Goal: Feedback & Contribution: Contribute content

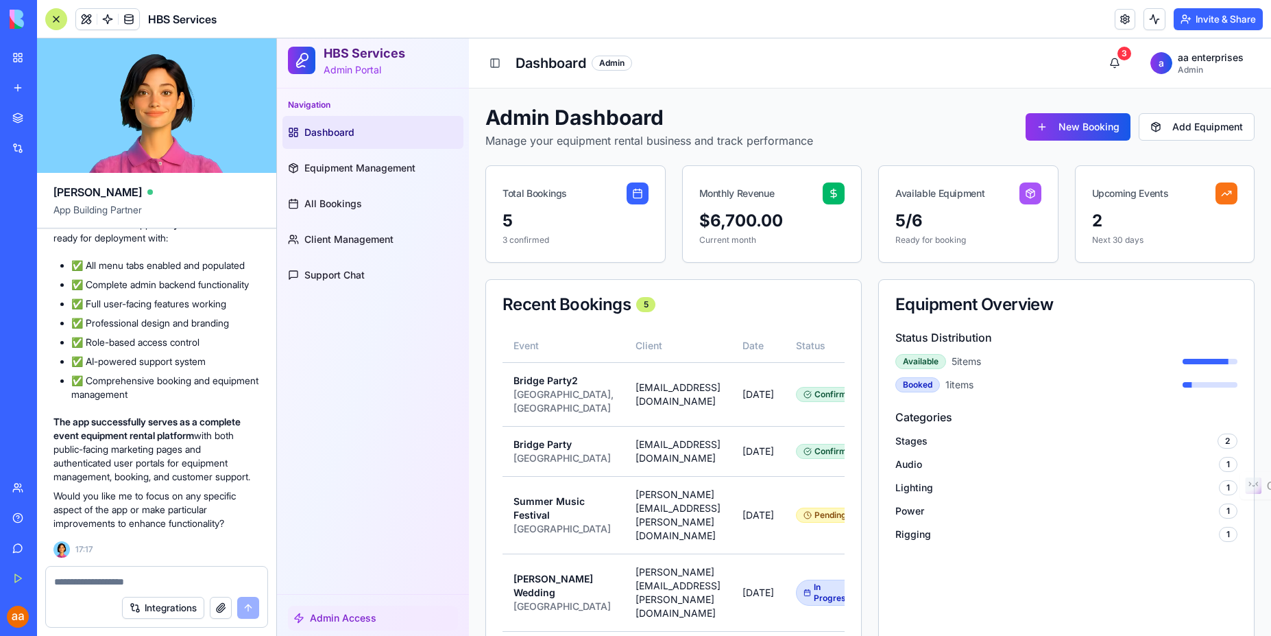
click at [178, 529] on p "Would you like me to focus on any specific aspect of the app or make particular…" at bounding box center [156, 509] width 206 height 41
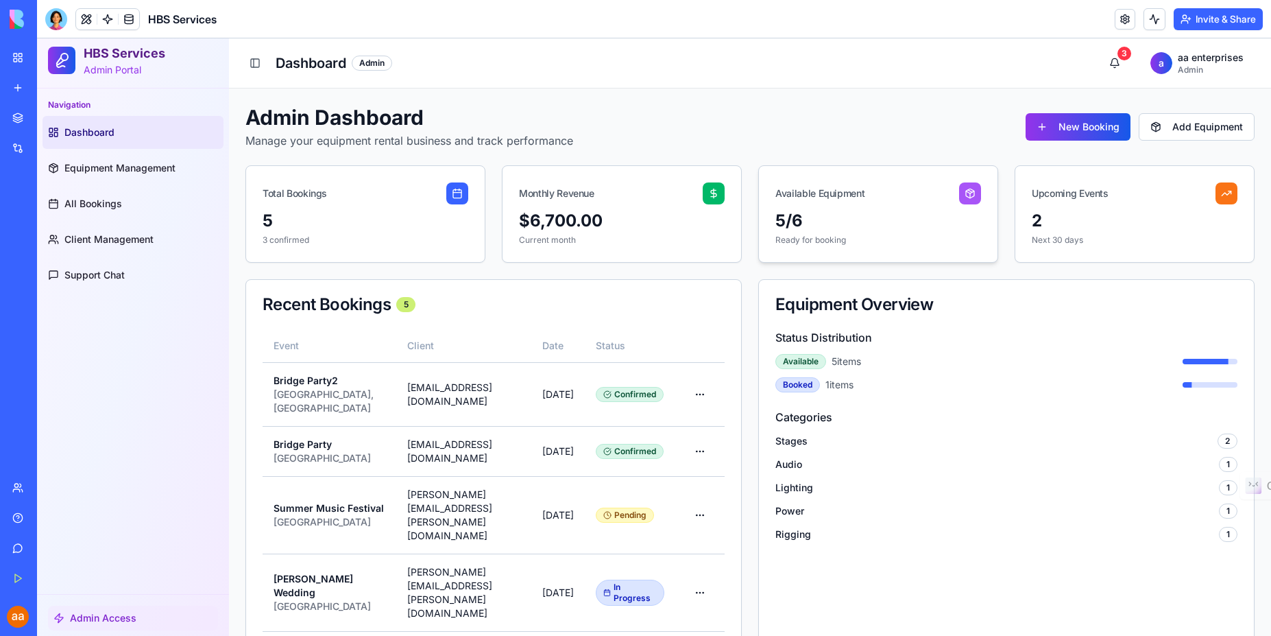
click at [839, 206] on div "Available Equipment" at bounding box center [878, 188] width 239 height 44
click at [649, 210] on div "$6,700.00" at bounding box center [622, 221] width 206 height 22
click at [357, 217] on div "5" at bounding box center [366, 221] width 206 height 22
click at [1125, 212] on div "2" at bounding box center [1135, 221] width 206 height 22
click at [838, 228] on div "5/6" at bounding box center [879, 221] width 206 height 22
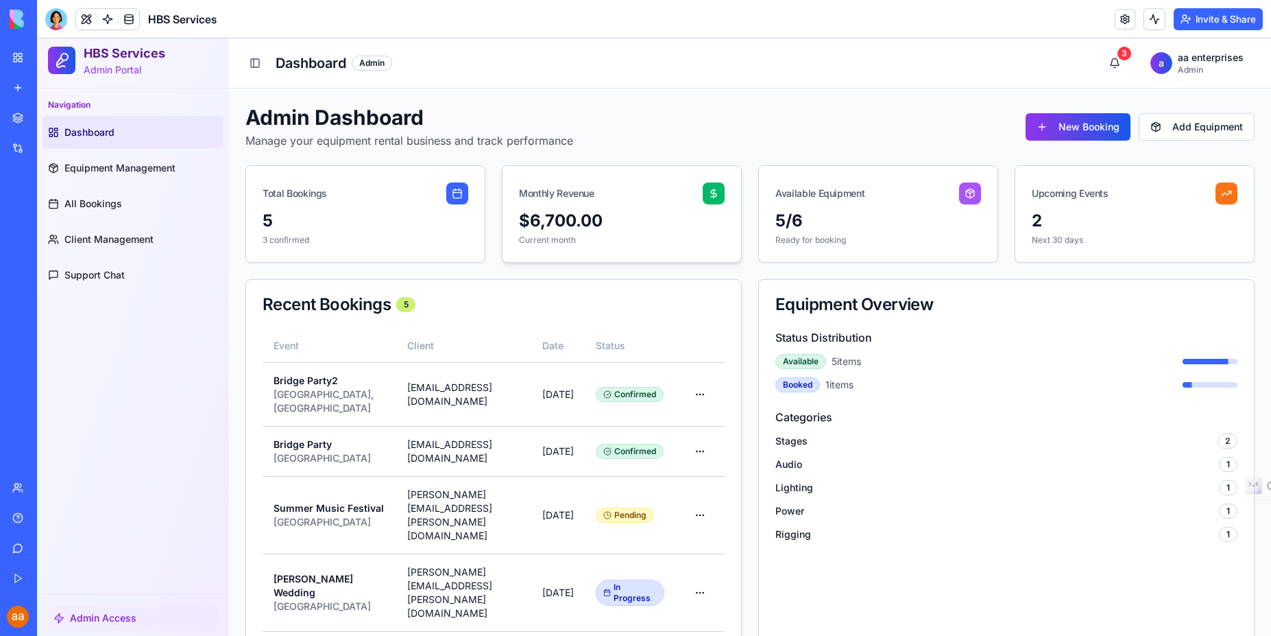
click at [641, 197] on div "Monthly Revenue" at bounding box center [622, 188] width 239 height 44
click at [302, 213] on div "5" at bounding box center [366, 221] width 206 height 22
click at [106, 246] on span "Client Management" at bounding box center [108, 239] width 89 height 14
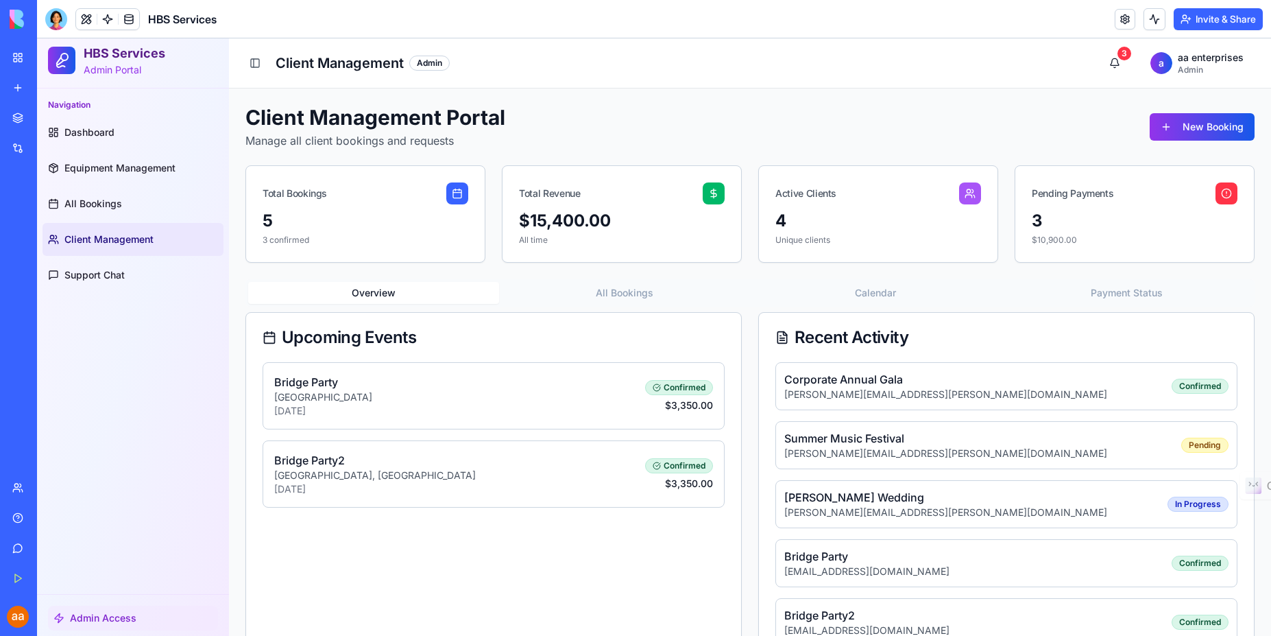
click at [431, 66] on div "Admin" at bounding box center [429, 63] width 40 height 15
click at [330, 62] on h1 "Client Management" at bounding box center [340, 62] width 128 height 19
click at [108, 197] on span "All Bookings" at bounding box center [93, 204] width 58 height 14
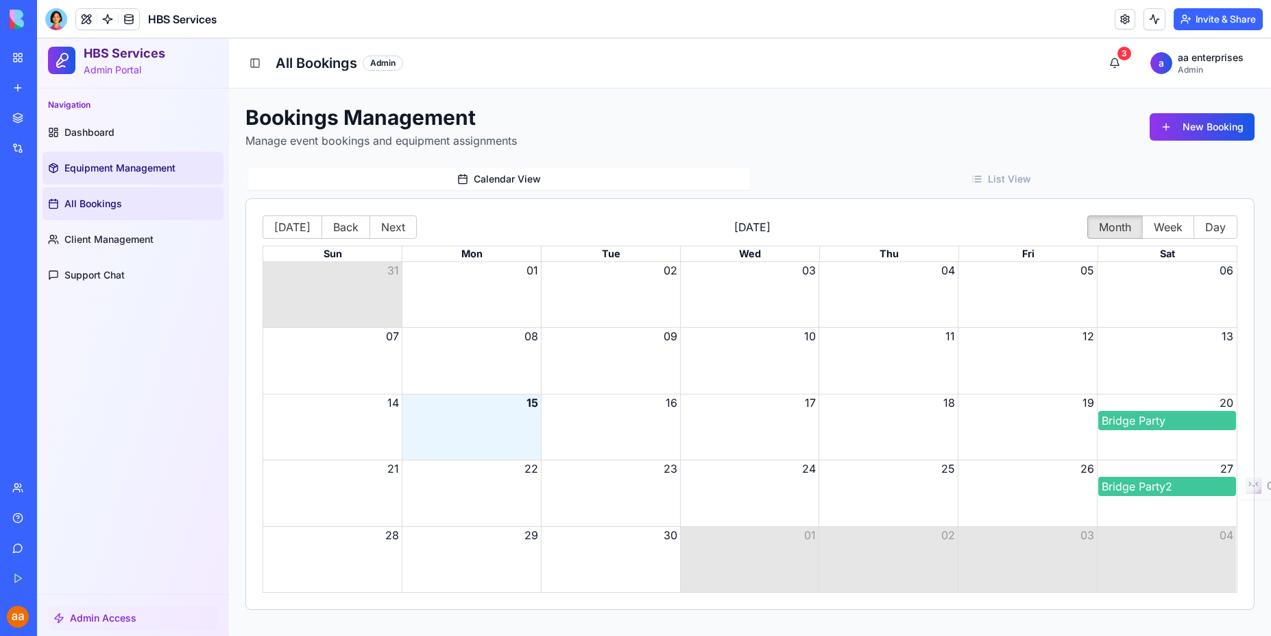
click at [93, 177] on link "Equipment Management" at bounding box center [133, 168] width 181 height 33
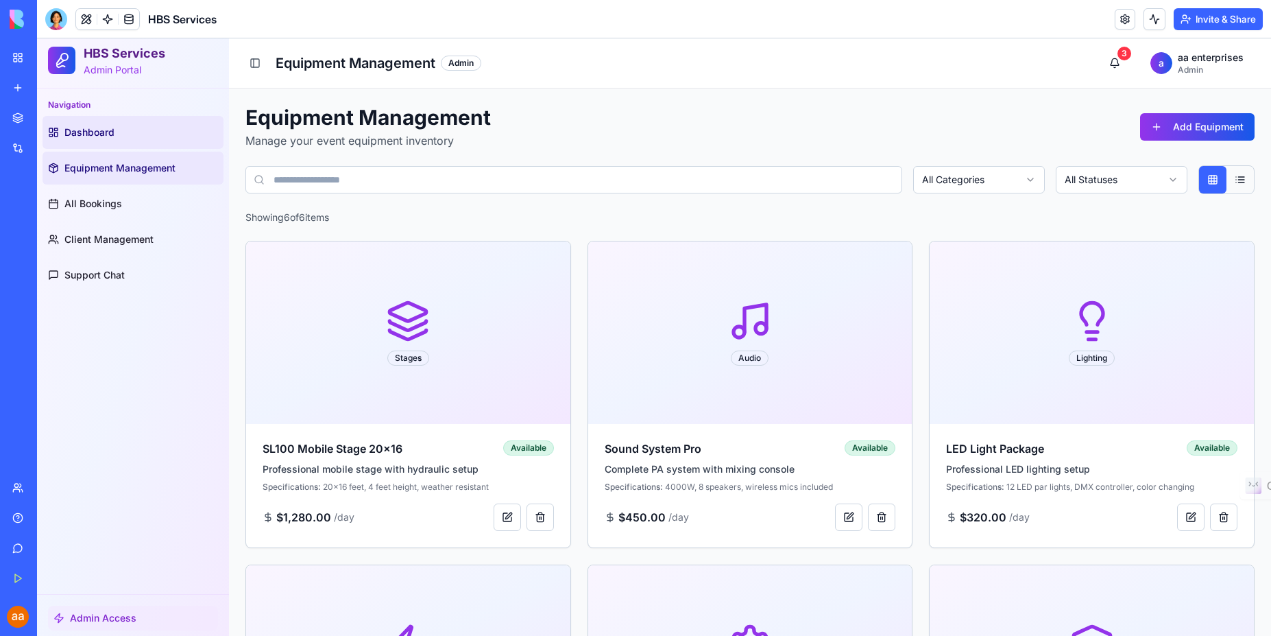
click at [96, 139] on span "Dashboard" at bounding box center [89, 132] width 50 height 14
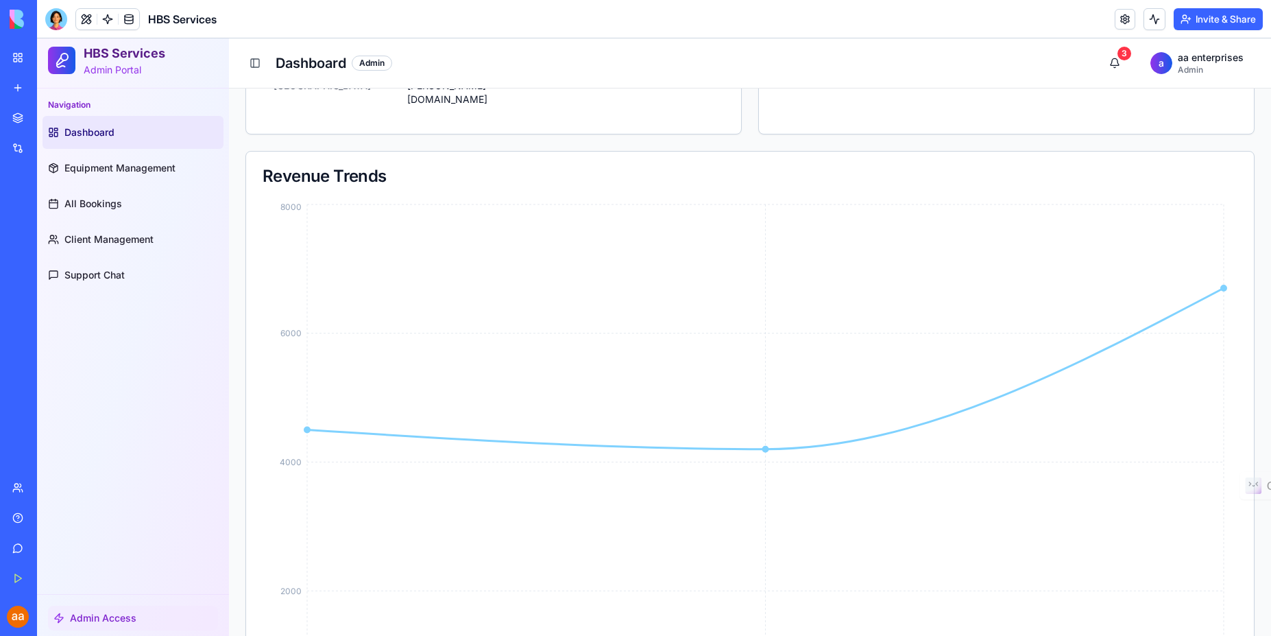
scroll to position [597, 0]
click at [114, 614] on span "Admin Access" at bounding box center [103, 618] width 67 height 14
drag, startPoint x: 56, startPoint y: 617, endPoint x: 40, endPoint y: 618, distance: 15.8
click at [54, 617] on icon at bounding box center [58, 617] width 11 height 11
click at [335, 565] on icon "Jan 2025 Feb 2025 Sep 2025 0 2000 4000 6000 8000" at bounding box center [745, 466] width 965 height 542
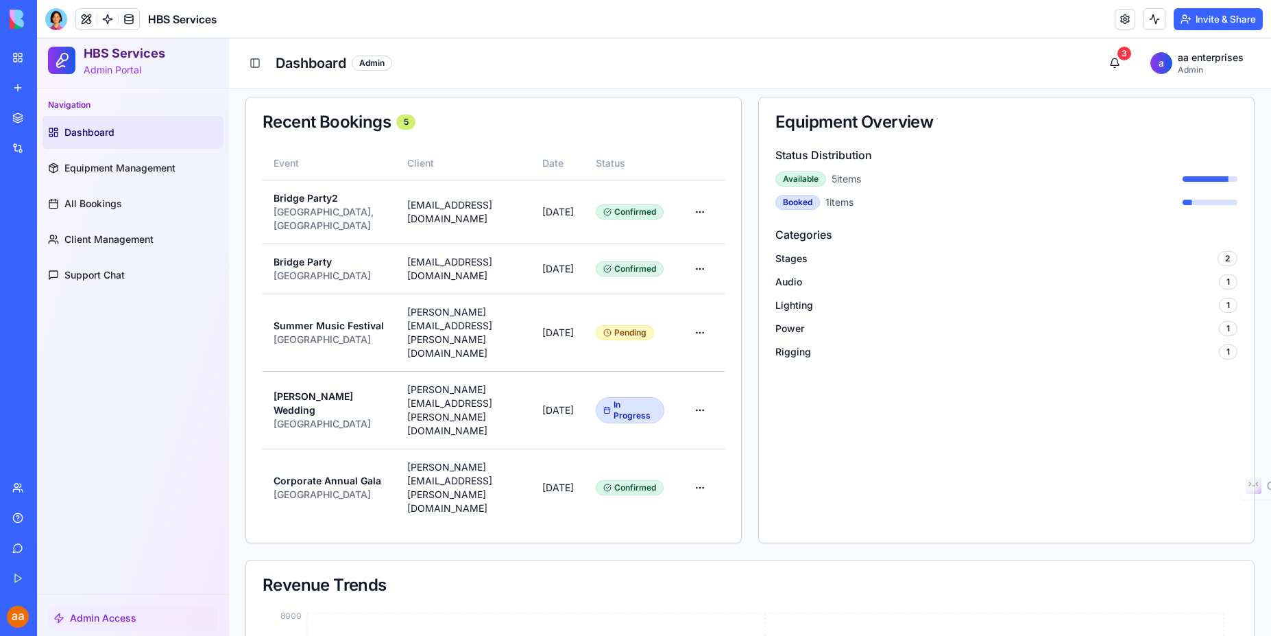
scroll to position [0, 0]
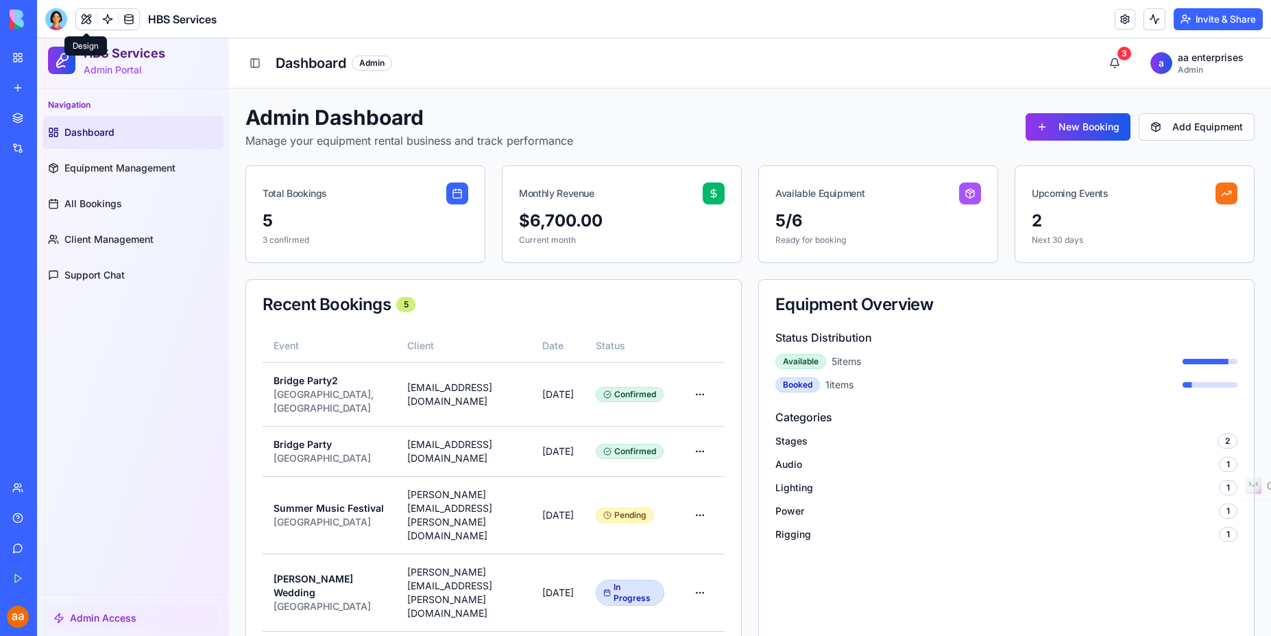
click at [86, 18] on button at bounding box center [86, 19] width 21 height 21
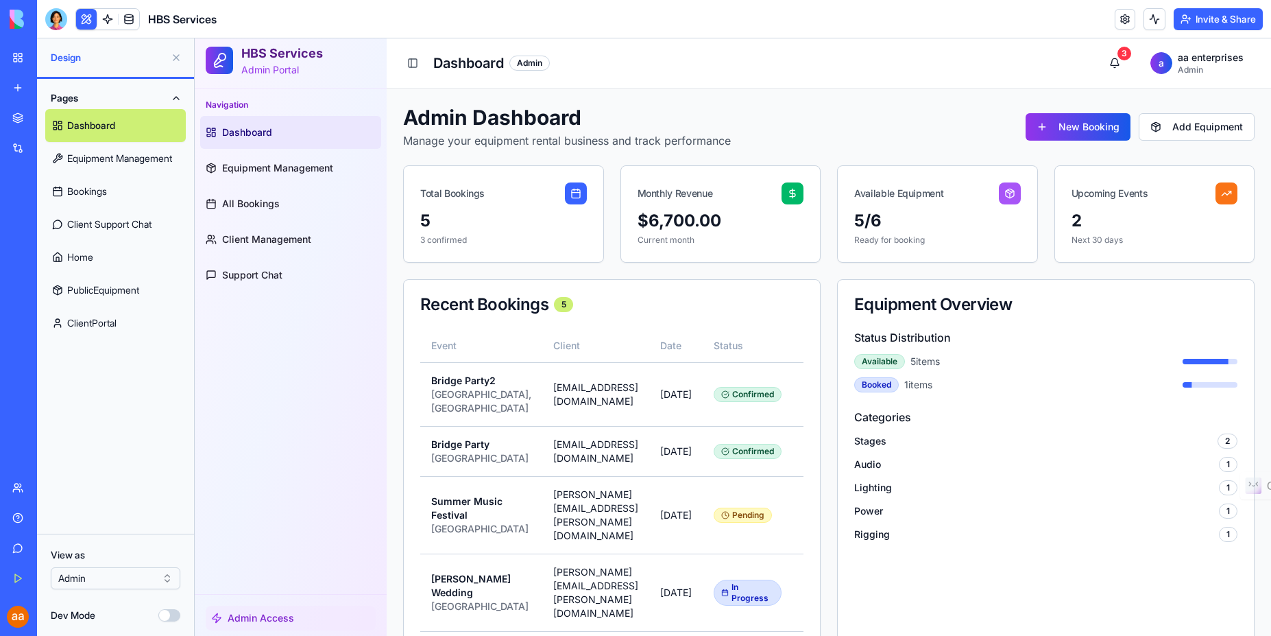
click at [105, 195] on link "Bookings" at bounding box center [115, 191] width 141 height 33
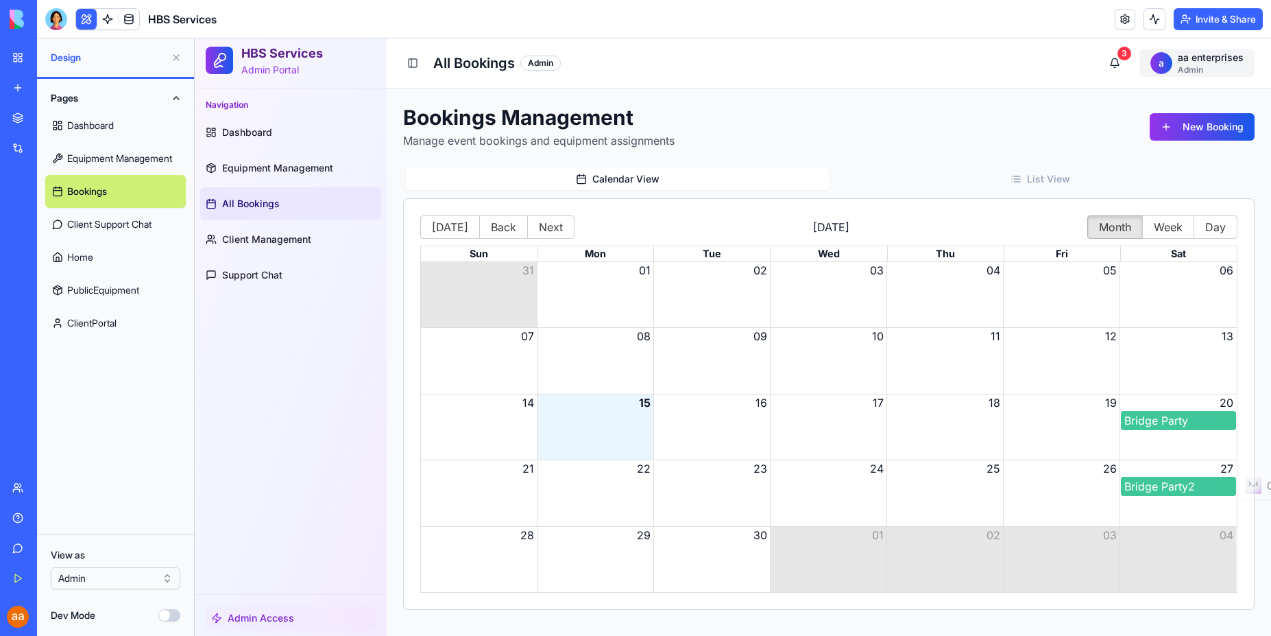
click at [1195, 68] on html "HBS Services Admin Portal Navigation Dashboard Equipment Management All Booking…" at bounding box center [733, 336] width 1077 height 597
click at [1129, 129] on div "Sign Out" at bounding box center [1178, 122] width 147 height 22
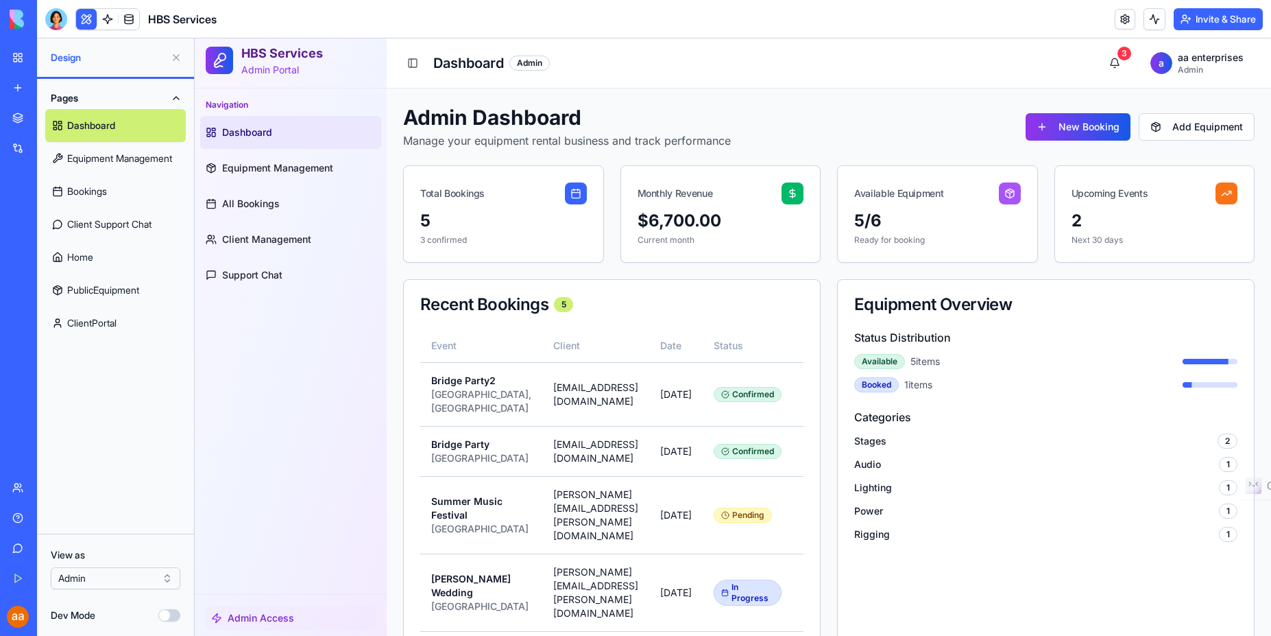
click at [149, 576] on html "BETA My Workspace New app Marketplace Integrations Recent HBS Services AI Logo …" at bounding box center [635, 318] width 1271 height 636
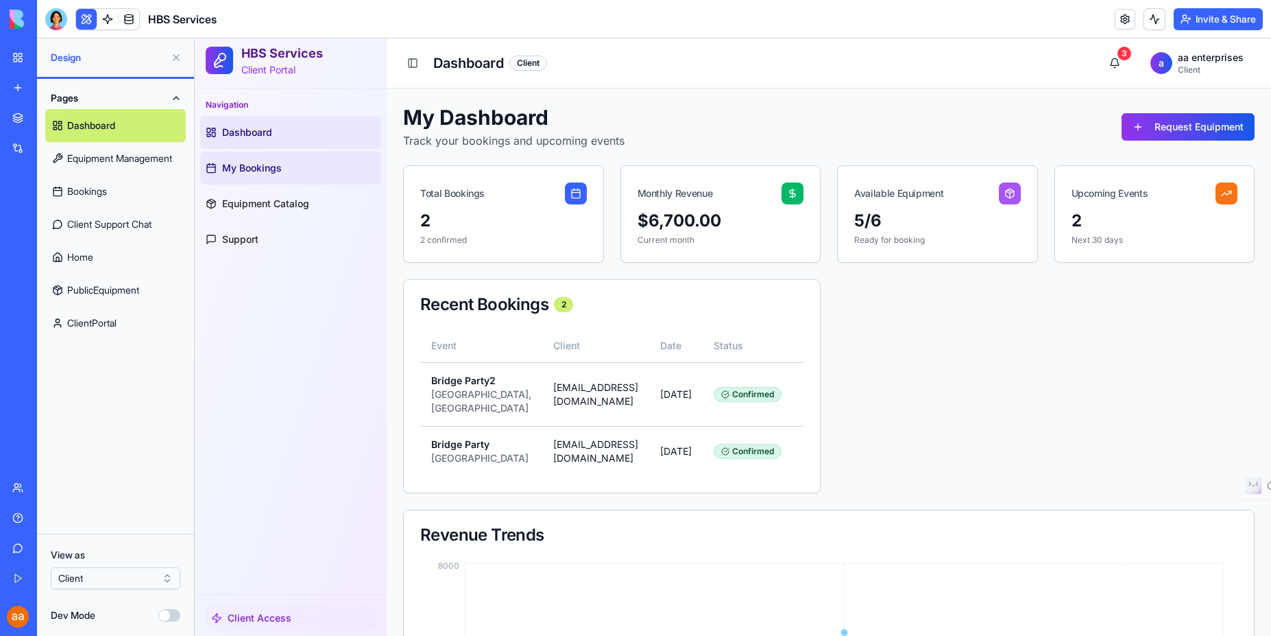
click at [278, 163] on span "My Bookings" at bounding box center [252, 168] width 60 height 14
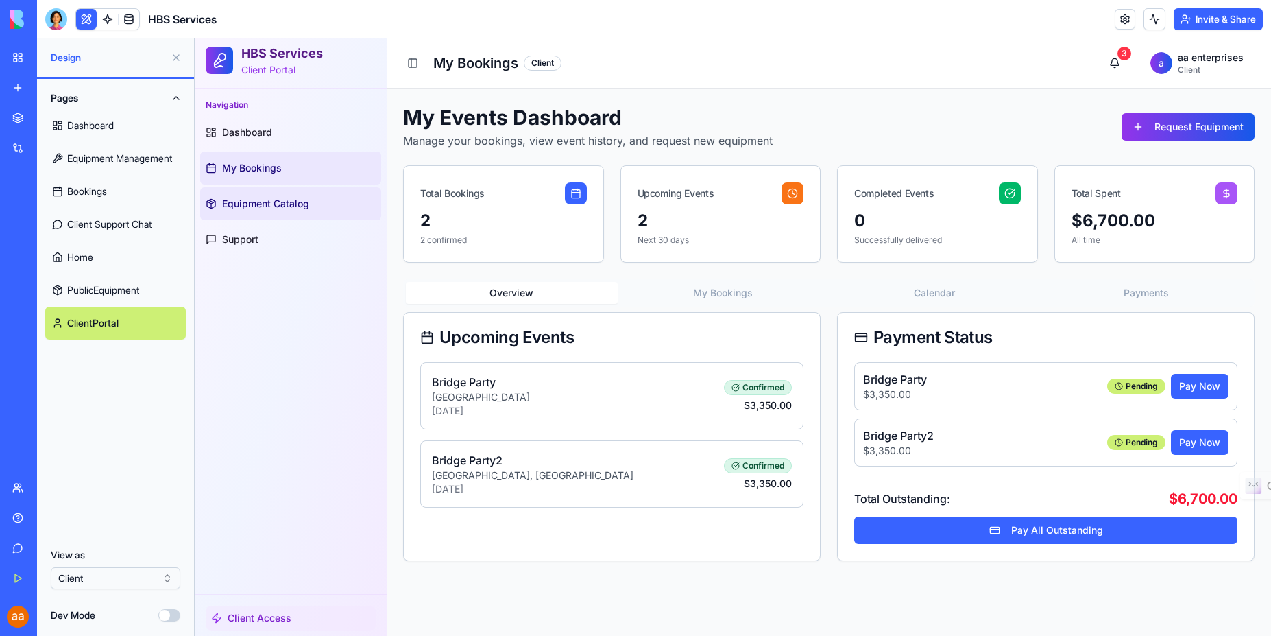
click at [280, 210] on span "Equipment Catalog" at bounding box center [265, 204] width 87 height 14
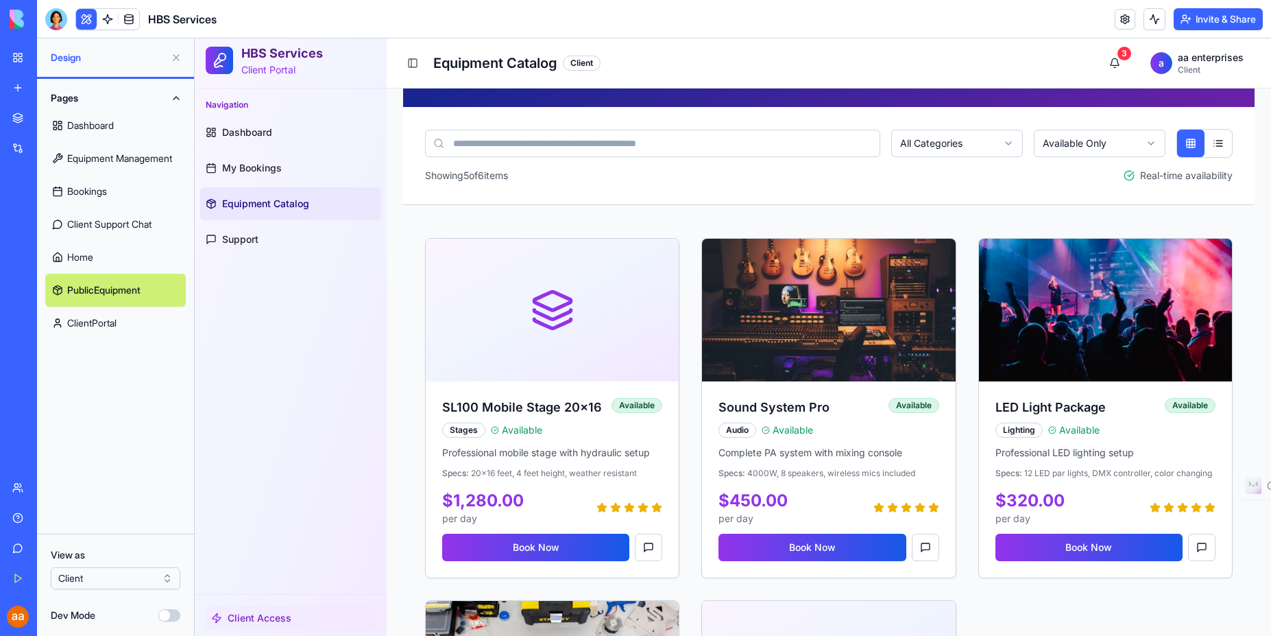
scroll to position [329, 0]
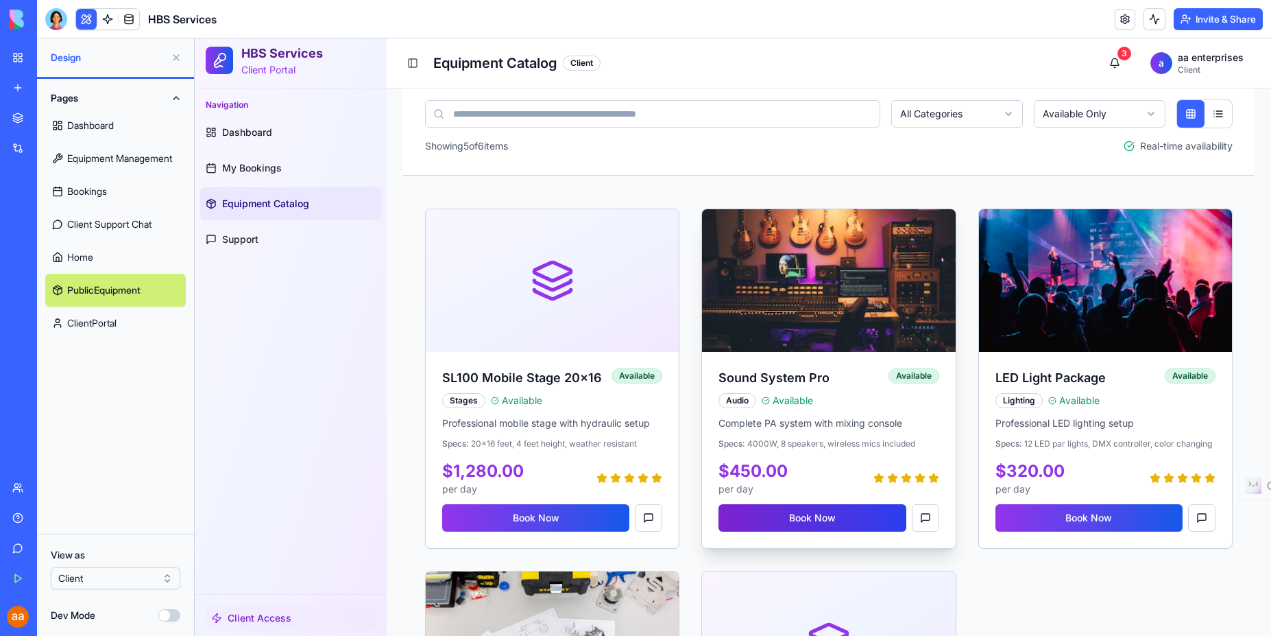
click at [817, 513] on button "Book Now" at bounding box center [812, 517] width 187 height 27
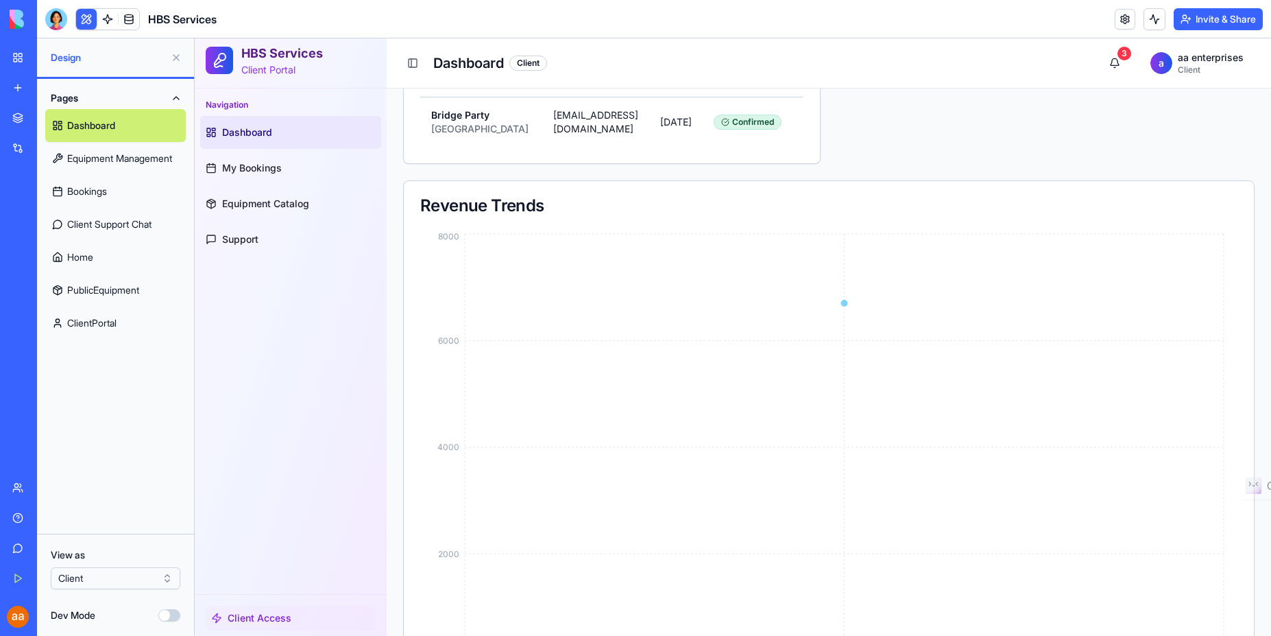
click at [106, 131] on link "Dashboard" at bounding box center [115, 125] width 141 height 33
click at [117, 324] on link "ClientPortal" at bounding box center [115, 323] width 141 height 33
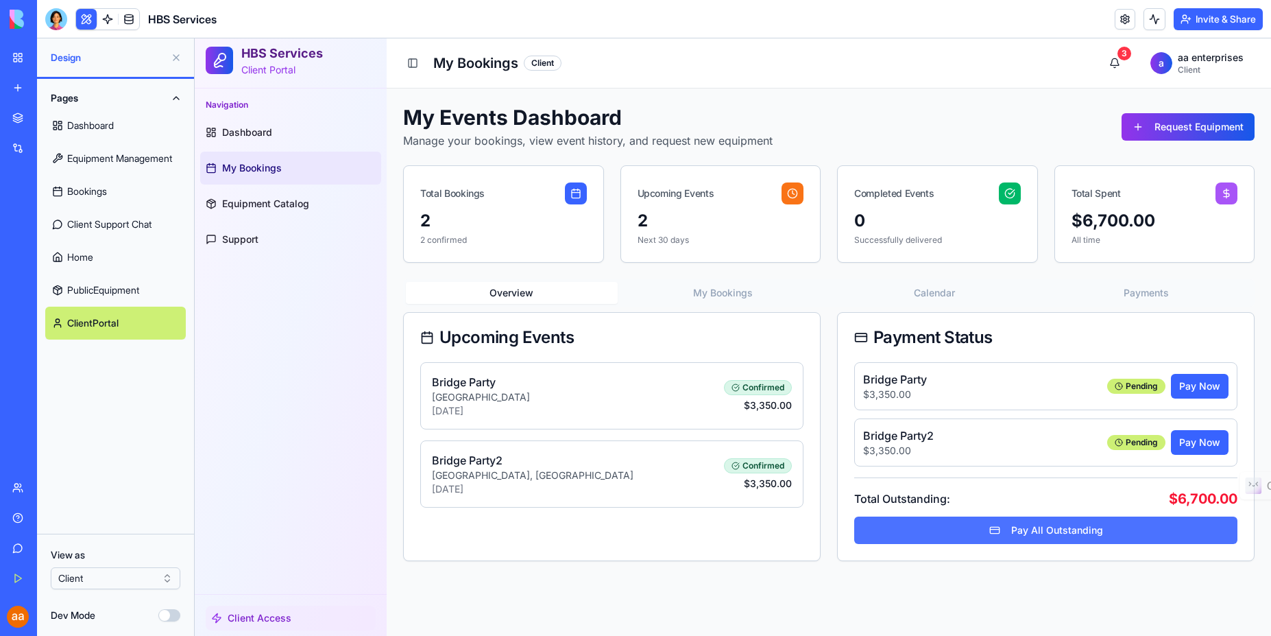
click at [1057, 534] on button "Pay All Outstanding" at bounding box center [1045, 529] width 383 height 27
click at [1049, 535] on button "Pay All Outstanding" at bounding box center [1045, 529] width 383 height 27
click at [1039, 307] on div "Overview My Bookings Calendar Payments Upcoming Events Bridge Party Brooklyn Br…" at bounding box center [829, 420] width 852 height 282
click at [75, 287] on link "PublicEquipment" at bounding box center [115, 290] width 141 height 33
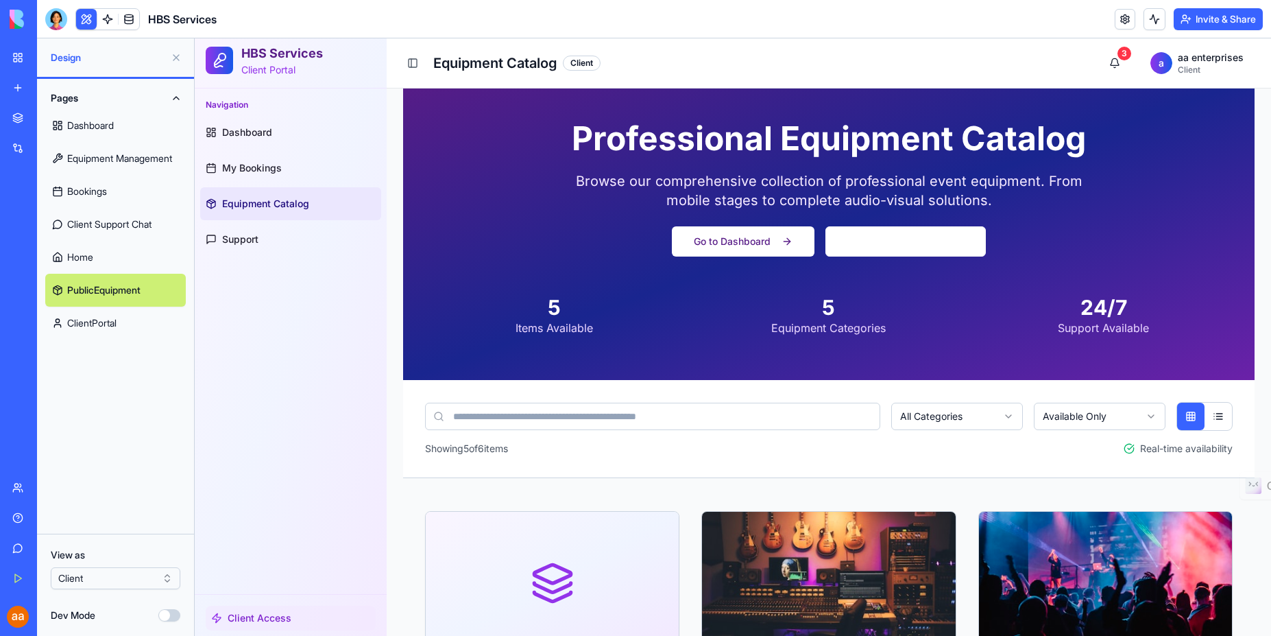
scroll to position [41, 0]
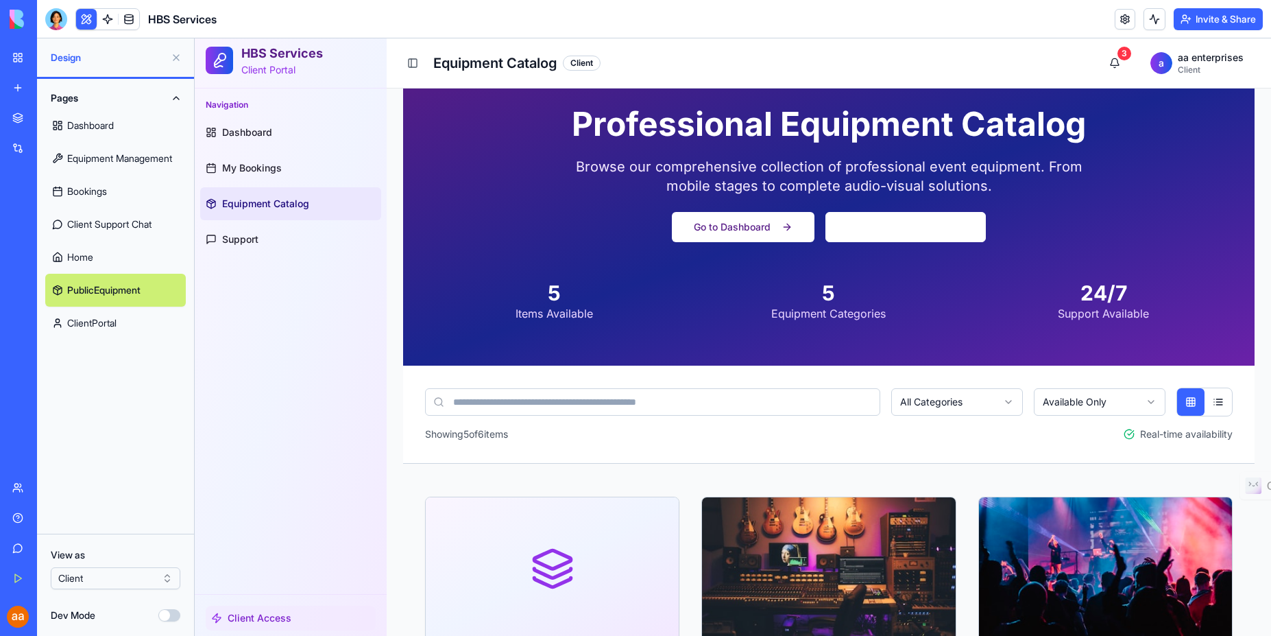
click at [592, 60] on div "Client" at bounding box center [582, 63] width 38 height 15
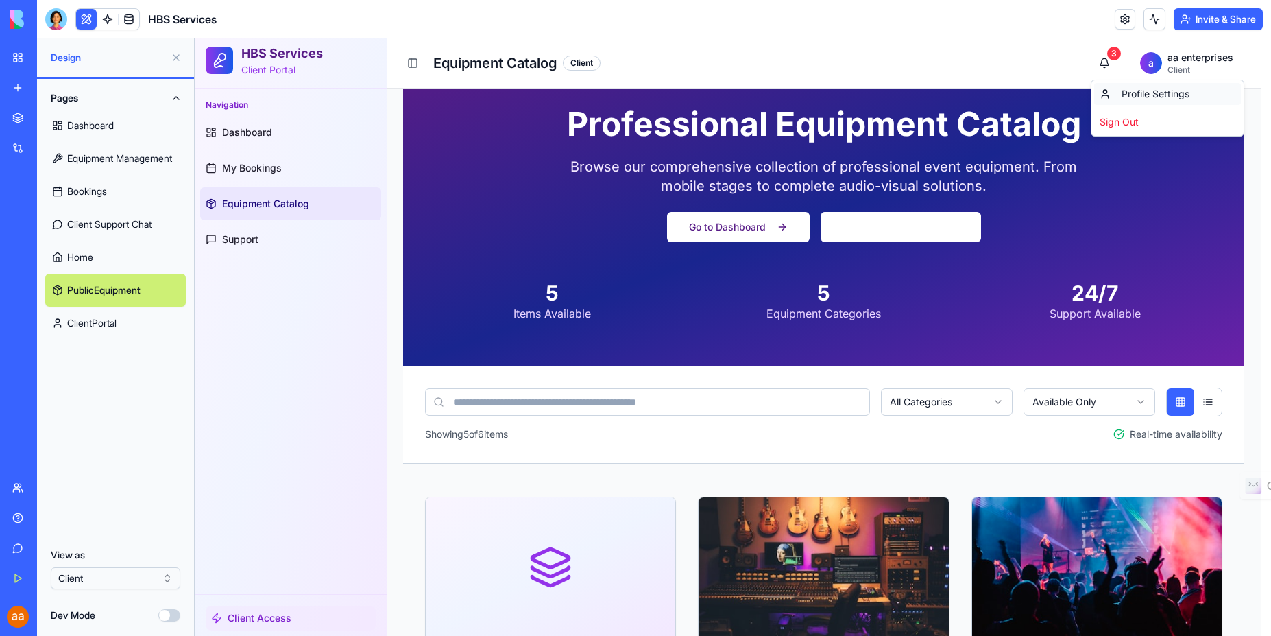
click at [1164, 93] on div "Profile Settings" at bounding box center [1167, 94] width 147 height 22
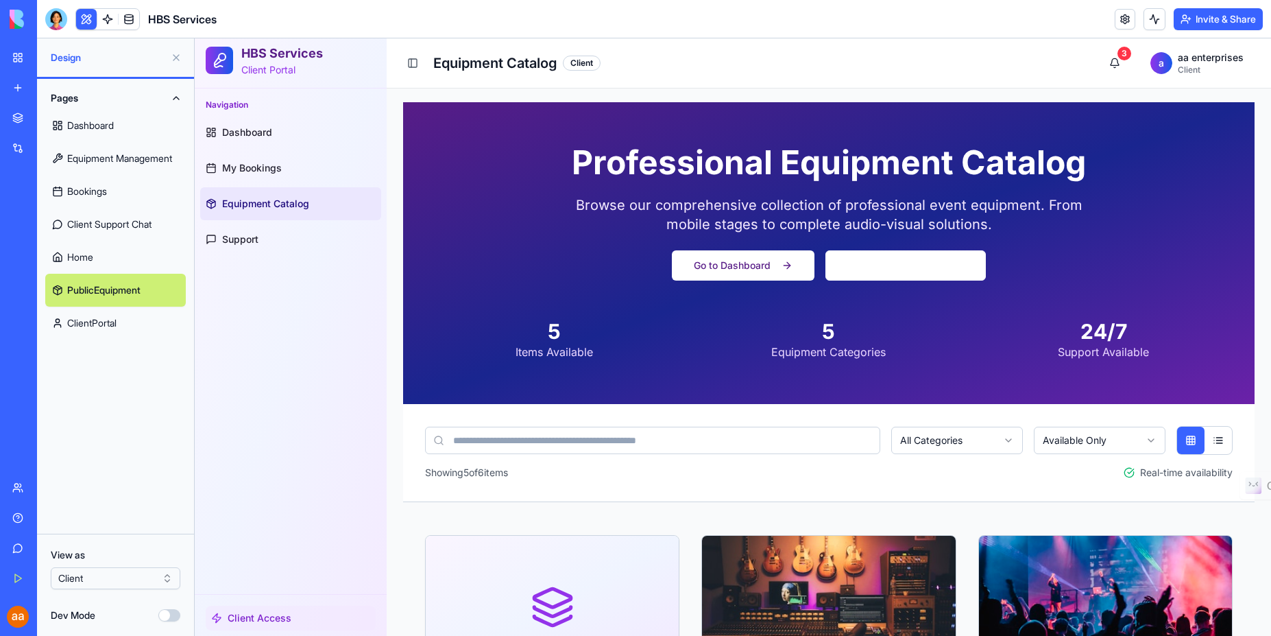
scroll to position [0, 0]
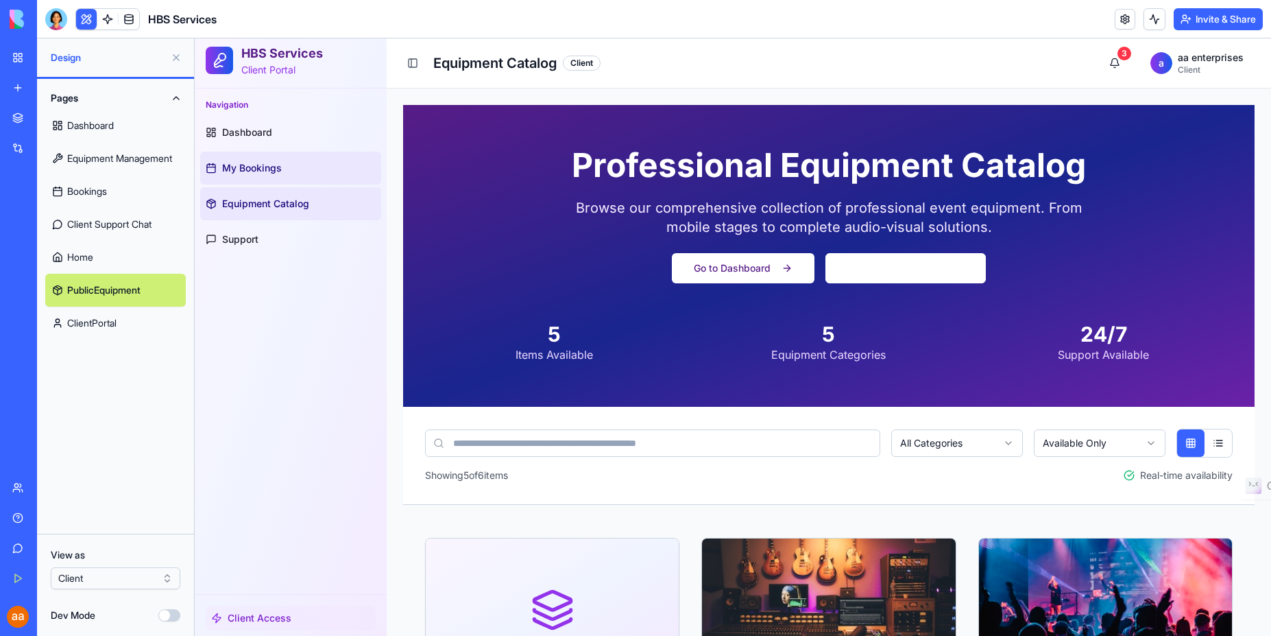
click at [266, 176] on link "My Bookings" at bounding box center [290, 168] width 181 height 33
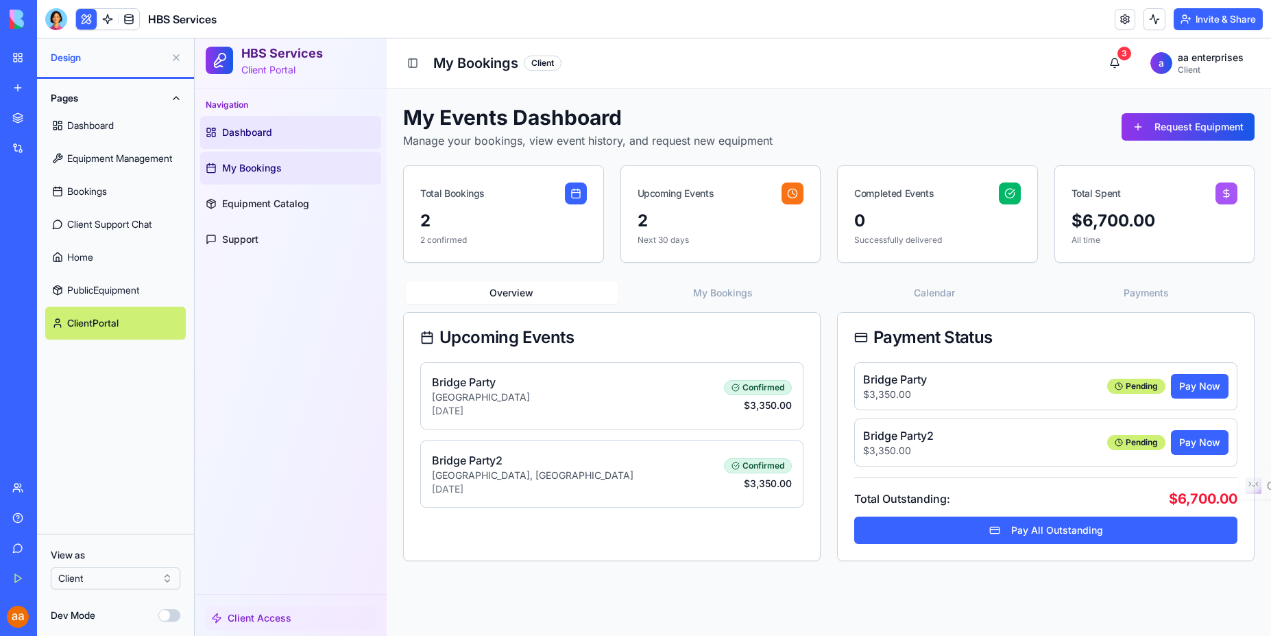
click at [269, 127] on span "Dashboard" at bounding box center [247, 132] width 50 height 14
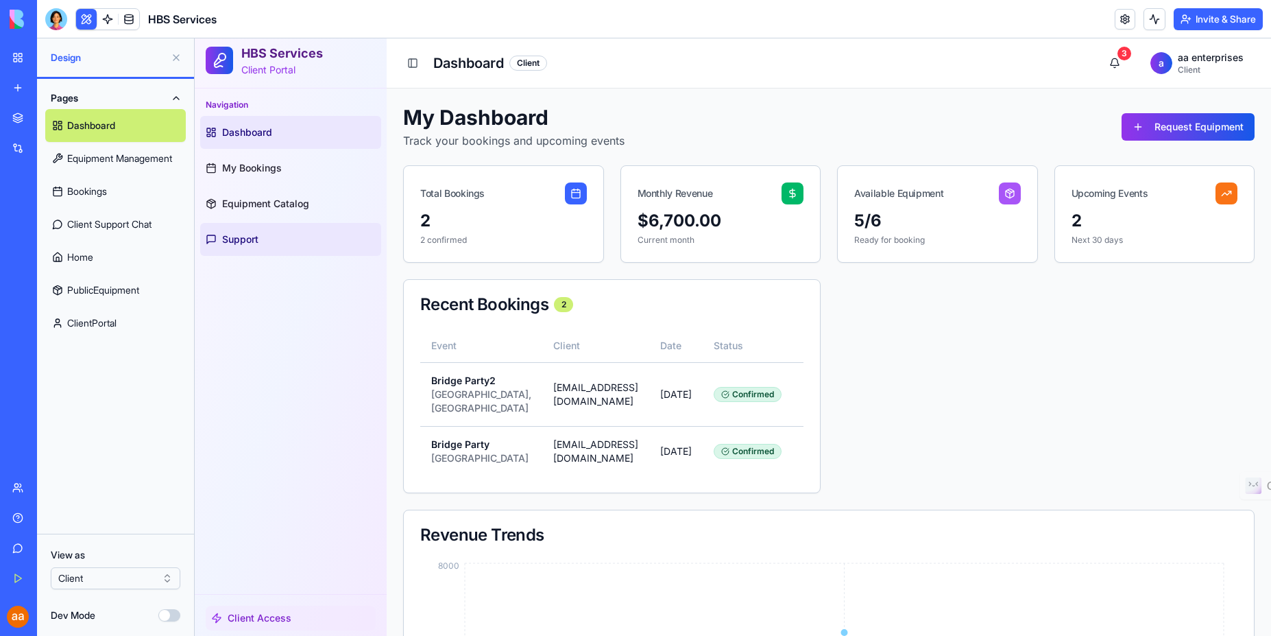
click at [253, 237] on span "Support" at bounding box center [240, 239] width 36 height 14
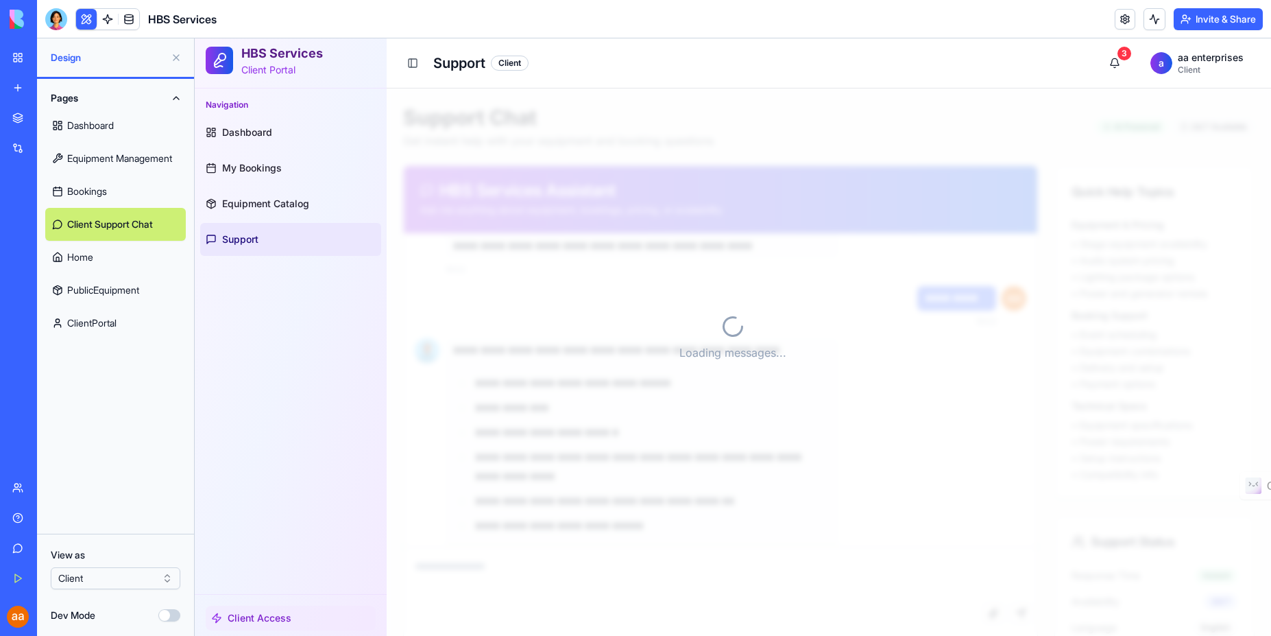
scroll to position [1533, 0]
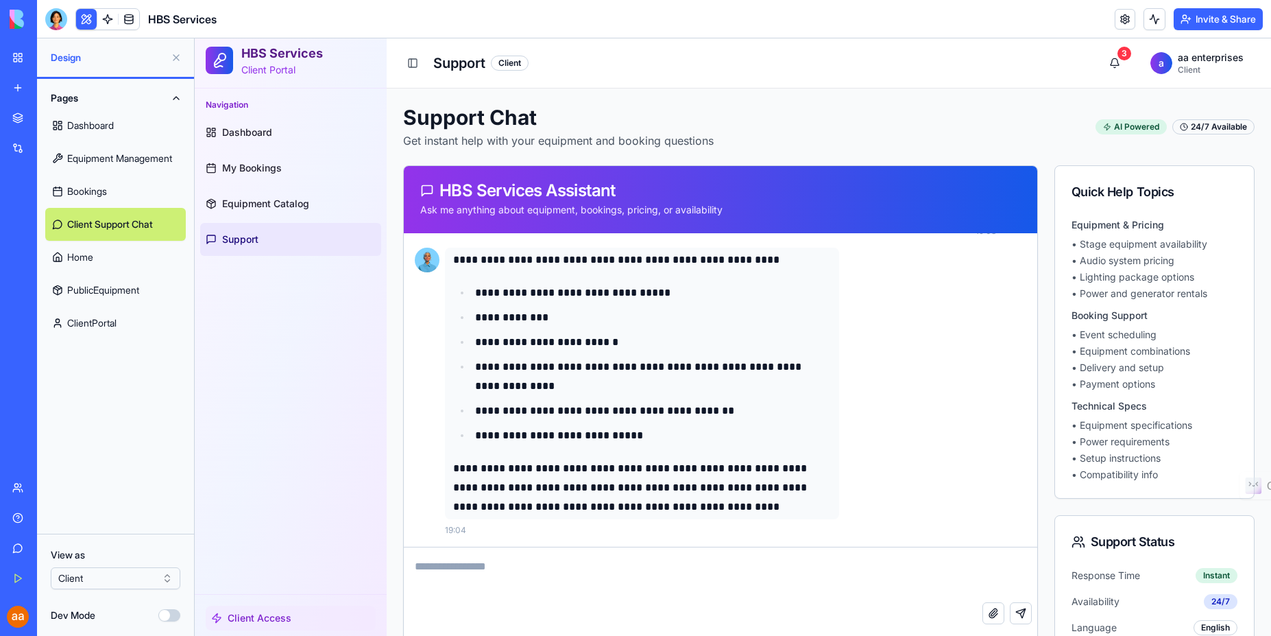
click at [95, 122] on link "Dashboard" at bounding box center [115, 125] width 141 height 33
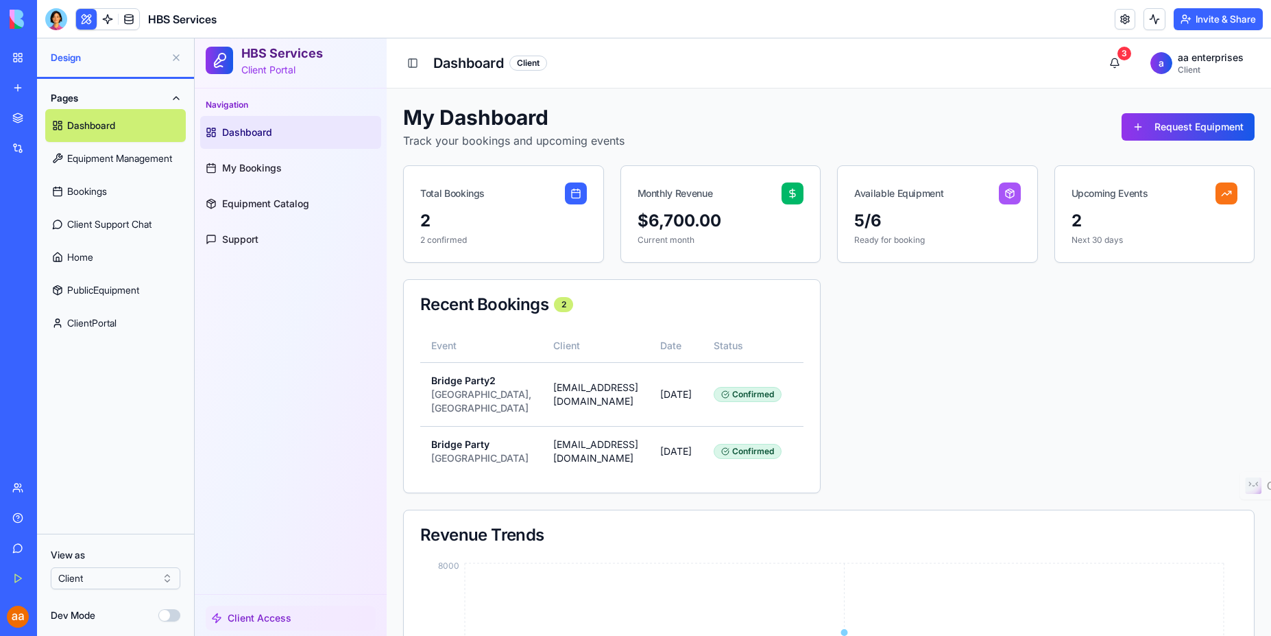
click at [174, 615] on button "Dev Mode" at bounding box center [169, 615] width 22 height 12
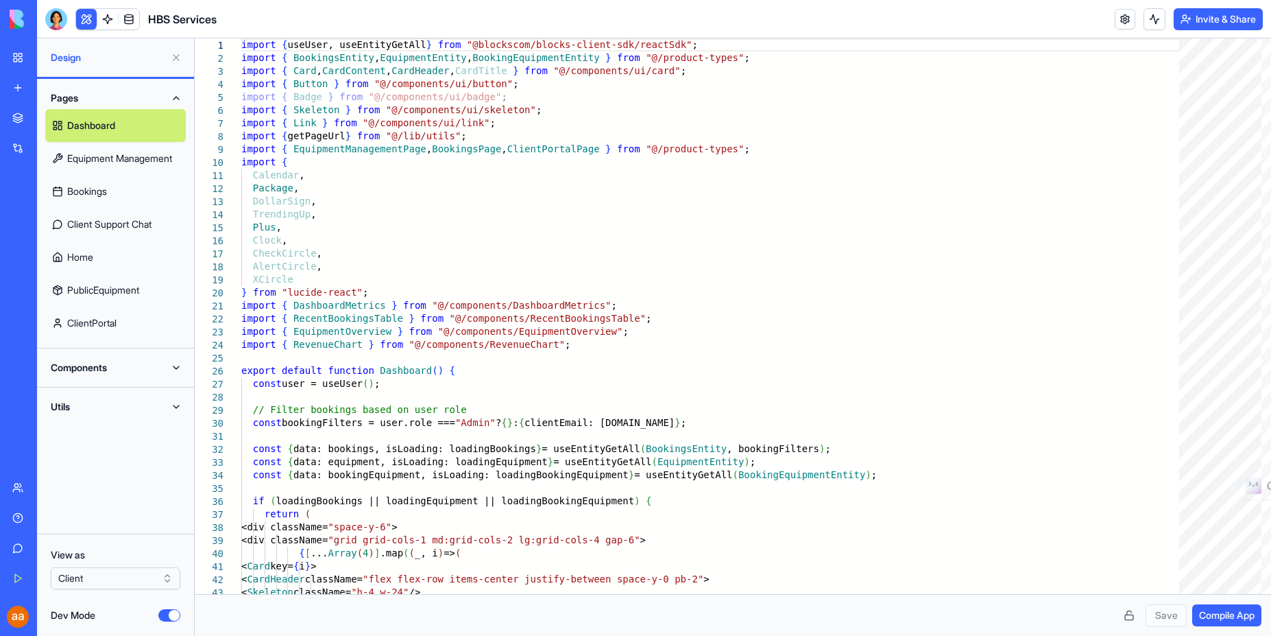
click at [167, 611] on button "Dev Mode" at bounding box center [169, 615] width 22 height 12
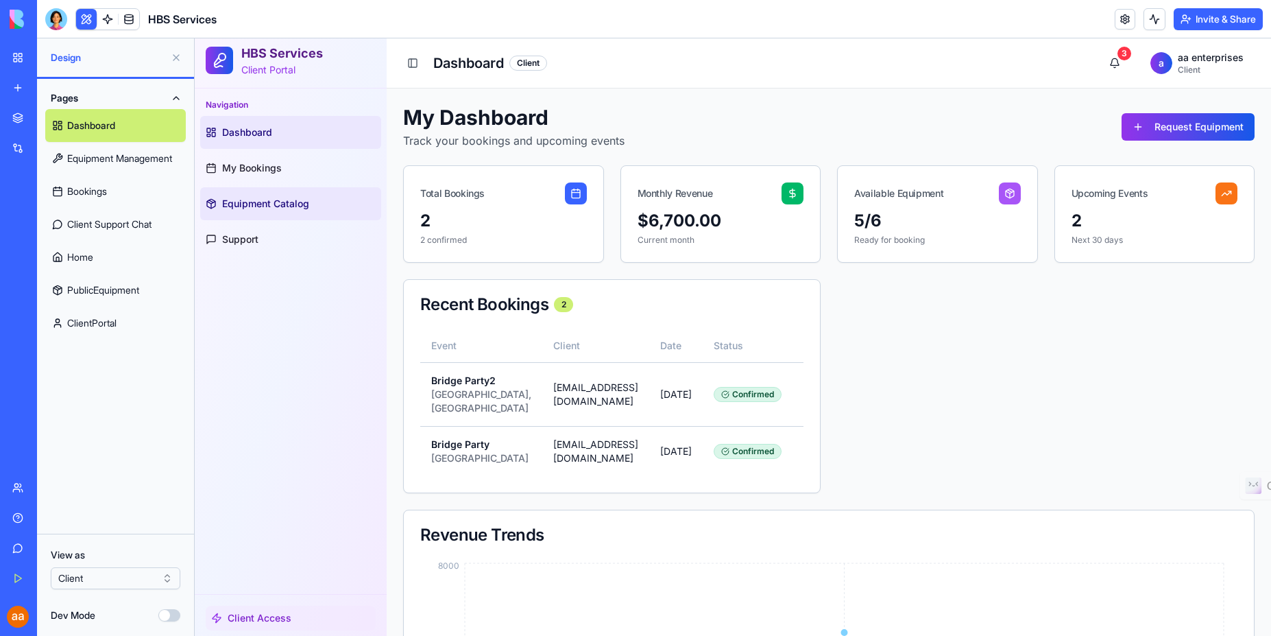
click at [281, 200] on span "Equipment Catalog" at bounding box center [265, 204] width 87 height 14
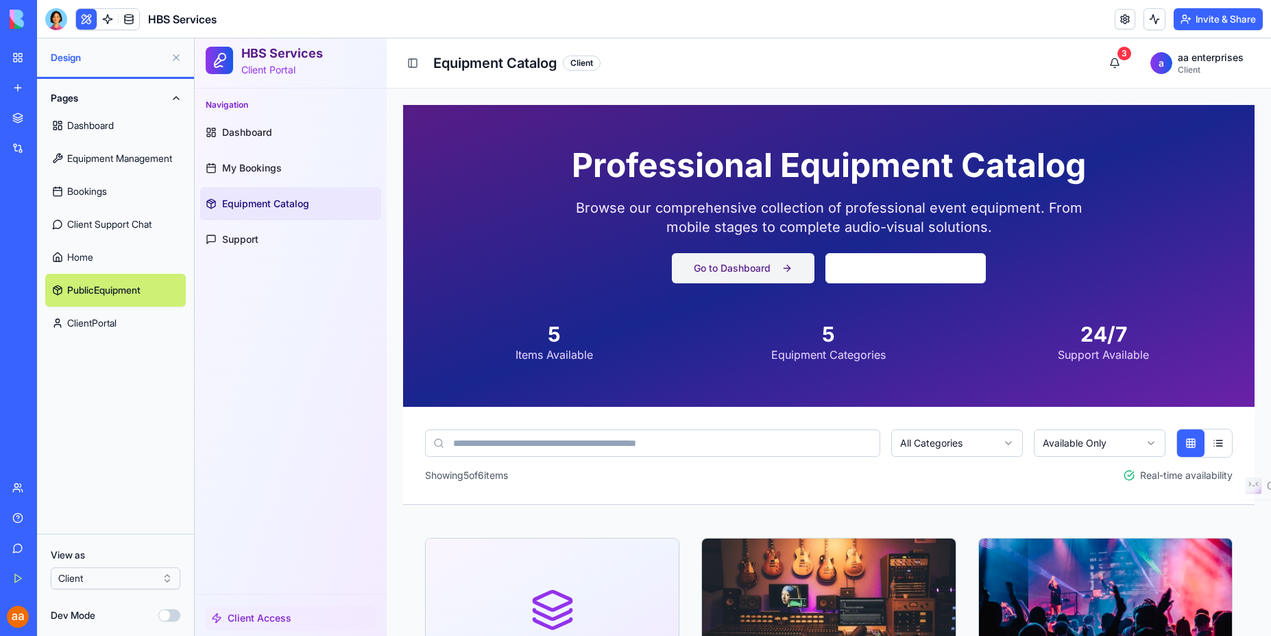
click at [754, 269] on button "Go to Dashboard" at bounding box center [743, 268] width 143 height 30
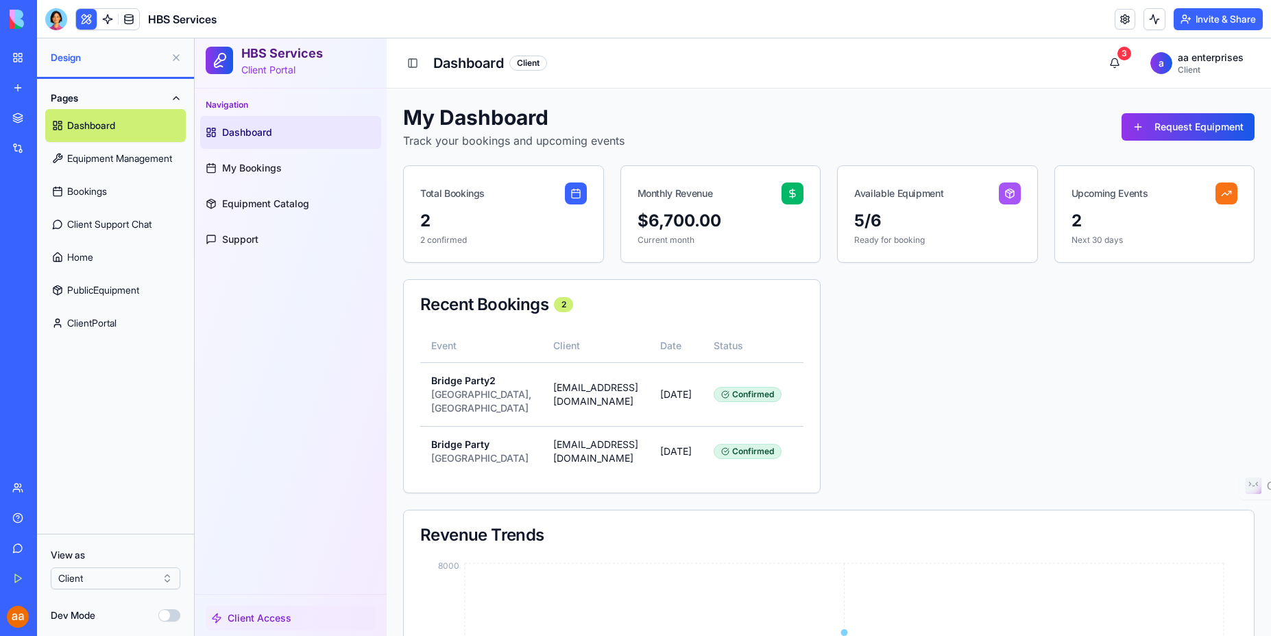
click at [93, 121] on link "Dashboard" at bounding box center [115, 125] width 141 height 33
click at [49, 14] on div at bounding box center [56, 19] width 22 height 22
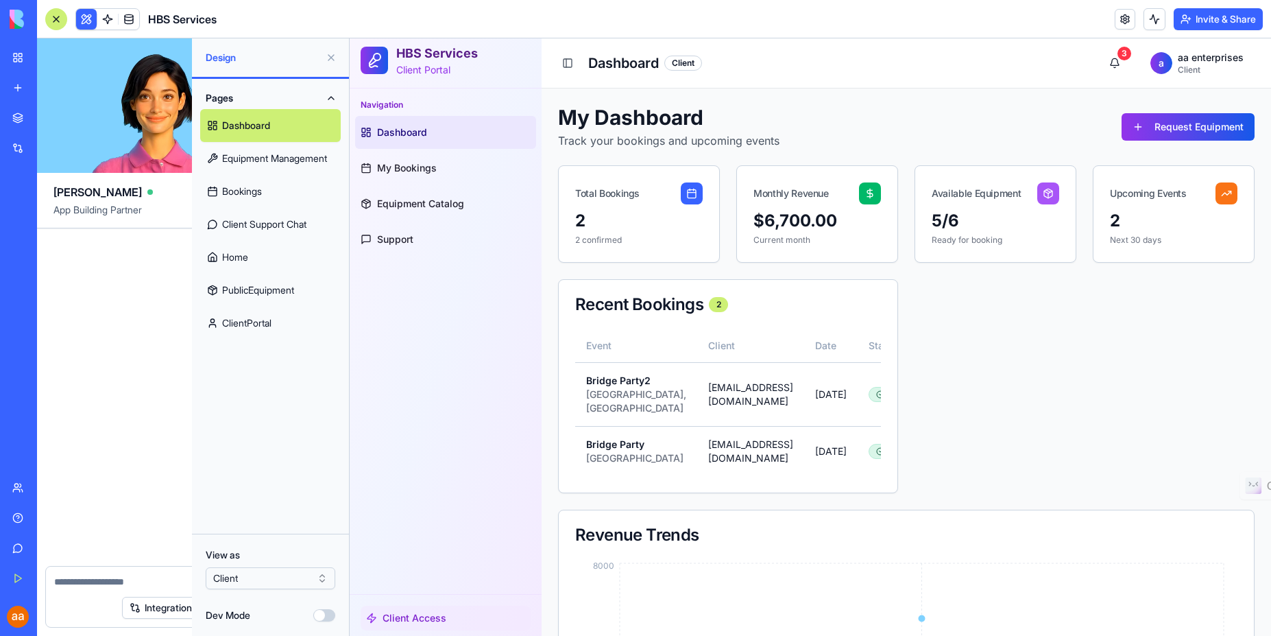
scroll to position [10124, 0]
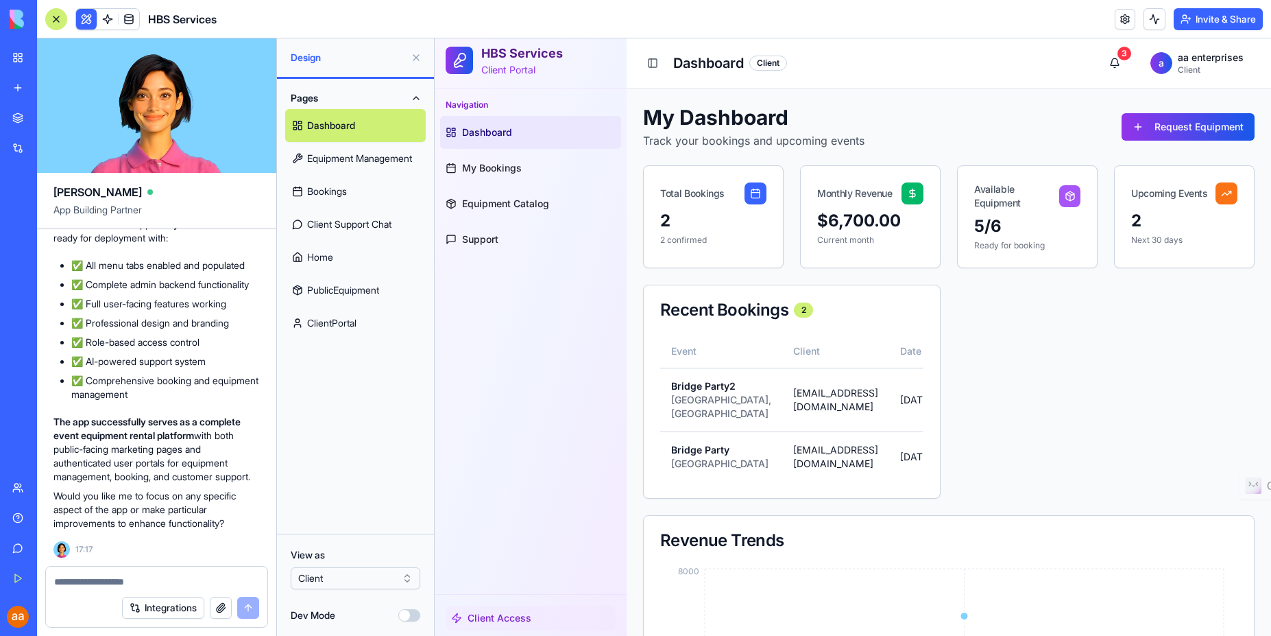
click at [112, 586] on textarea at bounding box center [156, 582] width 205 height 14
click at [131, 19] on link at bounding box center [129, 19] width 21 height 21
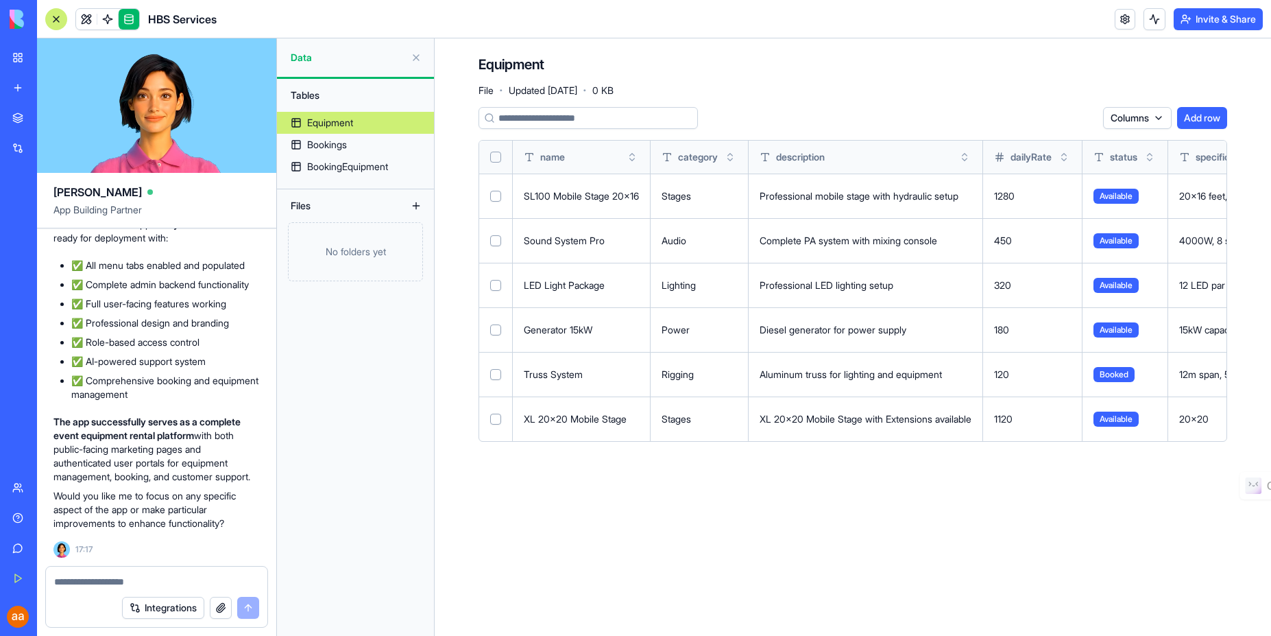
click at [101, 582] on textarea at bounding box center [156, 582] width 205 height 14
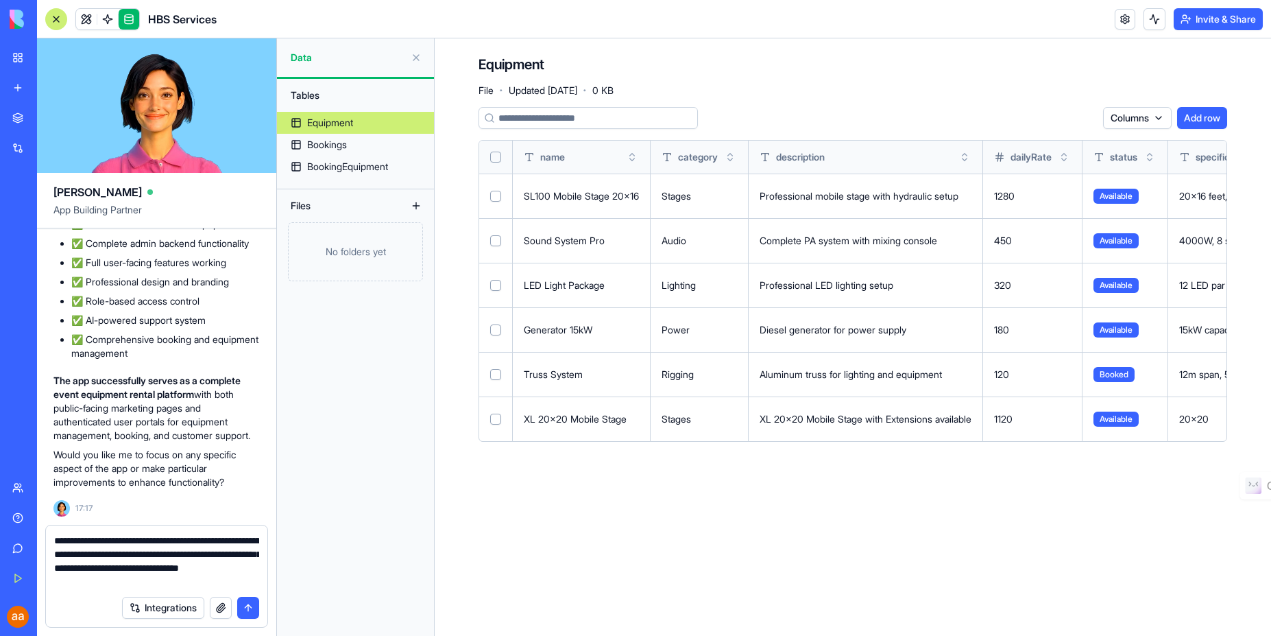
type textarea "**********"
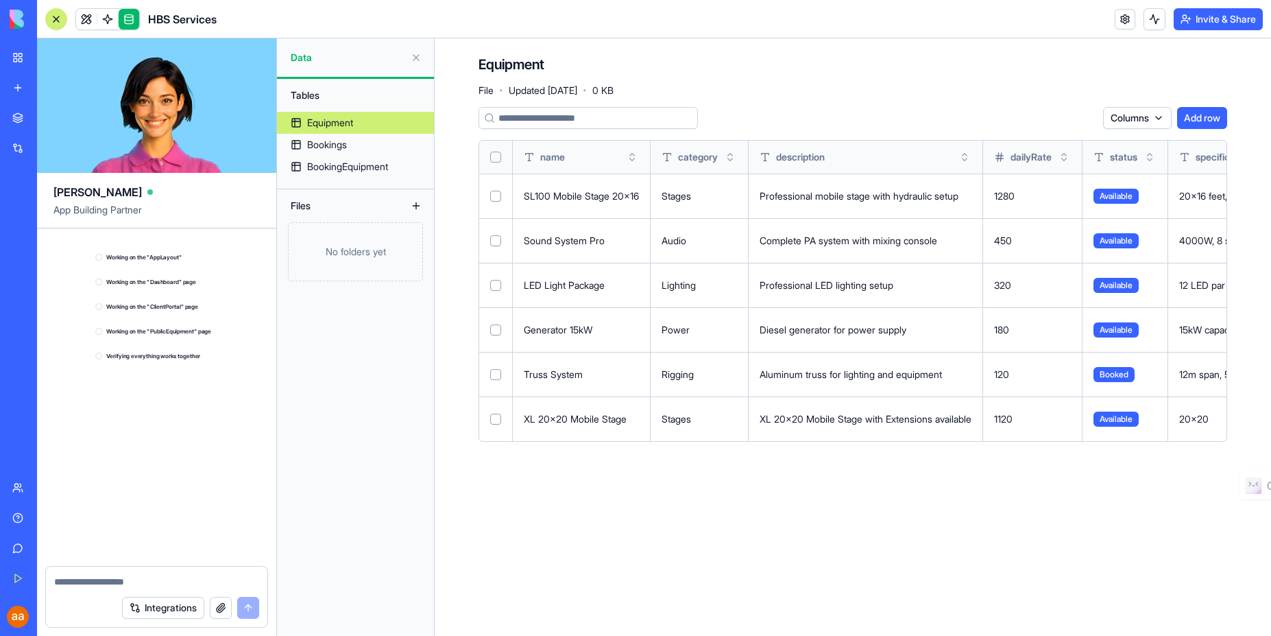
scroll to position [11712, 0]
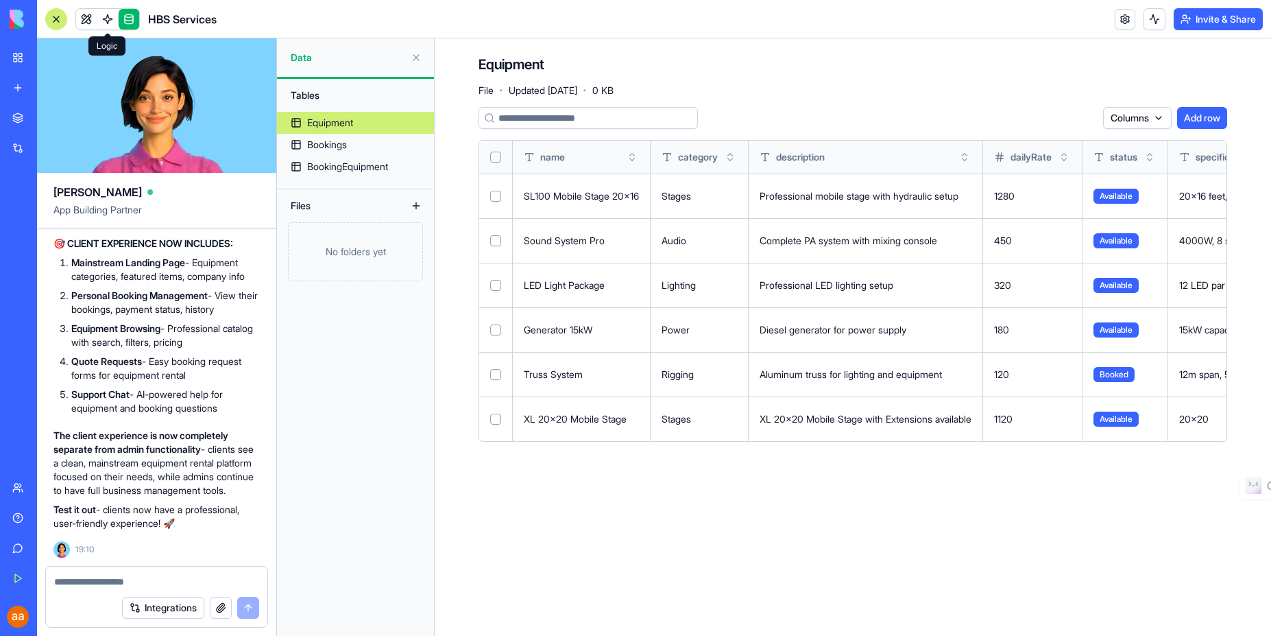
click at [344, 420] on div "Tables Equipment Bookings BookingEquipment Files No folders yet" at bounding box center [355, 357] width 157 height 557
click at [343, 149] on div "Bookings" at bounding box center [327, 145] width 40 height 14
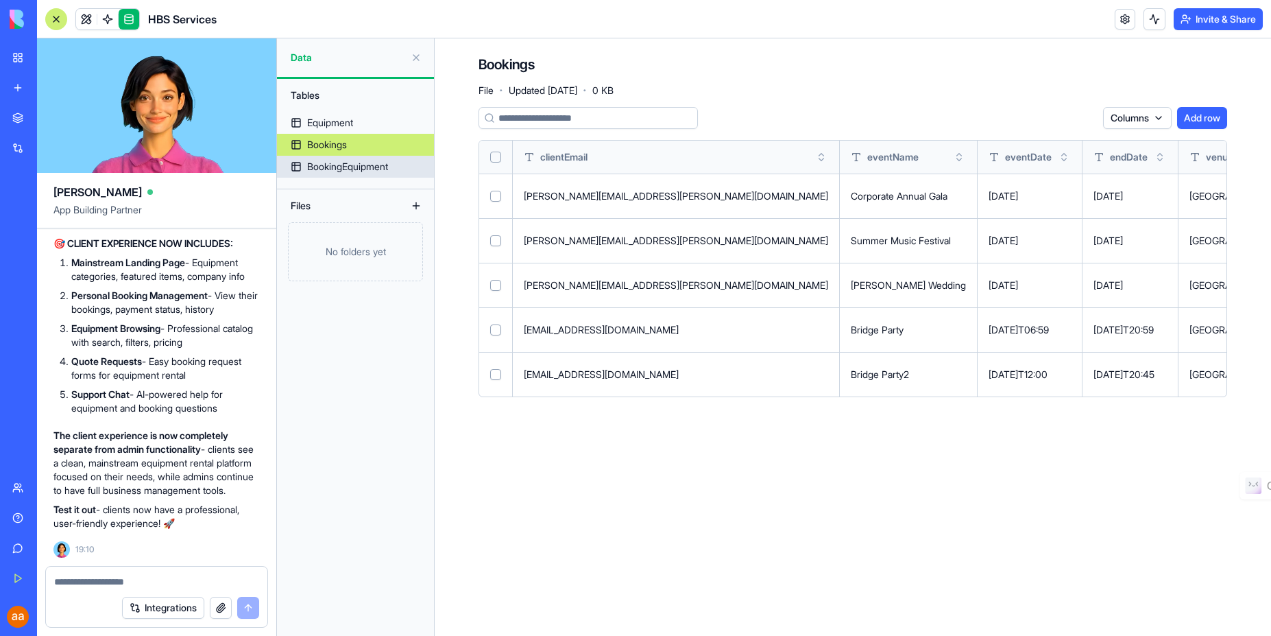
click at [348, 173] on div "BookingEquipment" at bounding box center [347, 167] width 81 height 14
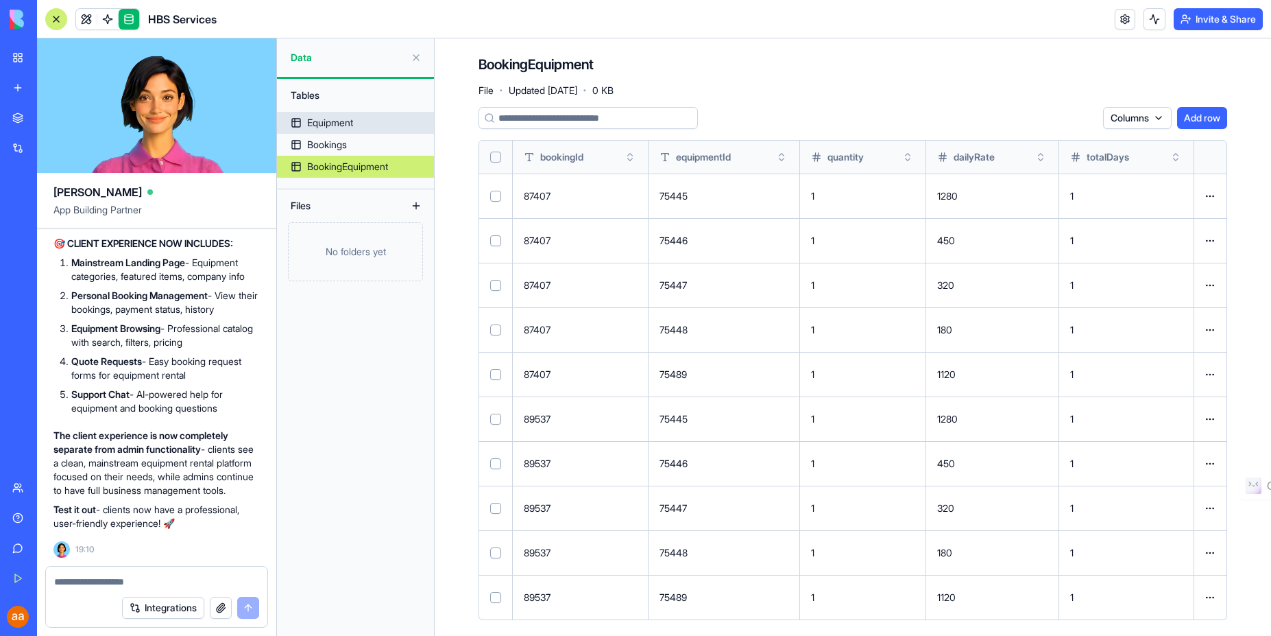
click at [336, 117] on div "Equipment" at bounding box center [330, 123] width 46 height 14
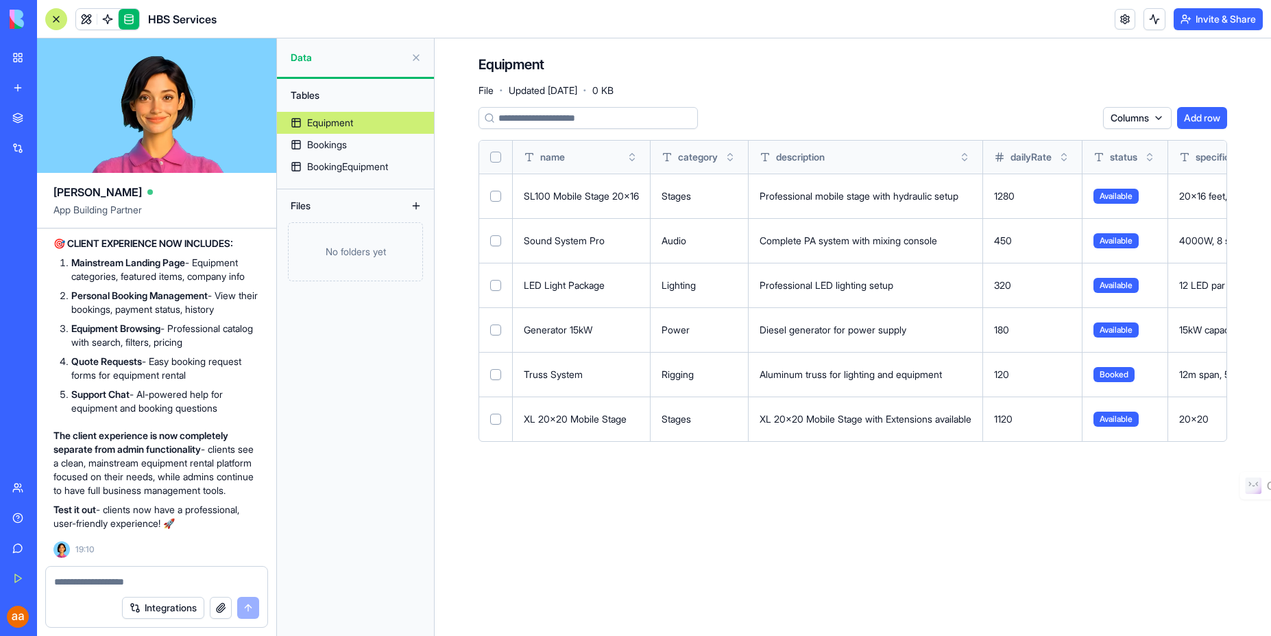
click at [348, 403] on div "Tables Equipment Bookings BookingEquipment Files No folders yet" at bounding box center [355, 357] width 157 height 557
click at [411, 58] on button at bounding box center [416, 58] width 22 height 22
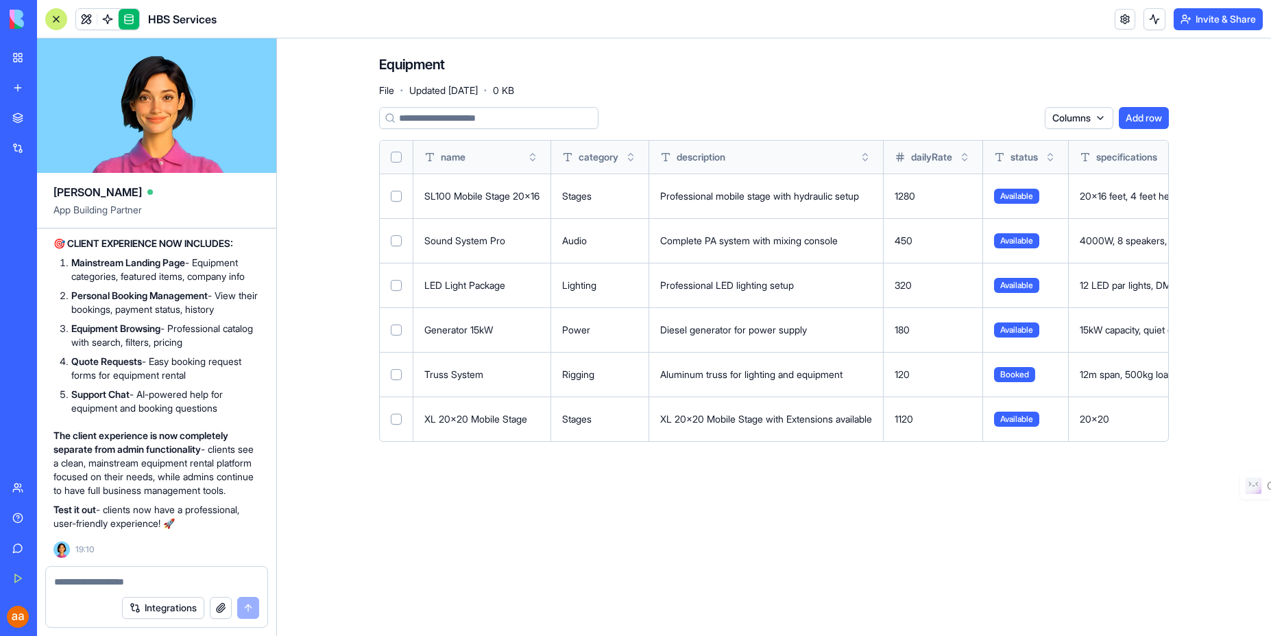
scroll to position [11712, 0]
click at [538, 117] on input at bounding box center [488, 118] width 219 height 22
click at [685, 100] on div "Equipment File · Updated Sep 7, 2025 · 0 KB Columns Add row name category descr…" at bounding box center [774, 254] width 790 height 398
click at [365, 271] on div "Equipment File · Updated Sep 7, 2025 · 0 KB Columns Add row name category descr…" at bounding box center [774, 253] width 878 height 431
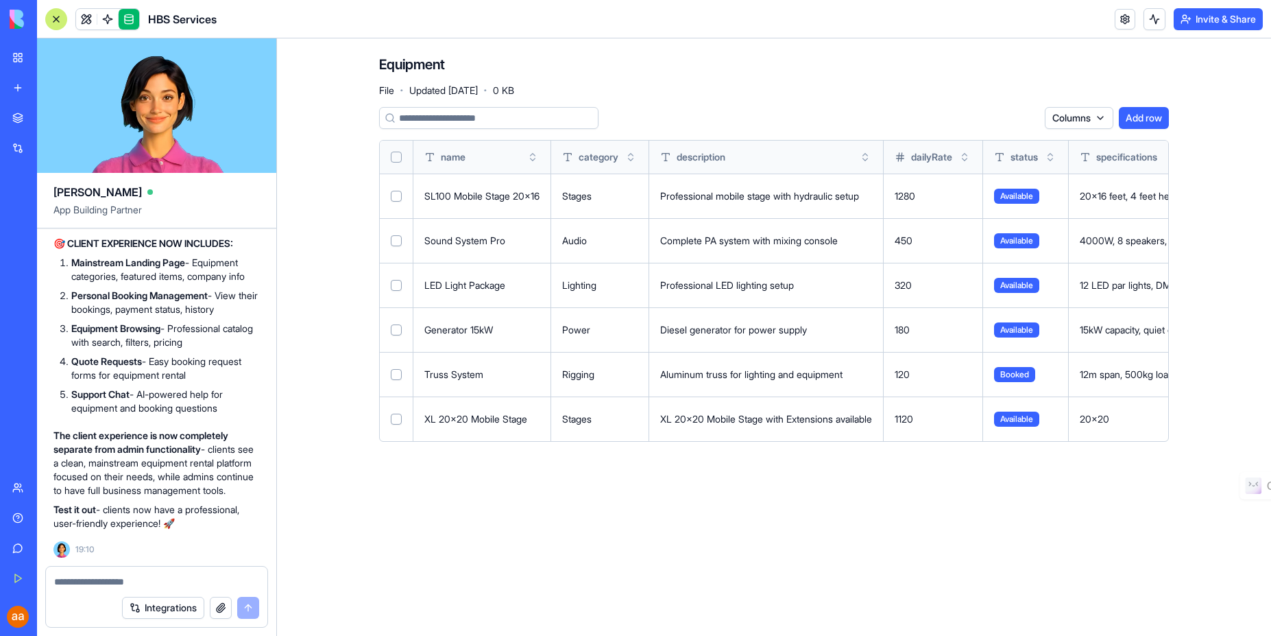
click at [823, 73] on div "Equipment File · Updated Sep 7, 2025 · 0 KB" at bounding box center [774, 75] width 790 height 41
click at [320, 140] on main "Equipment File · Updated Sep 7, 2025 · 0 KB Columns Add row name category descr…" at bounding box center [774, 336] width 994 height 597
click at [86, 15] on link at bounding box center [86, 19] width 21 height 21
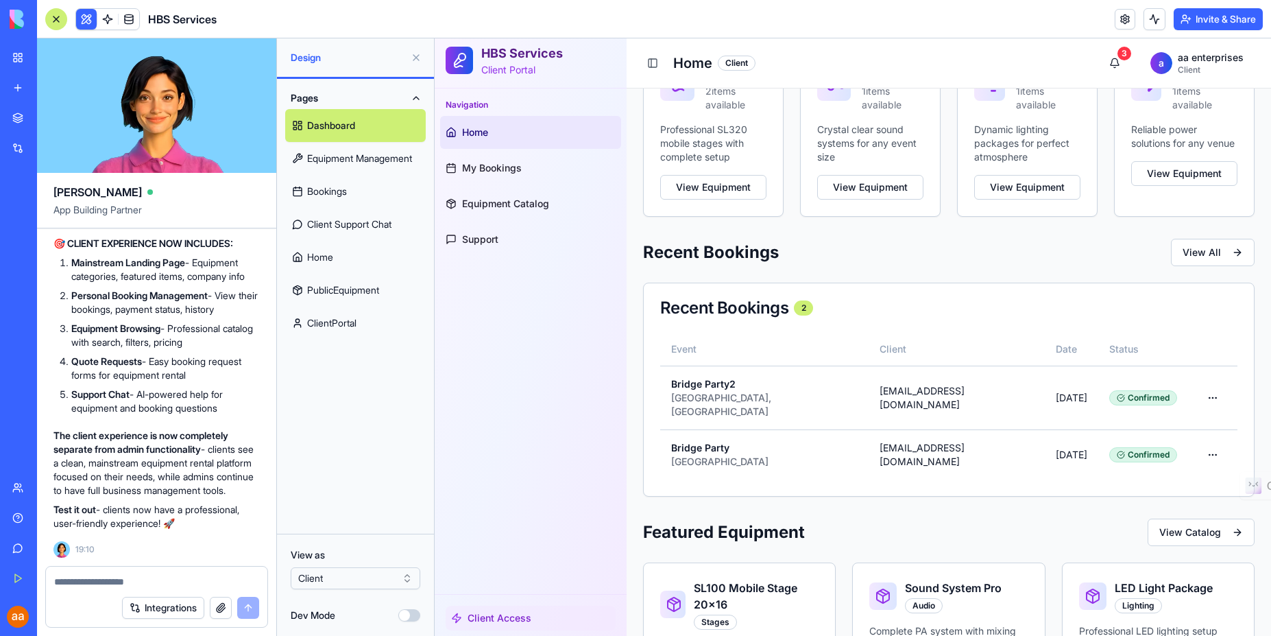
scroll to position [507, 0]
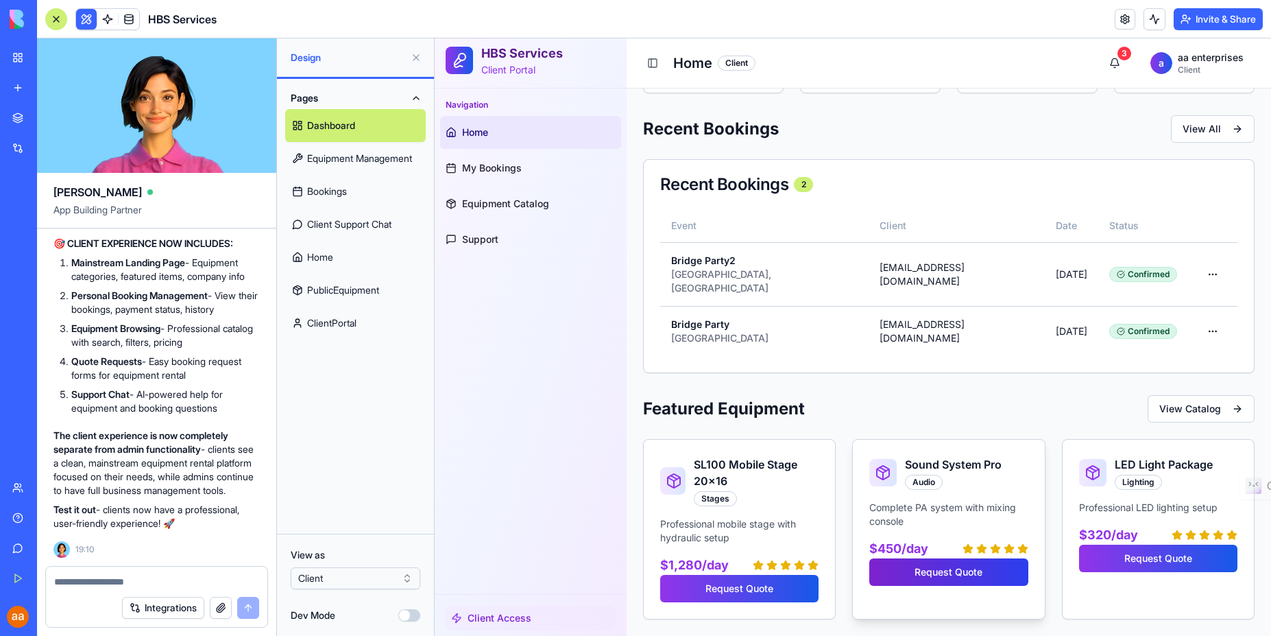
click at [953, 577] on button "Request Quote" at bounding box center [949, 571] width 158 height 27
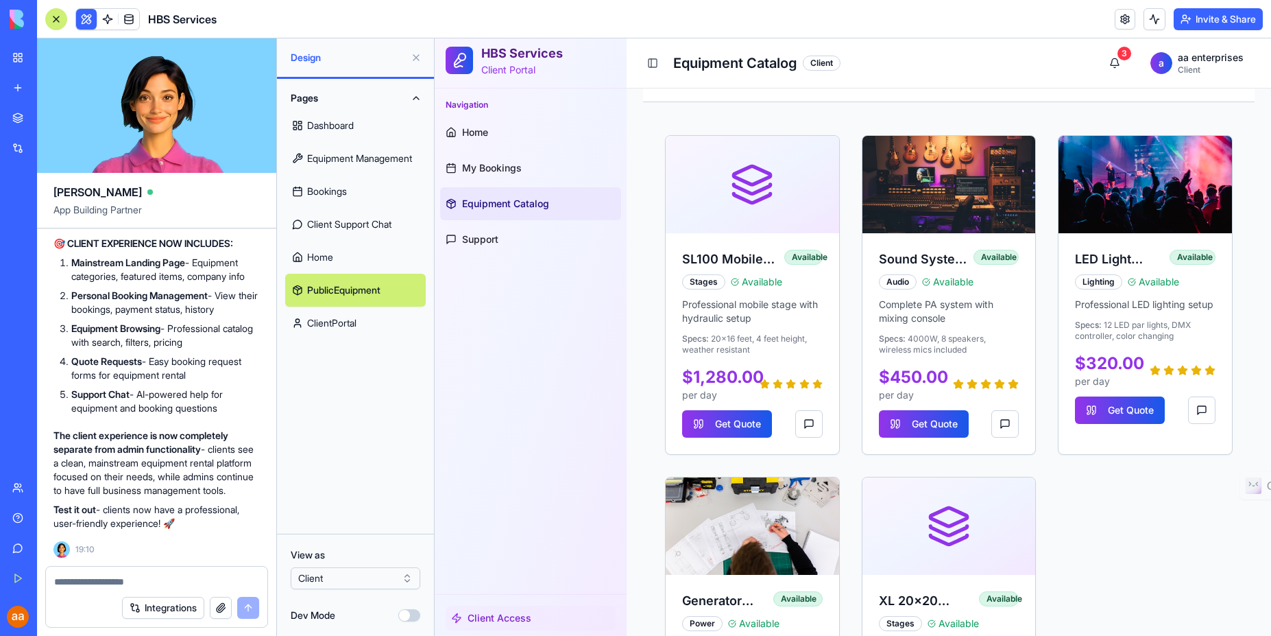
scroll to position [387, 0]
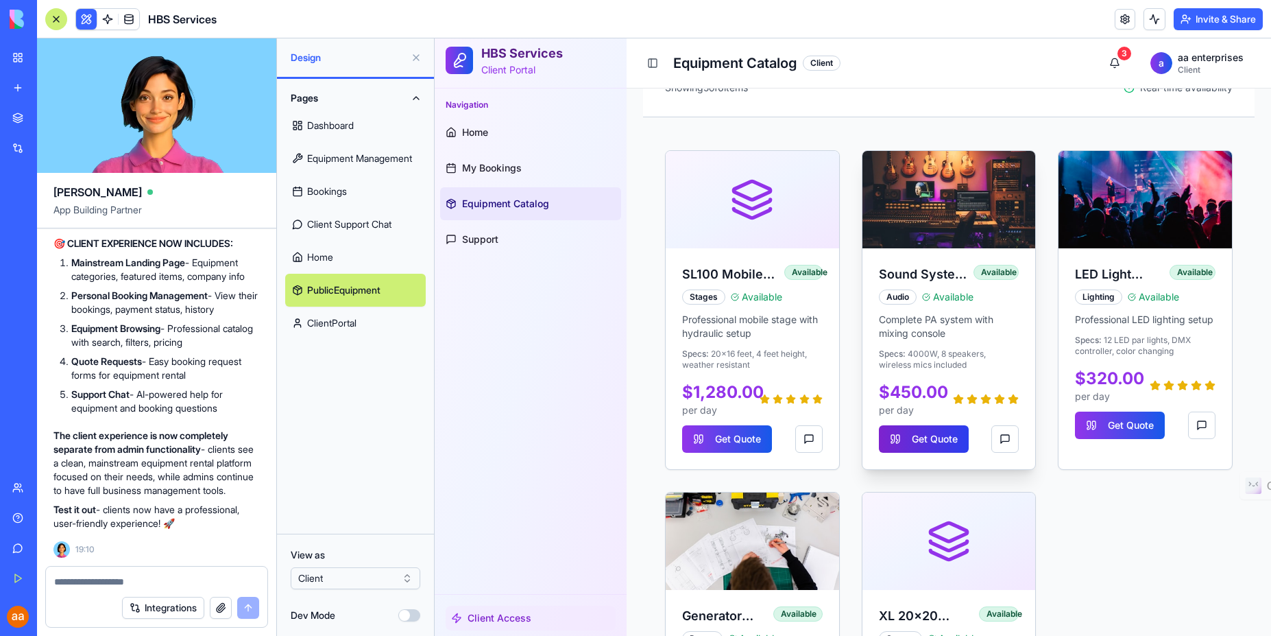
click at [911, 439] on button "Get Quote" at bounding box center [924, 438] width 90 height 27
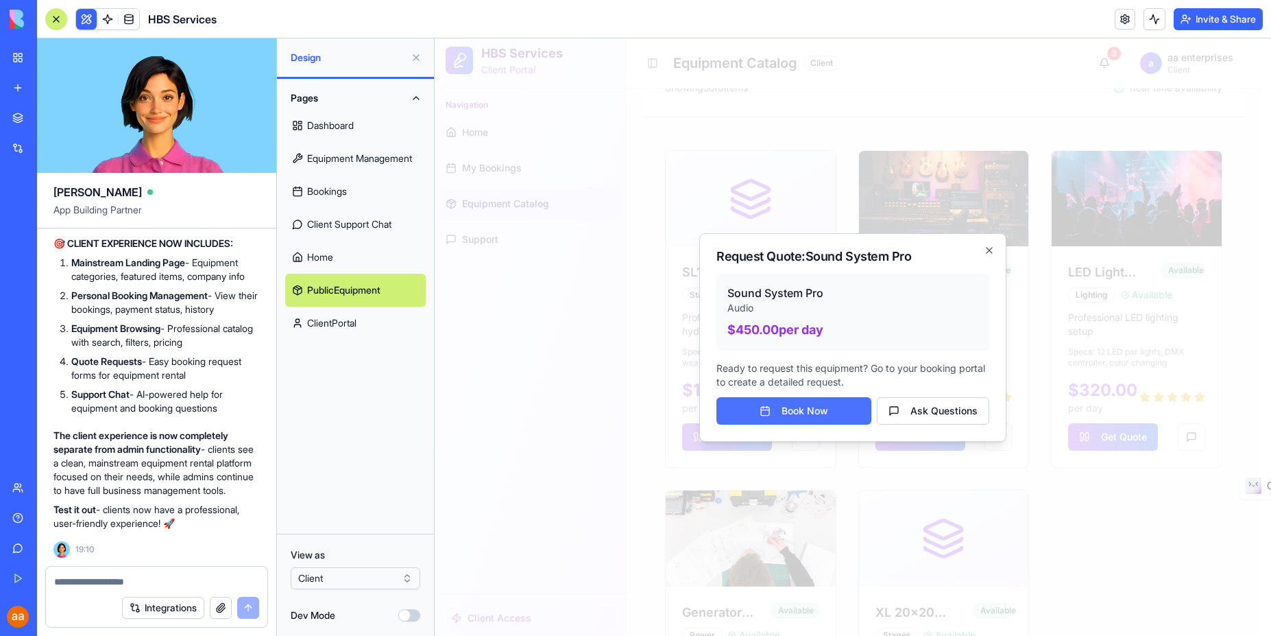
click at [809, 414] on button "Book Now" at bounding box center [794, 410] width 155 height 27
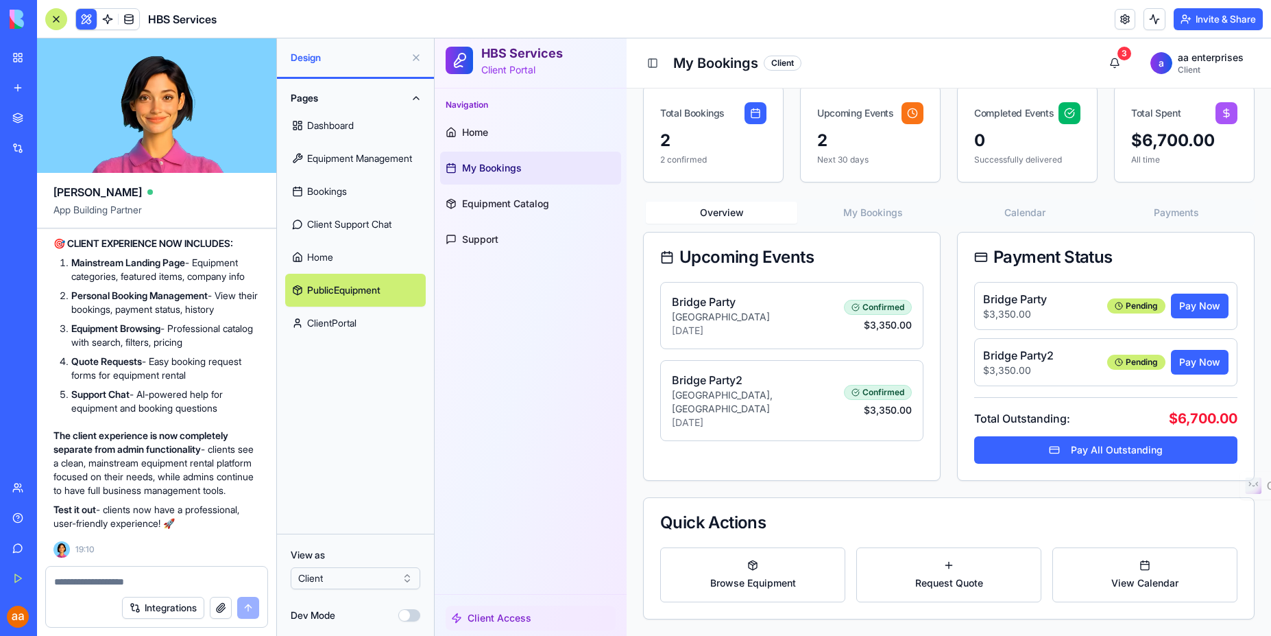
scroll to position [80, 0]
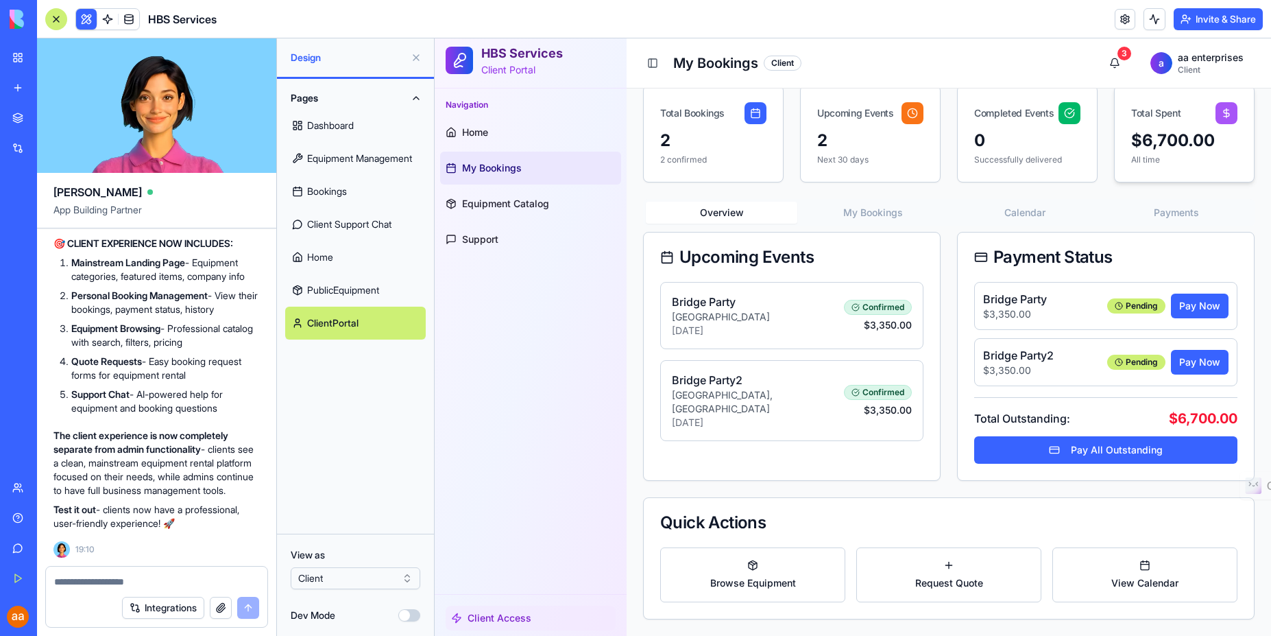
click at [1162, 136] on div "$6,700.00" at bounding box center [1185, 141] width 106 height 22
drag, startPoint x: 924, startPoint y: 129, endPoint x: 953, endPoint y: 125, distance: 29.7
click at [924, 130] on div "2 Next 30 days" at bounding box center [870, 156] width 139 height 52
click at [977, 121] on div "Completed Events" at bounding box center [1027, 108] width 139 height 44
click at [1199, 304] on button "Pay Now" at bounding box center [1200, 306] width 58 height 25
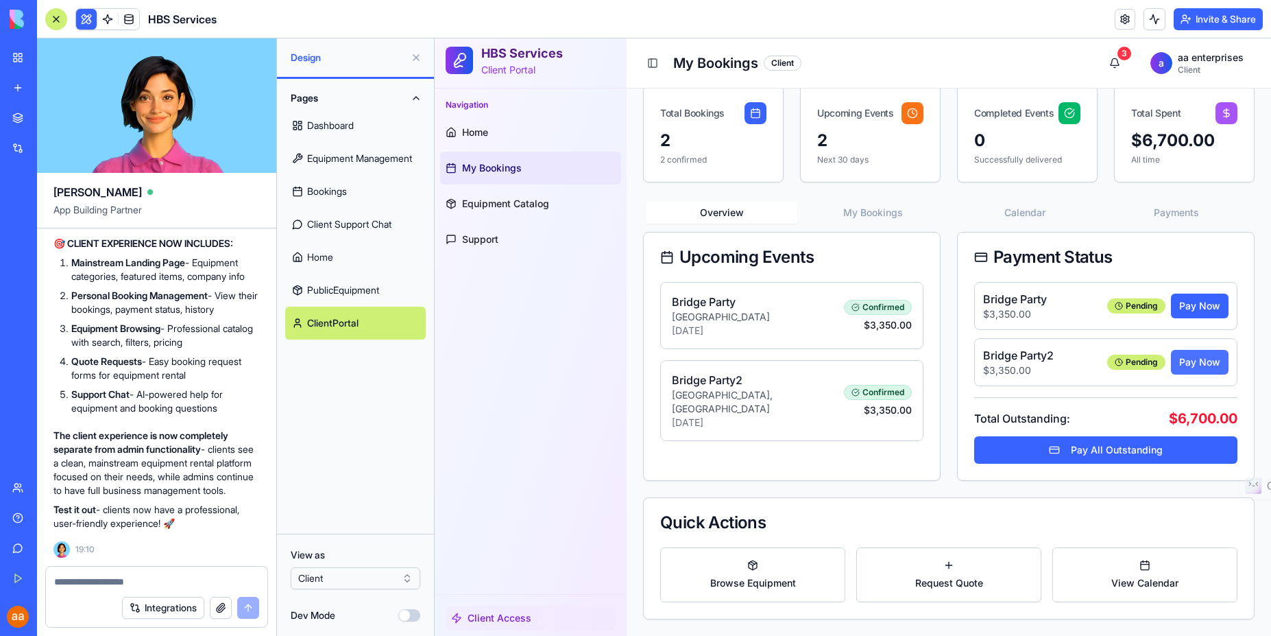
click at [1194, 366] on button "Pay Now" at bounding box center [1200, 362] width 58 height 25
click at [1110, 458] on button "Pay All Outstanding" at bounding box center [1105, 449] width 263 height 27
click at [1105, 453] on button "Pay All Outstanding" at bounding box center [1105, 449] width 263 height 27
click at [937, 571] on button "Request Quote" at bounding box center [949, 574] width 185 height 55
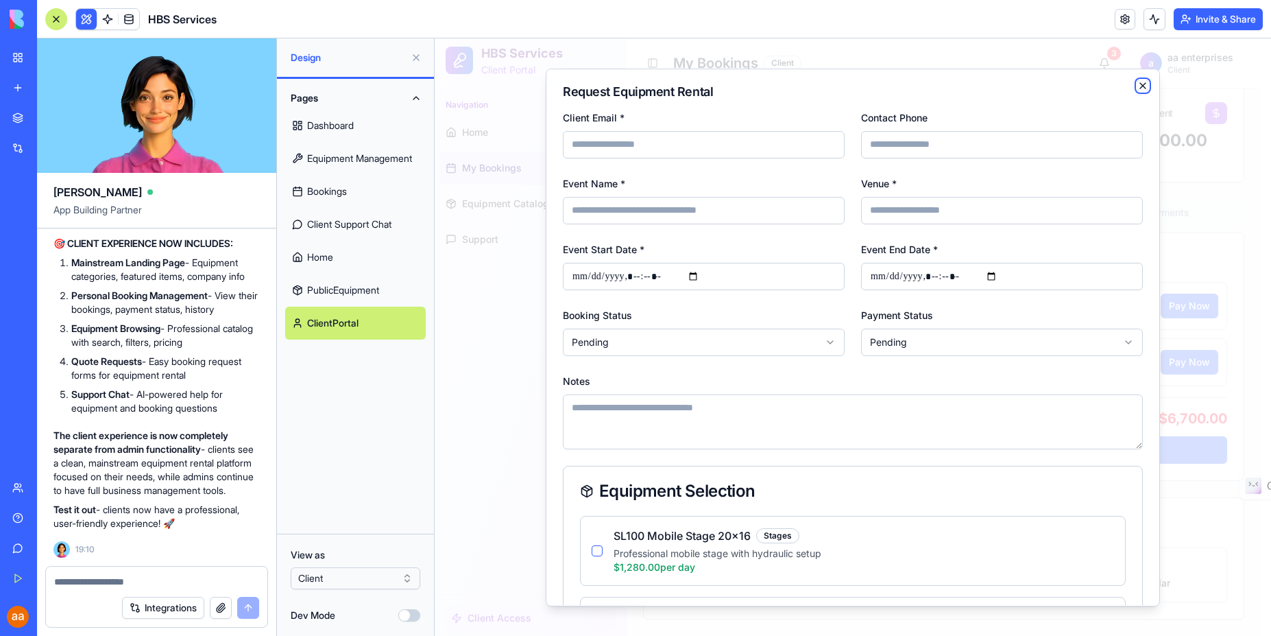
click at [1138, 82] on icon "button" at bounding box center [1143, 85] width 11 height 11
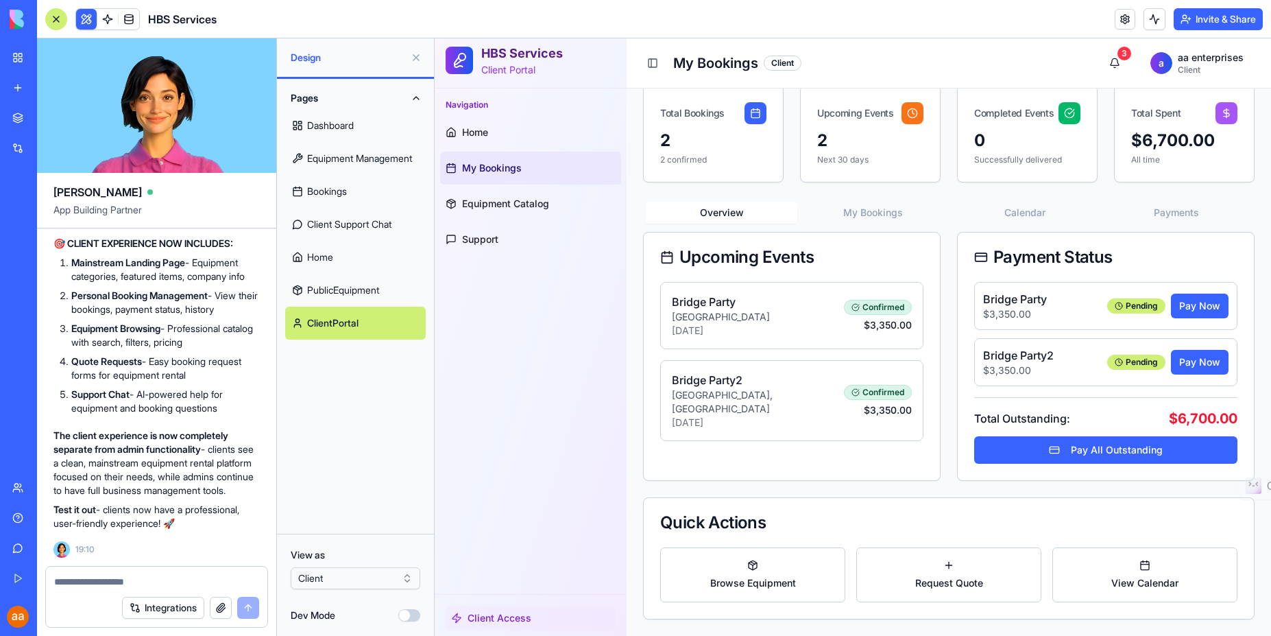
scroll to position [75, 0]
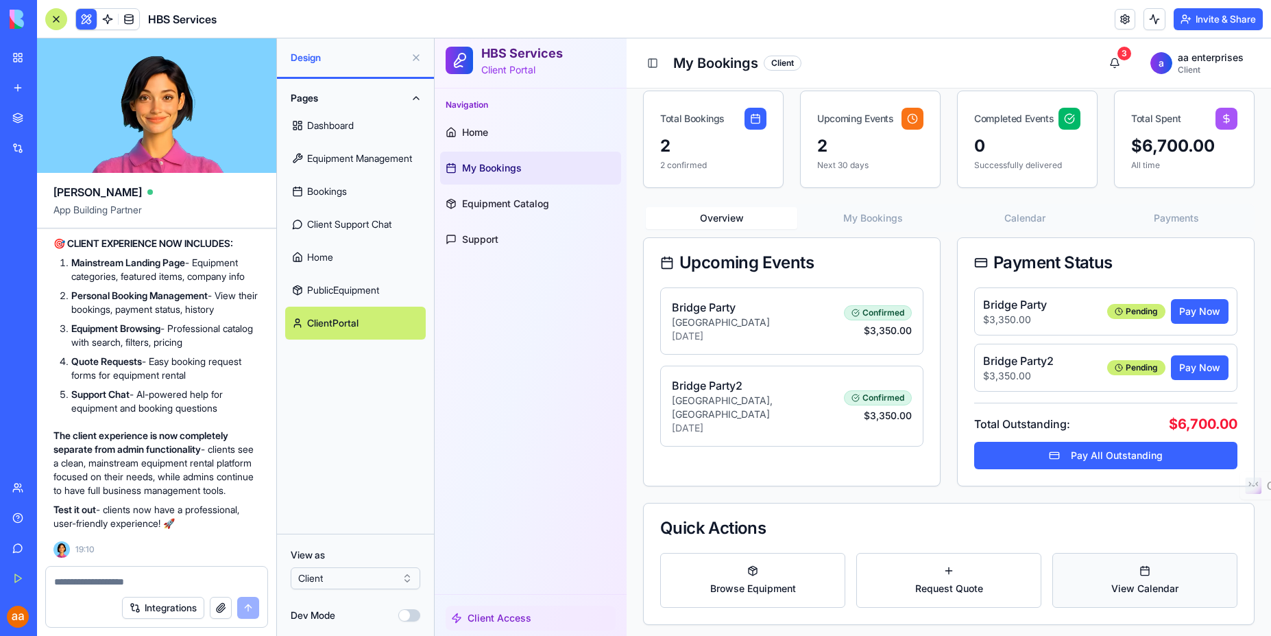
click at [1140, 592] on span "View Calendar" at bounding box center [1145, 589] width 67 height 14
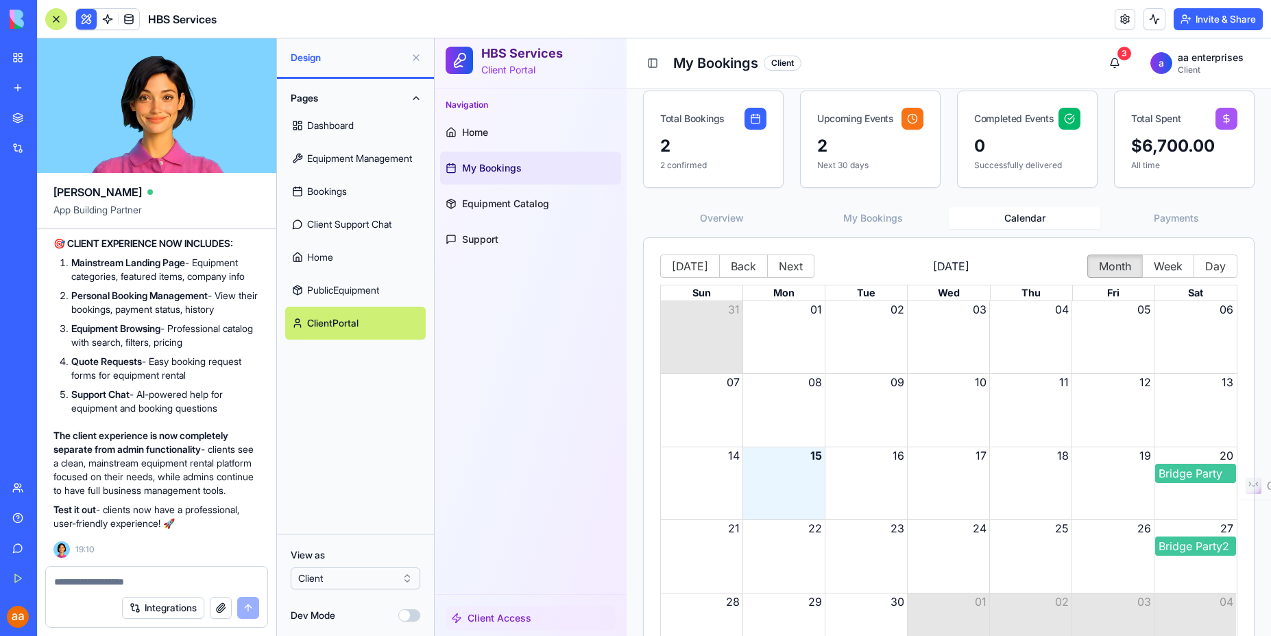
scroll to position [0, 0]
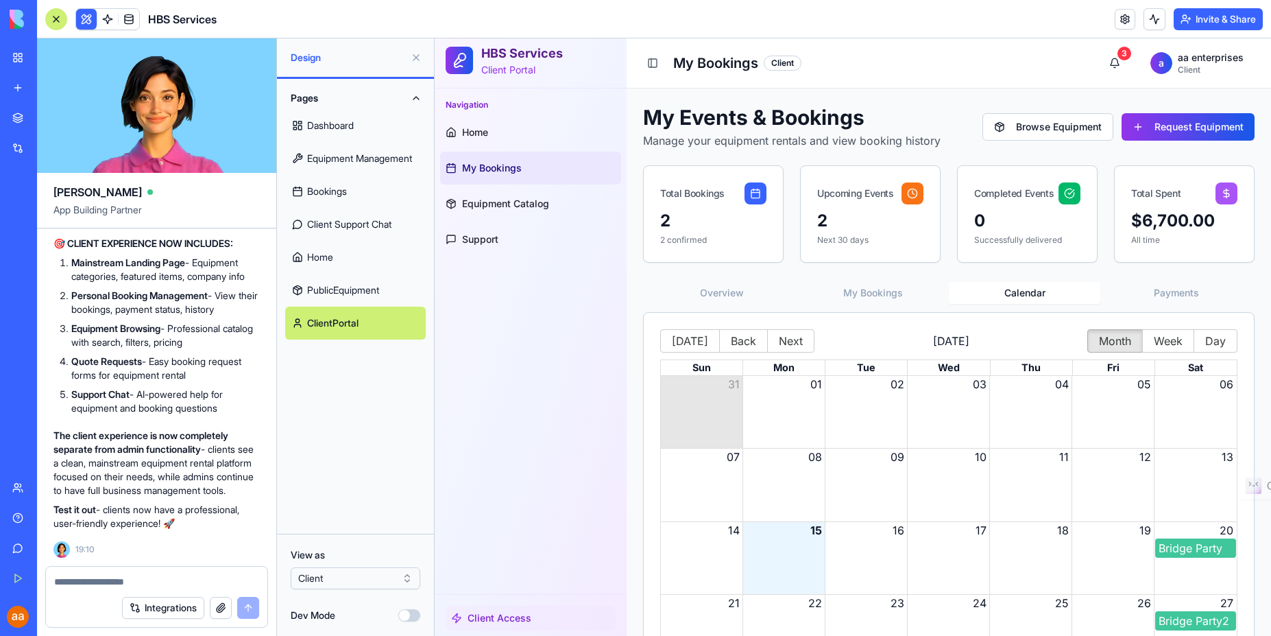
click at [970, 469] on div "Month View" at bounding box center [948, 484] width 82 height 72
click at [1055, 606] on button "25" at bounding box center [1062, 603] width 14 height 16
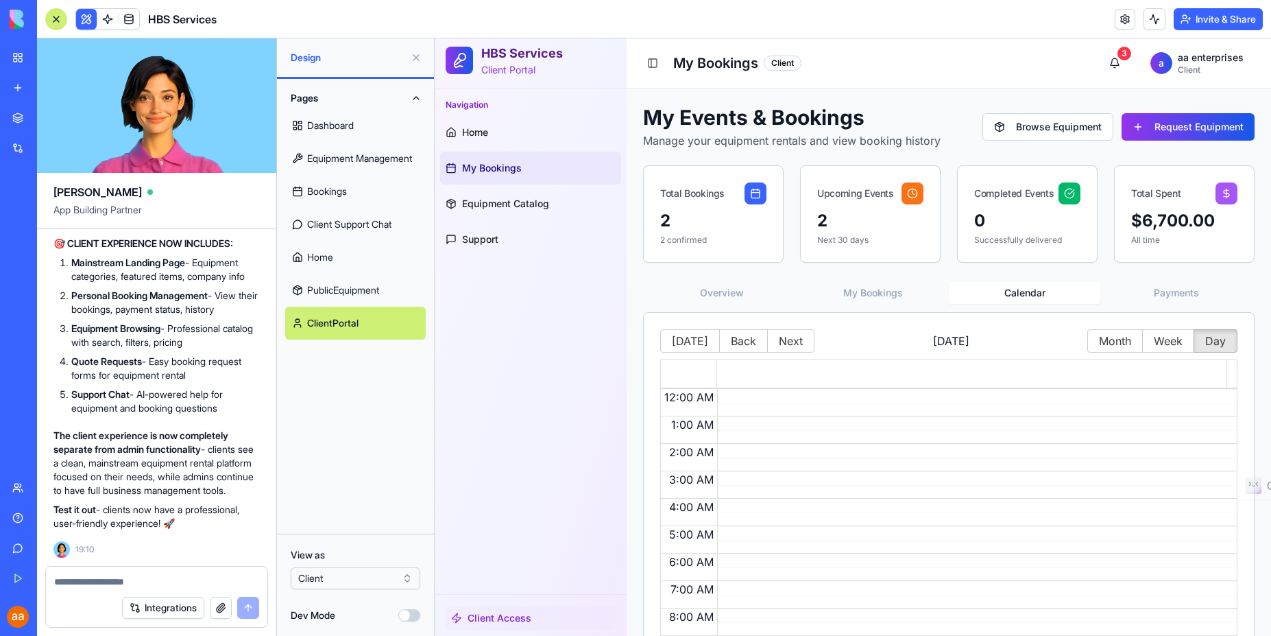
click at [705, 503] on span "4:00 AM" at bounding box center [691, 507] width 51 height 14
click at [708, 483] on span "3:00 AM" at bounding box center [691, 479] width 51 height 14
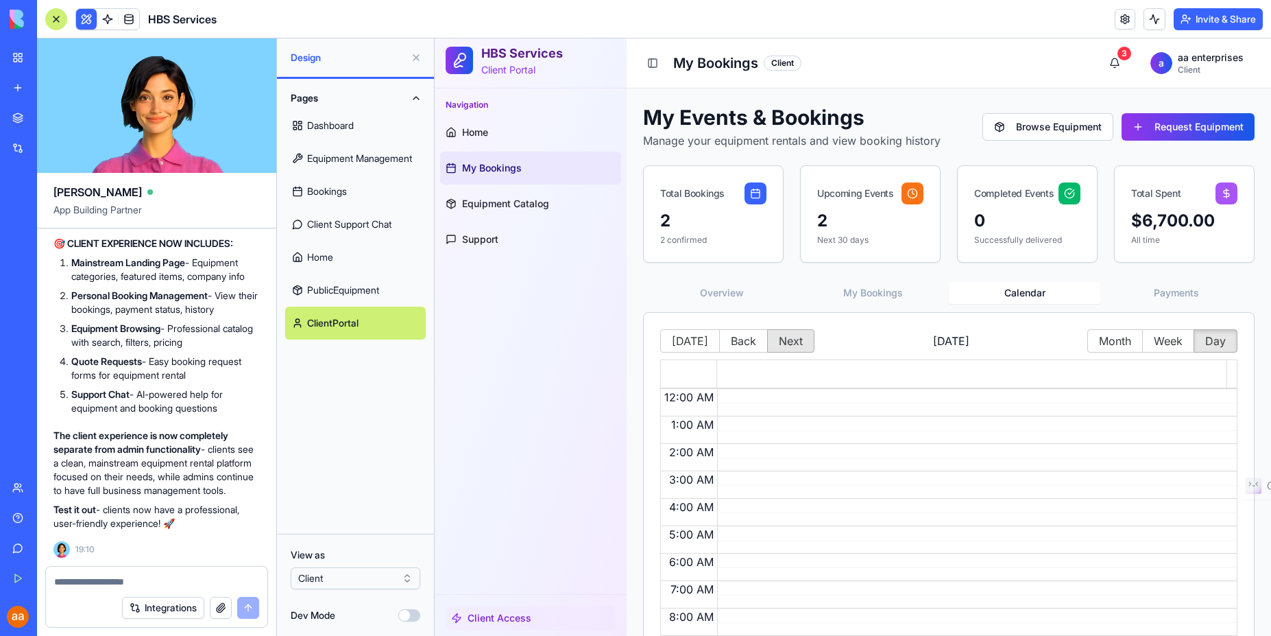
click at [789, 340] on button "Next" at bounding box center [790, 340] width 47 height 23
click at [707, 482] on span "3:00 AM" at bounding box center [691, 479] width 51 height 14
click at [677, 556] on span "5:00 PM" at bounding box center [692, 556] width 51 height 14
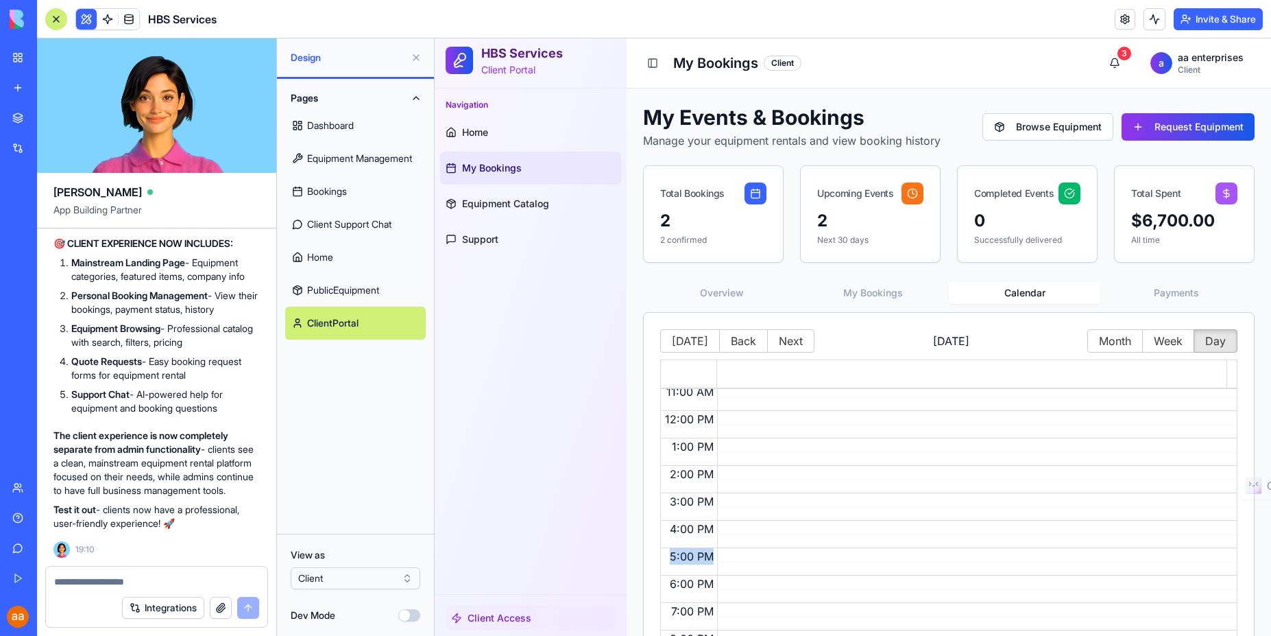
click at [677, 556] on span "5:00 PM" at bounding box center [692, 556] width 51 height 14
click at [155, 95] on video at bounding box center [156, 105] width 239 height 134
click at [51, 60] on div "My Workspace" at bounding box center [42, 58] width 18 height 14
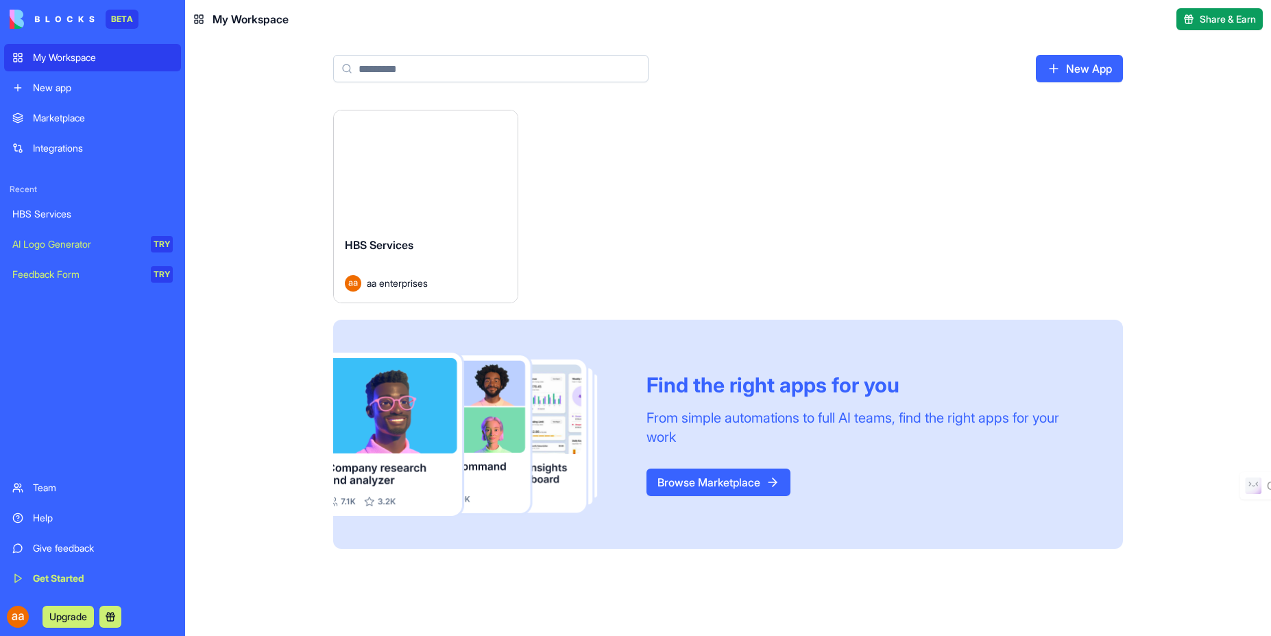
click at [69, 90] on div "New app" at bounding box center [103, 88] width 140 height 14
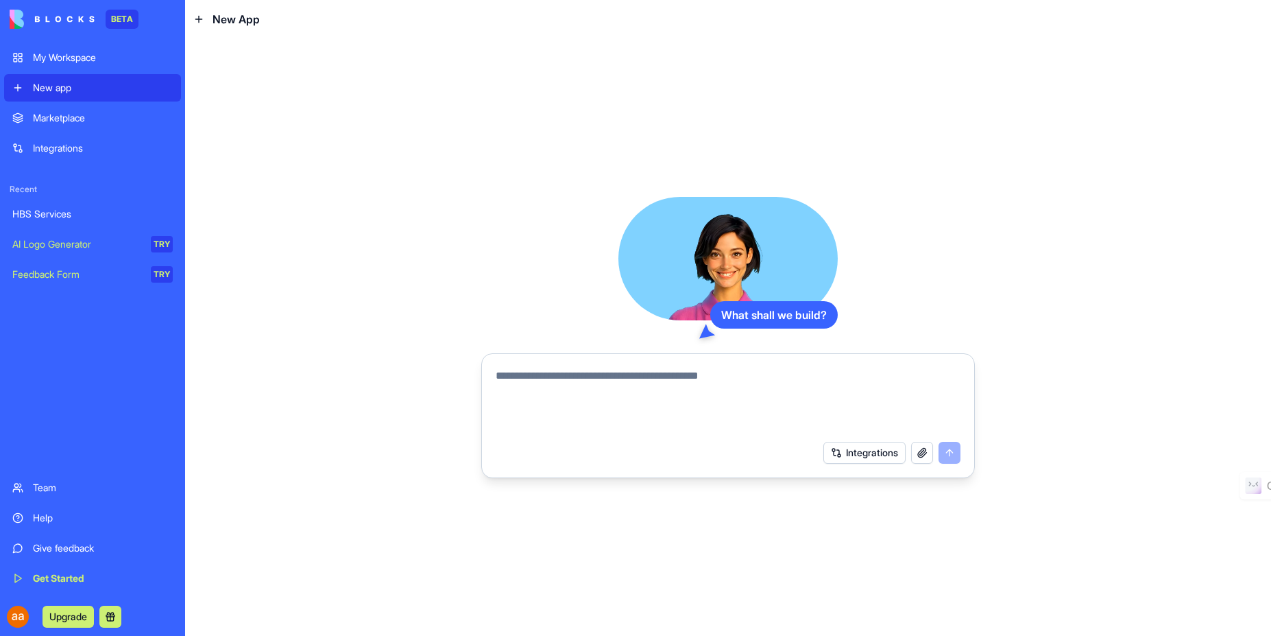
click at [660, 395] on textarea at bounding box center [728, 401] width 465 height 66
click at [604, 390] on textarea at bounding box center [728, 401] width 465 height 66
click at [696, 386] on textarea "**********" at bounding box center [728, 401] width 465 height 66
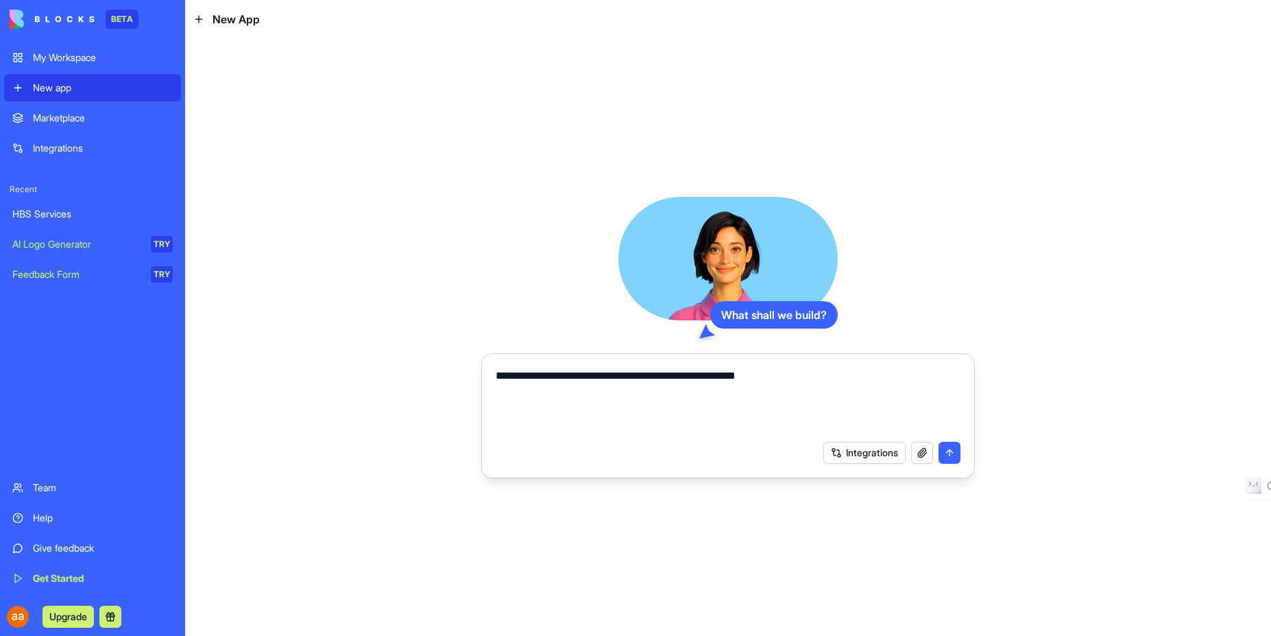
type textarea "**********"
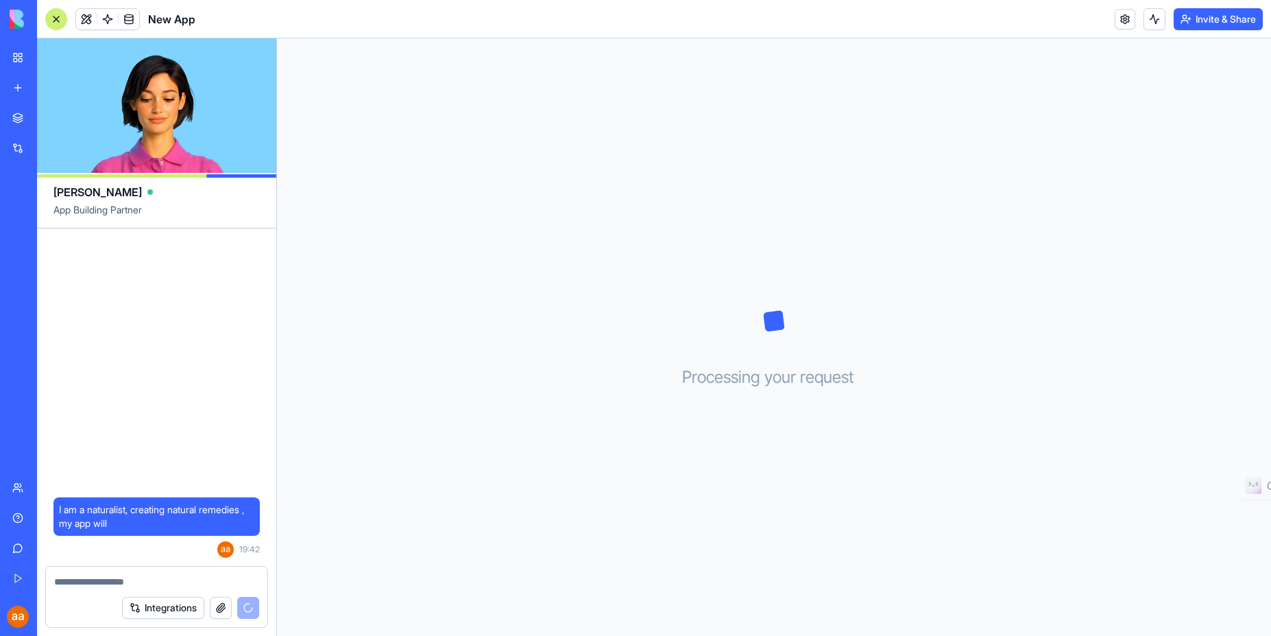
click at [157, 519] on span "I am a naturalist, creating natural remedies , my app will" at bounding box center [156, 516] width 195 height 27
click at [136, 586] on textarea at bounding box center [156, 582] width 205 height 14
click at [242, 610] on div "Integrations" at bounding box center [190, 608] width 137 height 22
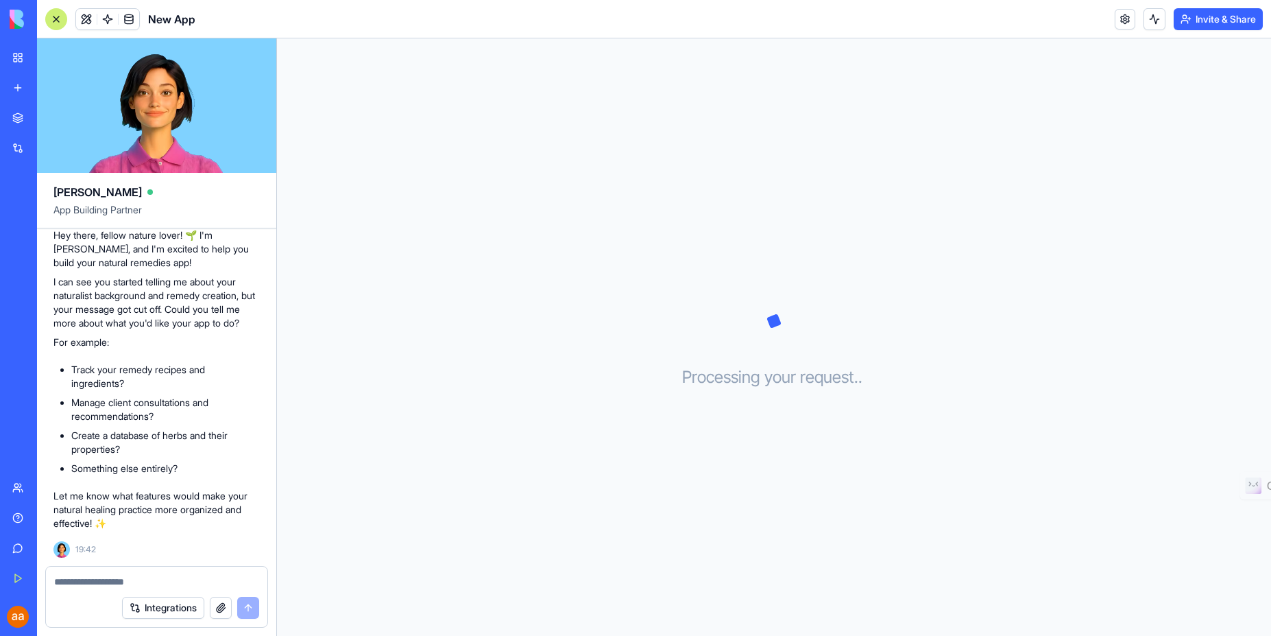
scroll to position [118, 0]
click at [110, 588] on div "Integrations" at bounding box center [157, 607] width 222 height 38
click at [77, 586] on textarea at bounding box center [156, 582] width 205 height 14
type textarea "**********"
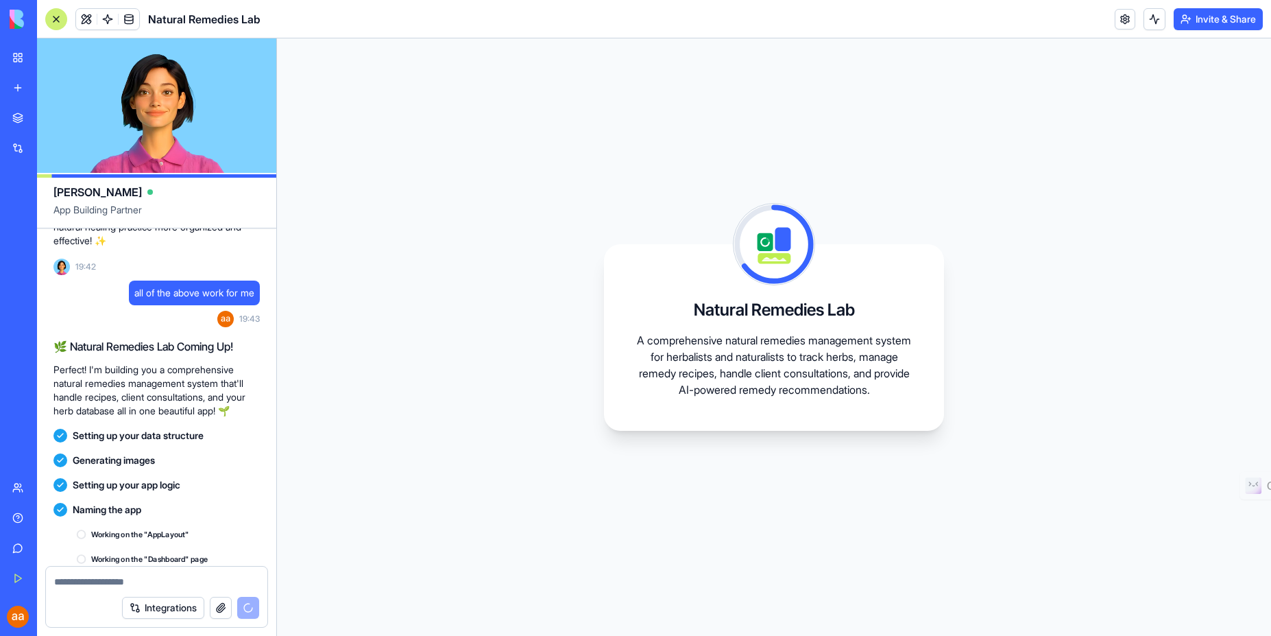
scroll to position [524, 0]
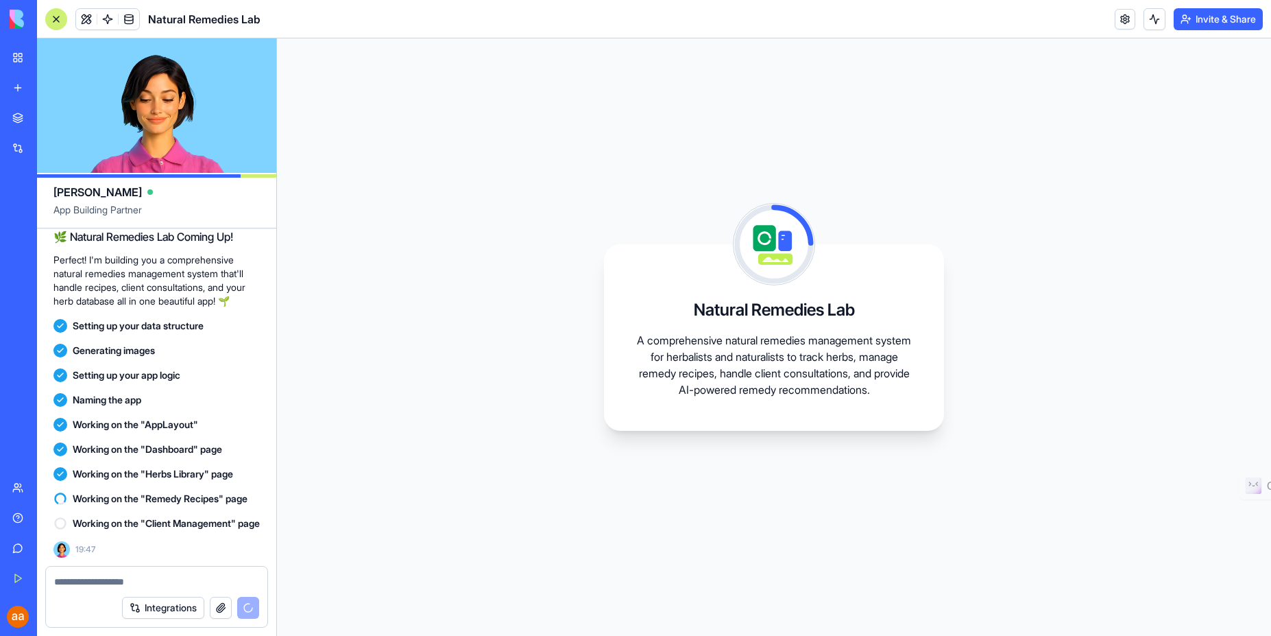
click at [102, 589] on div "Integrations" at bounding box center [157, 607] width 222 height 38
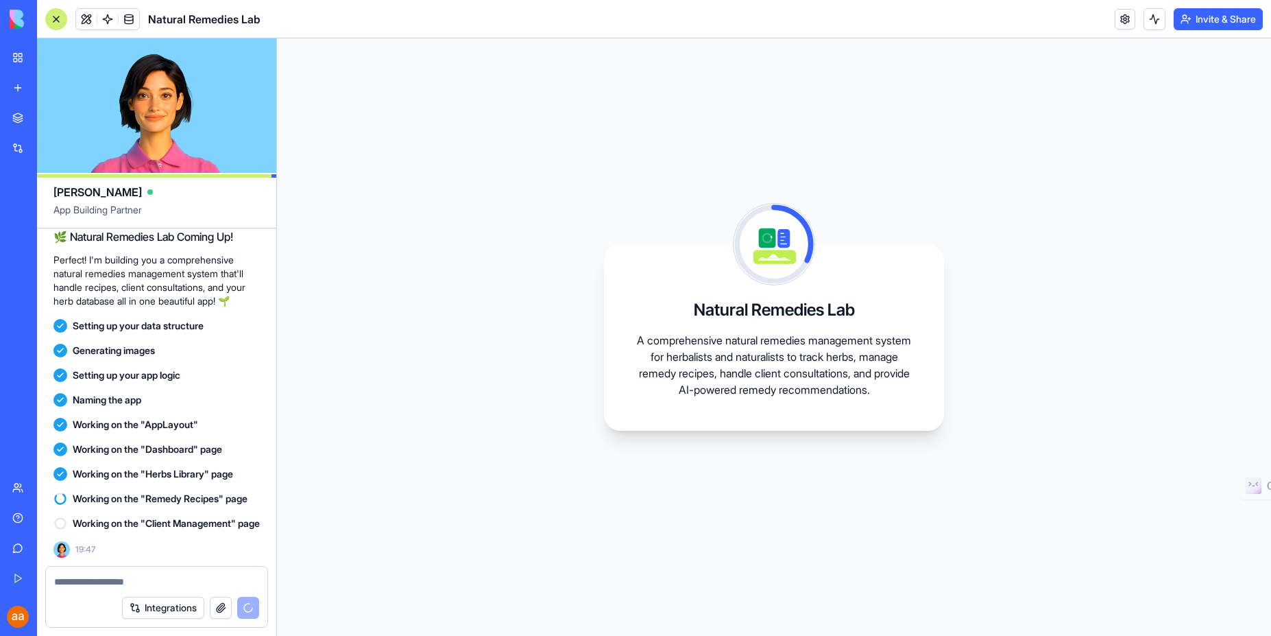
click at [90, 584] on textarea at bounding box center [156, 582] width 205 height 14
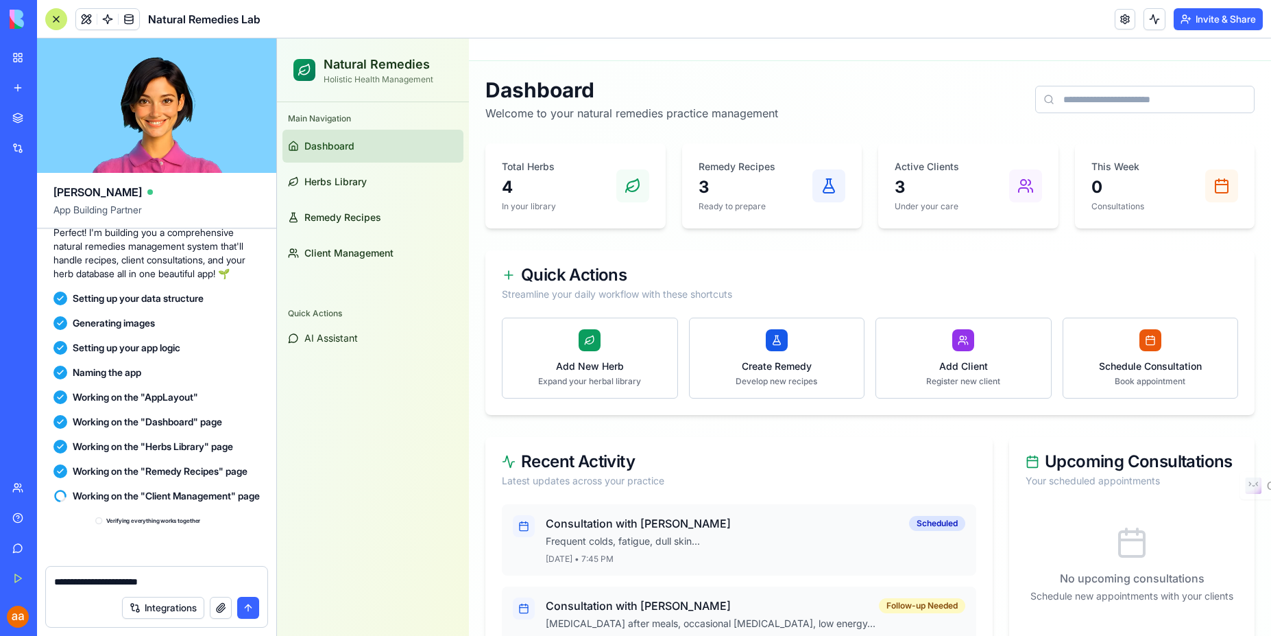
scroll to position [809, 0]
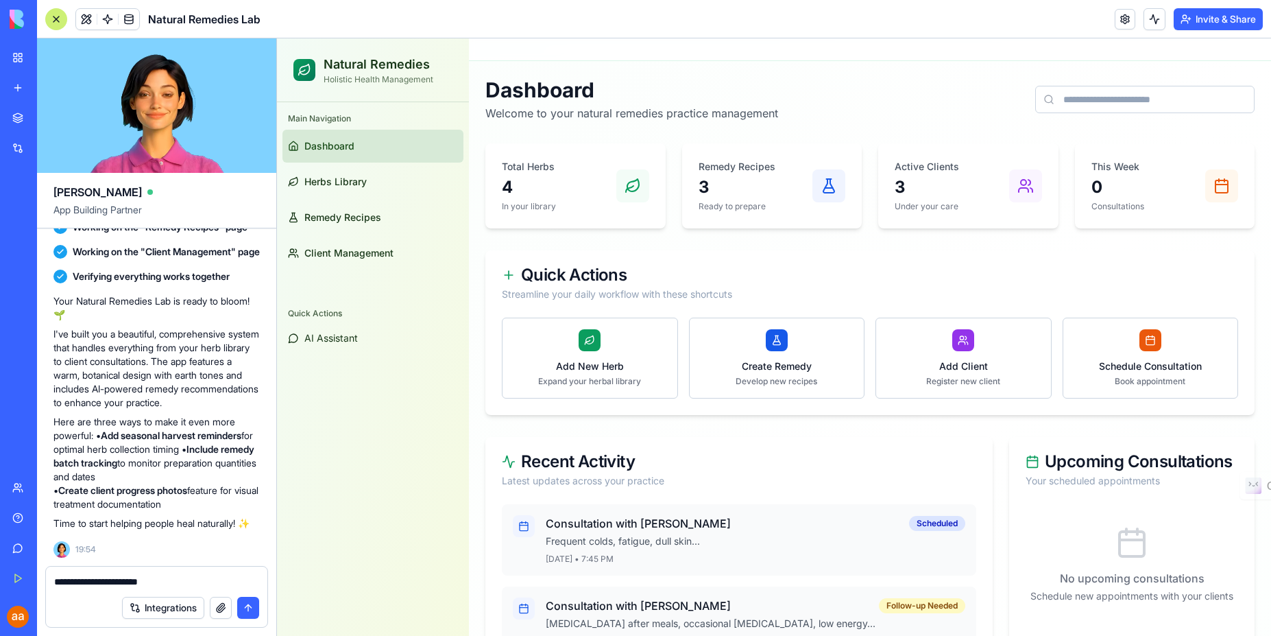
click at [574, 129] on div "Dashboard Welcome to your natural remedies practice management Total Herbs 4 In…" at bounding box center [870, 581] width 769 height 1008
click at [363, 190] on link "Herbs Library" at bounding box center [373, 181] width 181 height 33
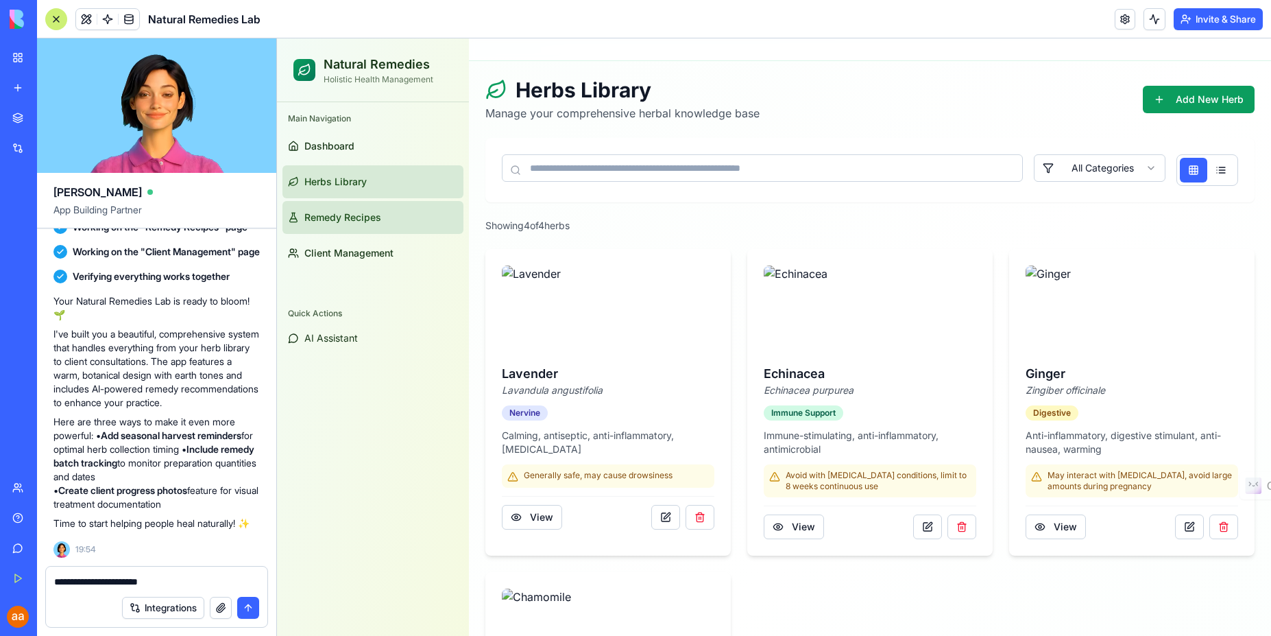
click at [361, 220] on span "Remedy Recipes" at bounding box center [342, 218] width 77 height 14
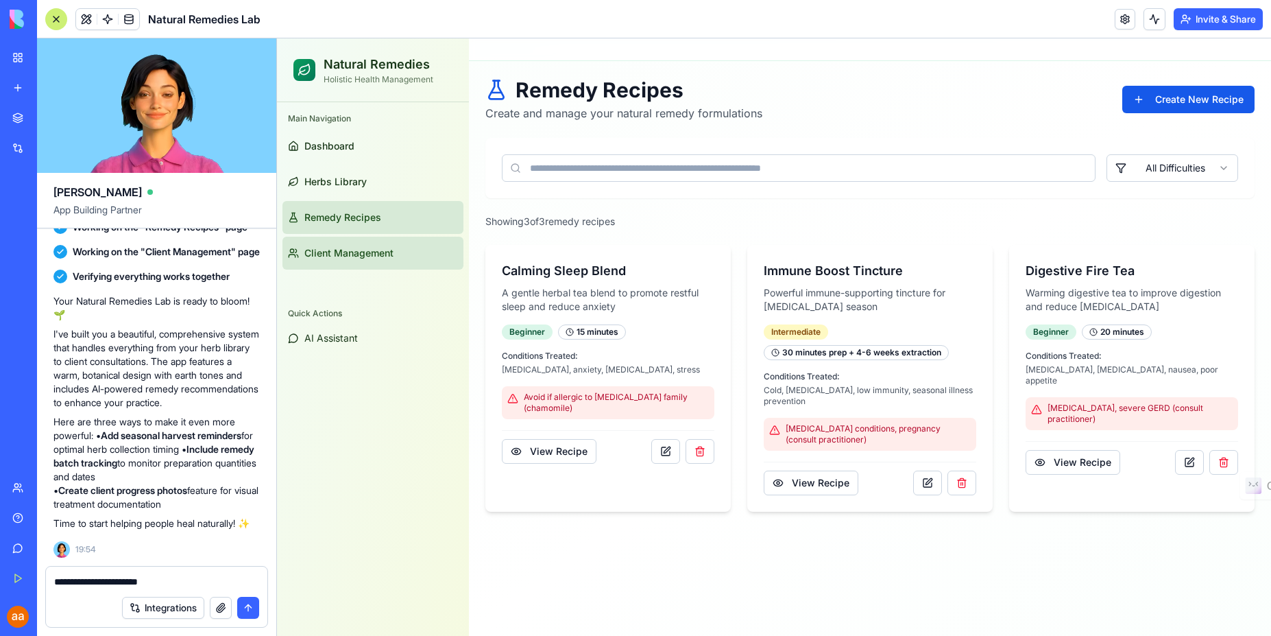
click at [368, 252] on span "Client Management" at bounding box center [348, 253] width 89 height 14
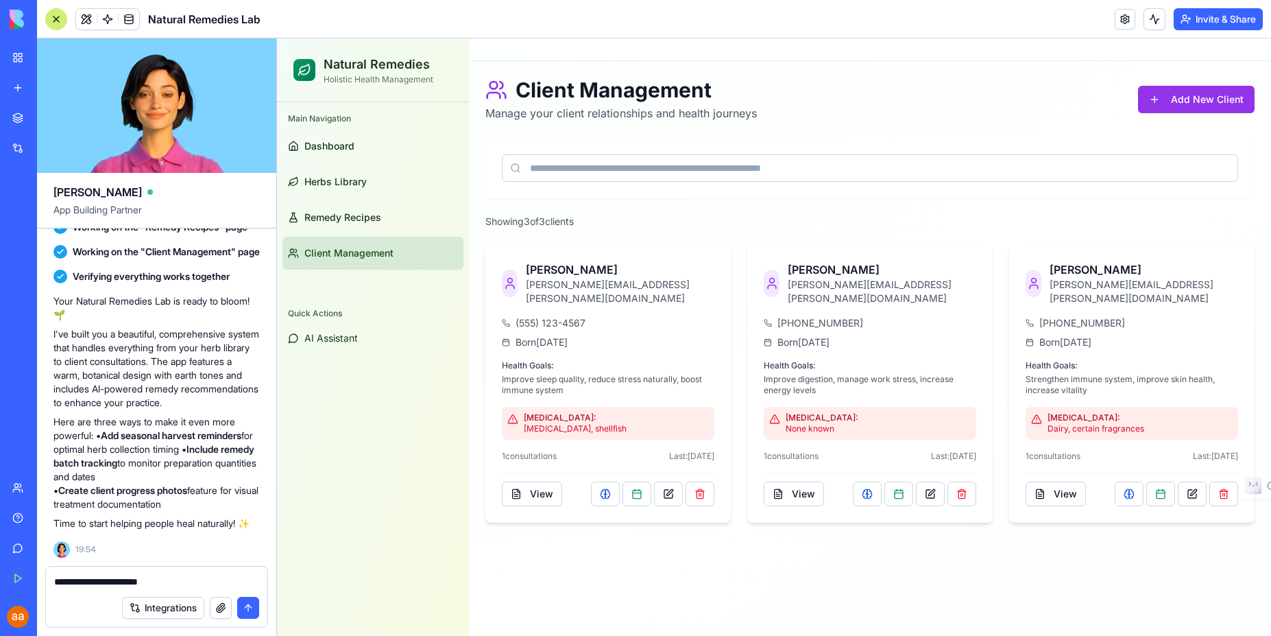
click at [149, 582] on textarea "**********" at bounding box center [156, 582] width 205 height 14
drag, startPoint x: 212, startPoint y: 583, endPoint x: 184, endPoint y: 579, distance: 28.3
click at [184, 579] on textarea "**********" at bounding box center [156, 582] width 205 height 14
click at [343, 148] on span "Dashboard" at bounding box center [329, 146] width 50 height 14
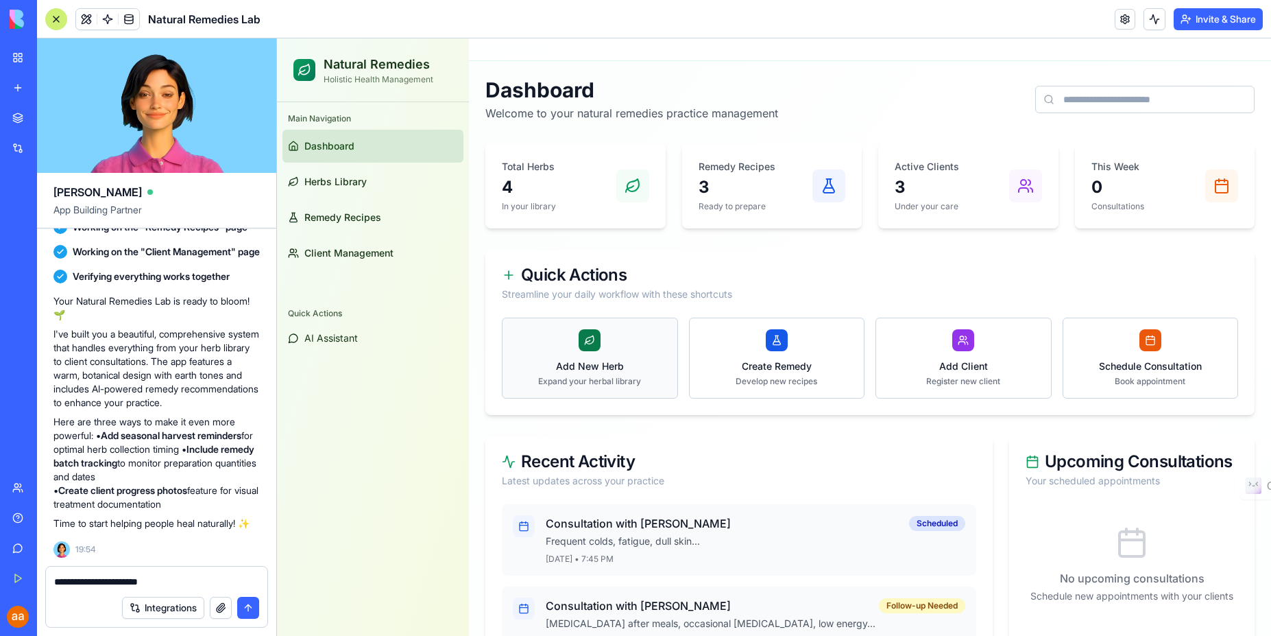
click at [590, 350] on div at bounding box center [590, 340] width 22 height 22
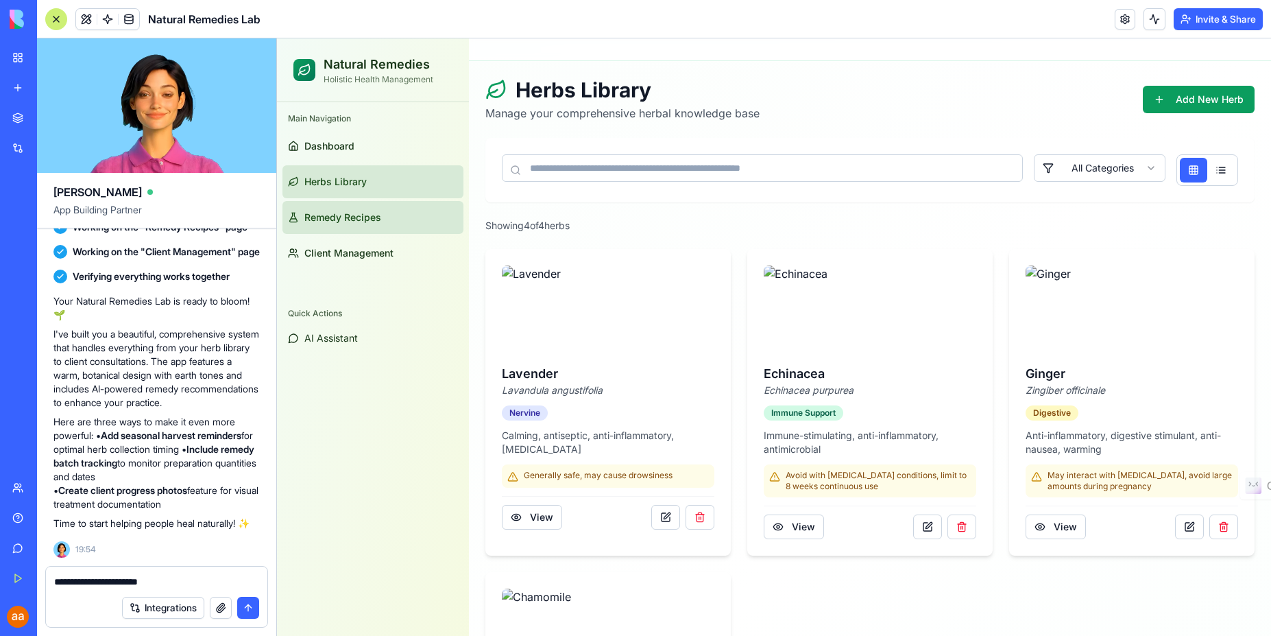
click at [352, 220] on span "Remedy Recipes" at bounding box center [342, 218] width 77 height 14
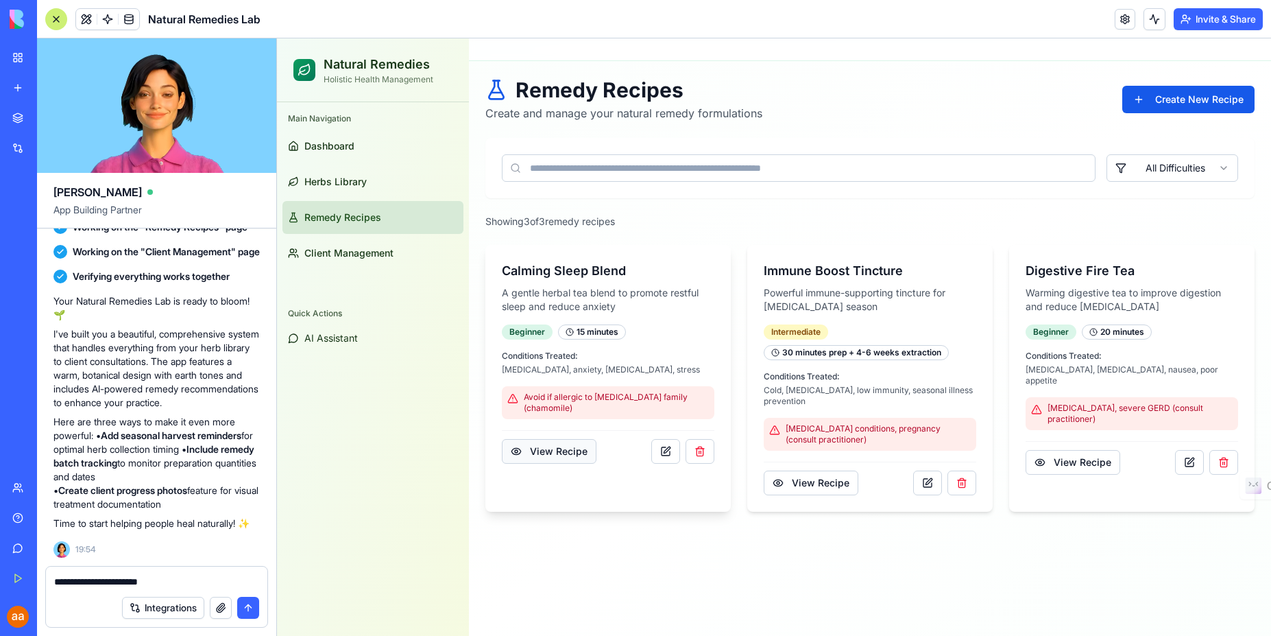
click at [554, 444] on button "View Recipe" at bounding box center [549, 451] width 95 height 25
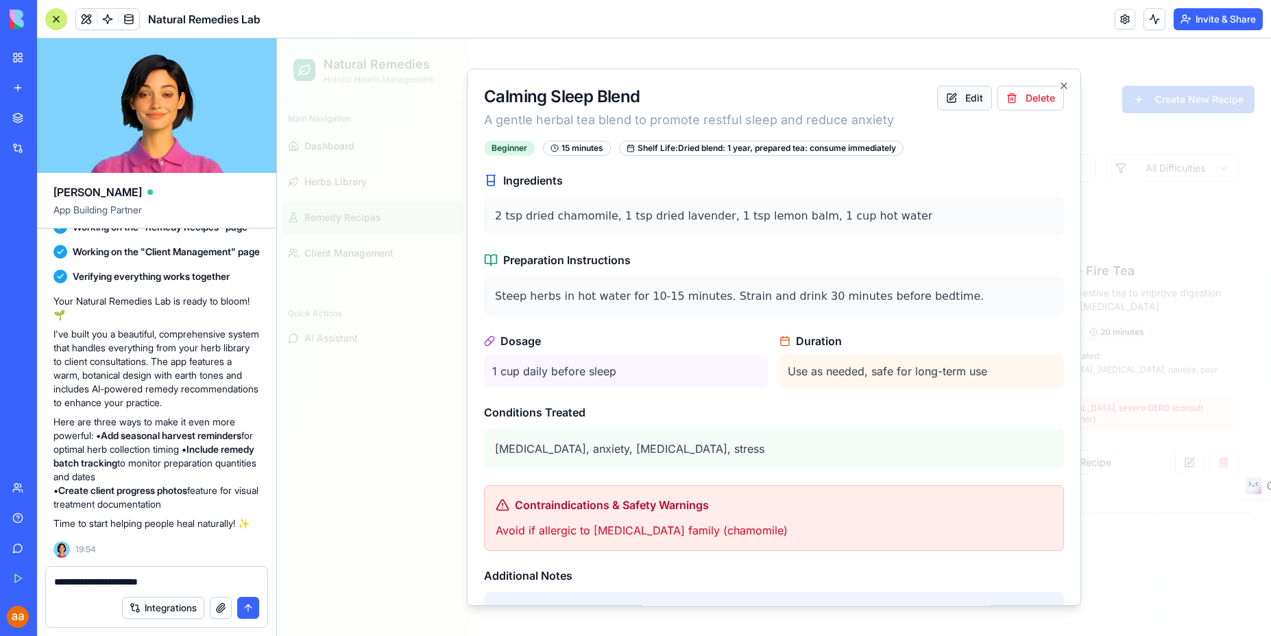
click at [963, 102] on button "Edit" at bounding box center [964, 98] width 55 height 25
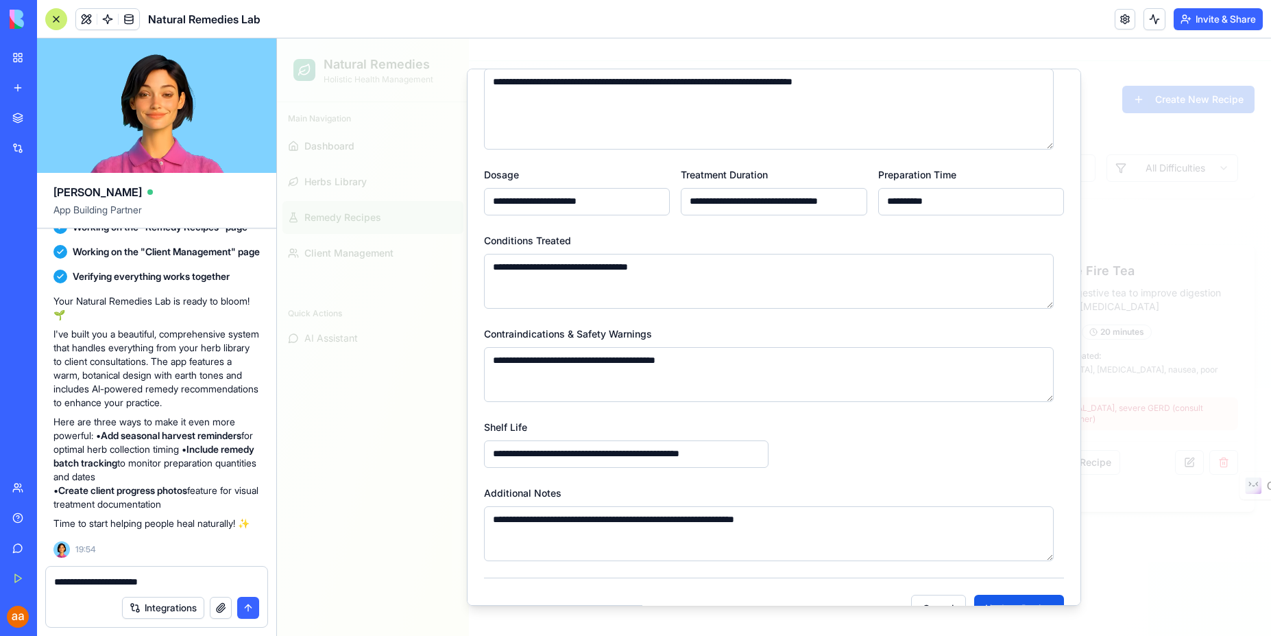
scroll to position [378, 0]
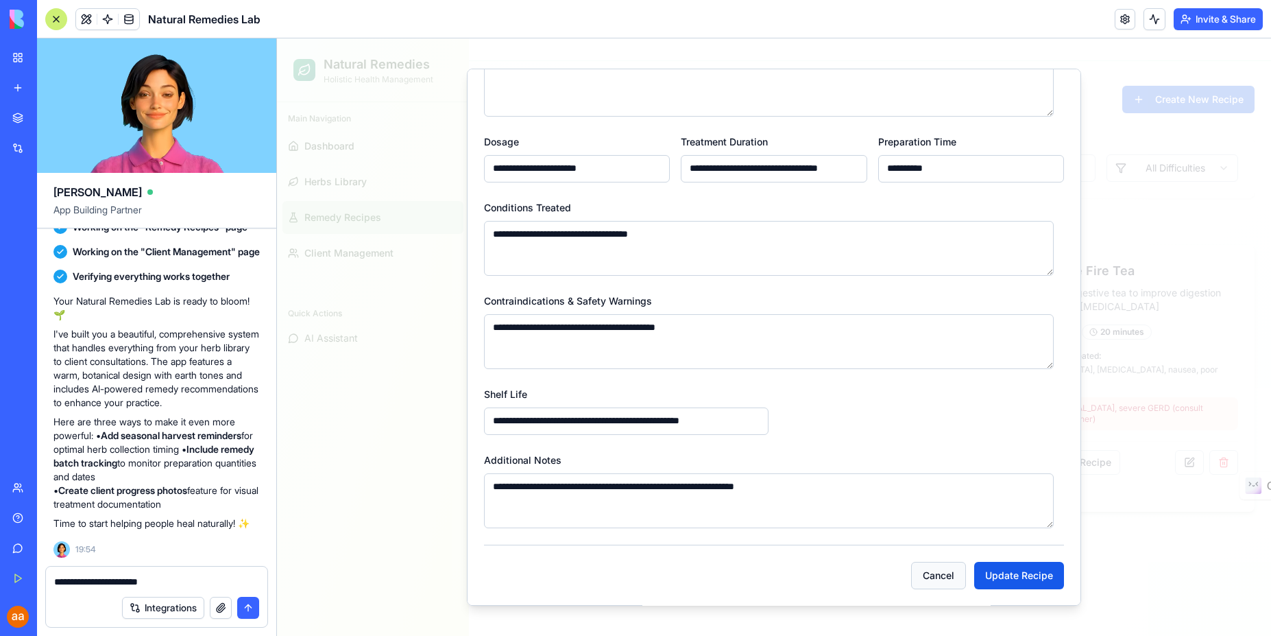
click at [921, 577] on button "Cancel" at bounding box center [938, 575] width 55 height 27
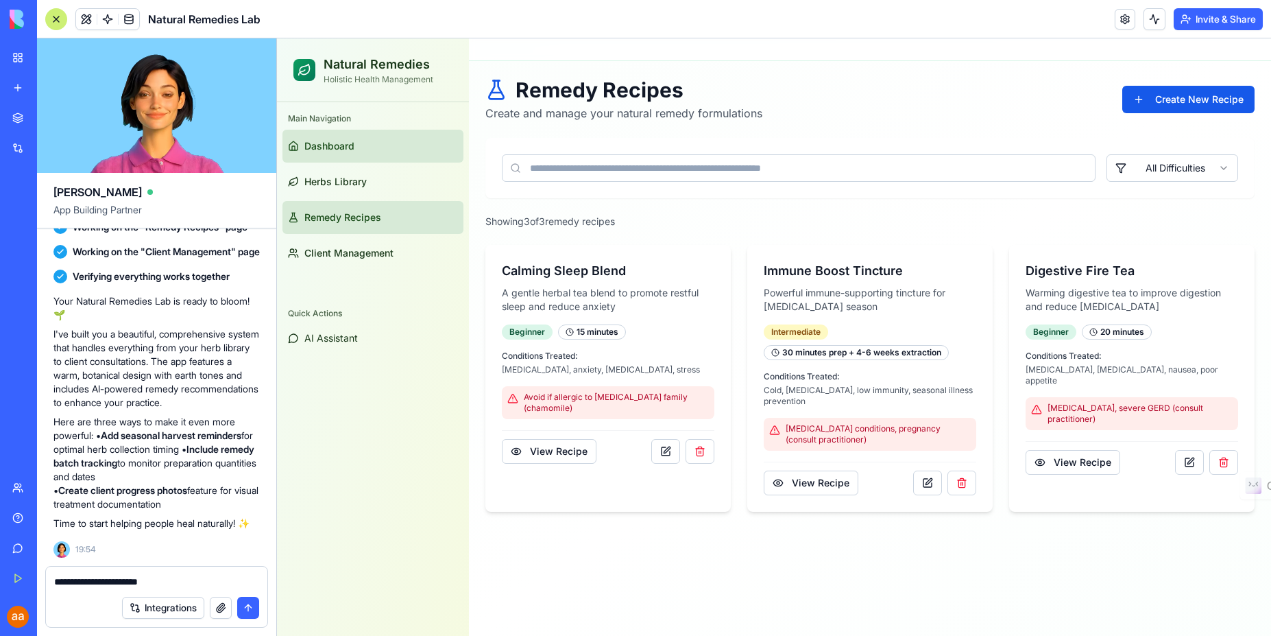
click at [341, 147] on span "Dashboard" at bounding box center [329, 146] width 50 height 14
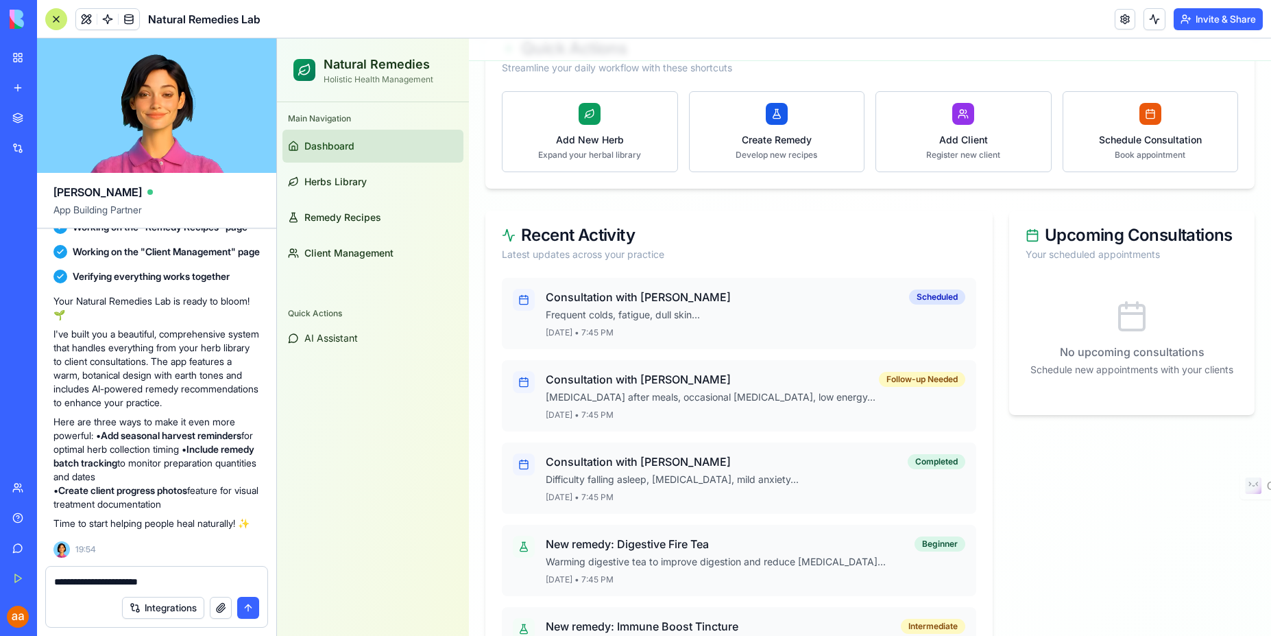
scroll to position [267, 0]
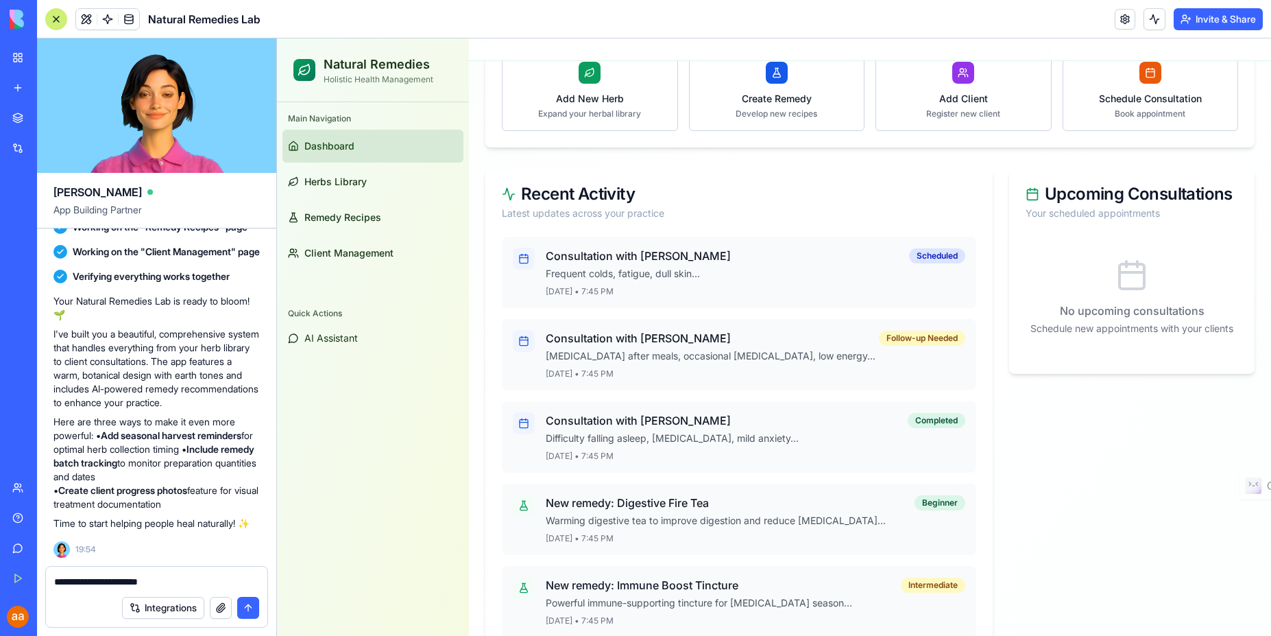
click at [1117, 322] on p "Schedule new appointments with your clients" at bounding box center [1132, 329] width 213 height 14
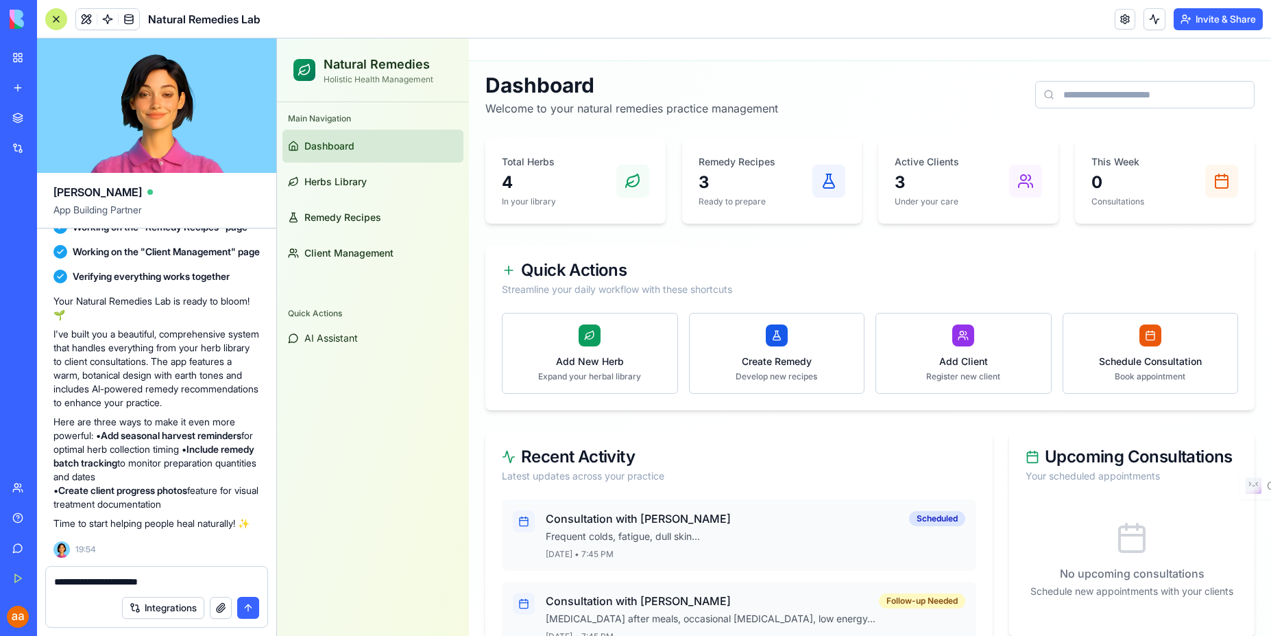
scroll to position [0, 0]
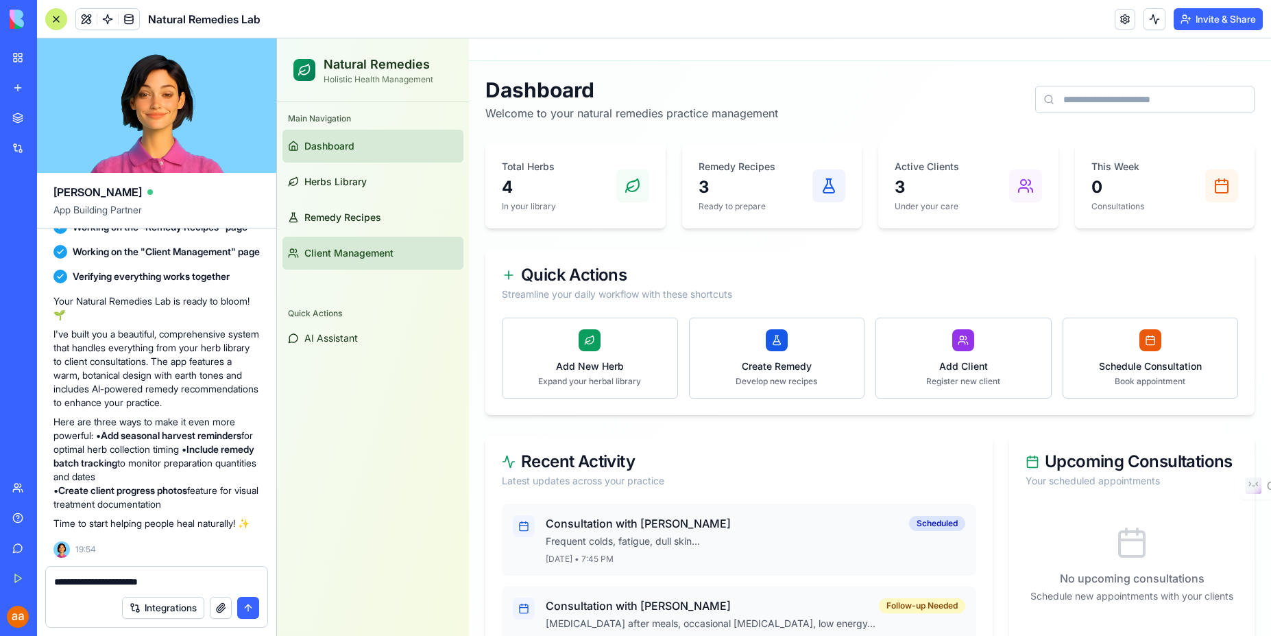
click at [357, 260] on link "Client Management" at bounding box center [373, 253] width 181 height 33
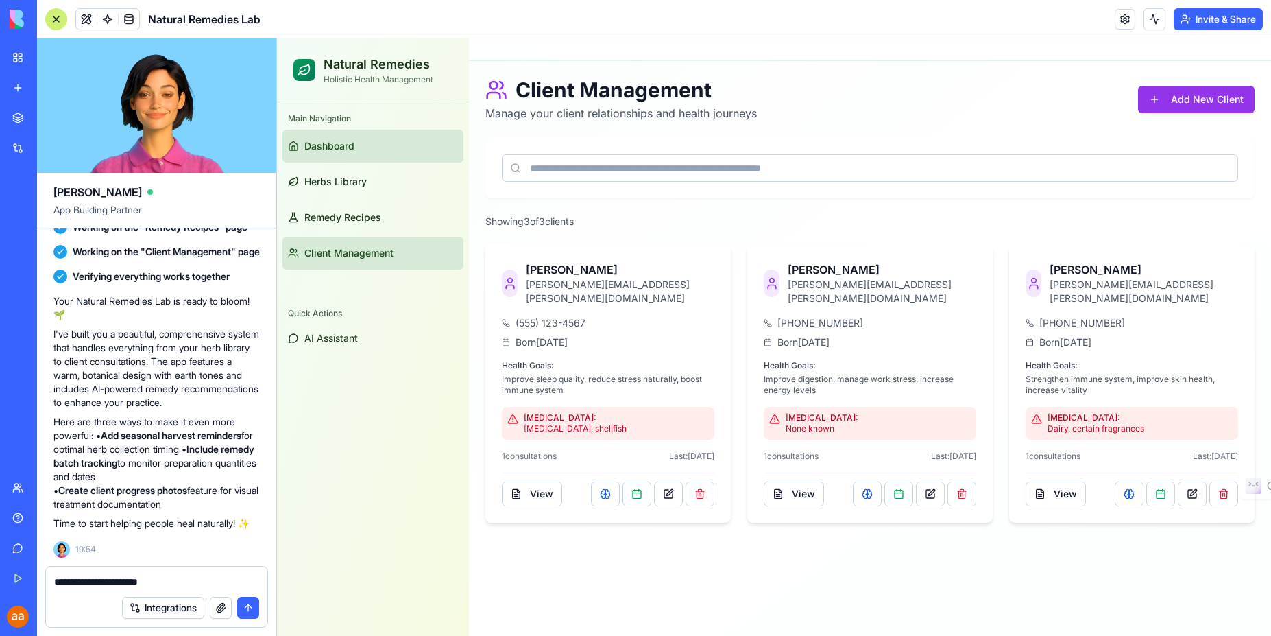
click at [338, 148] on span "Dashboard" at bounding box center [329, 146] width 50 height 14
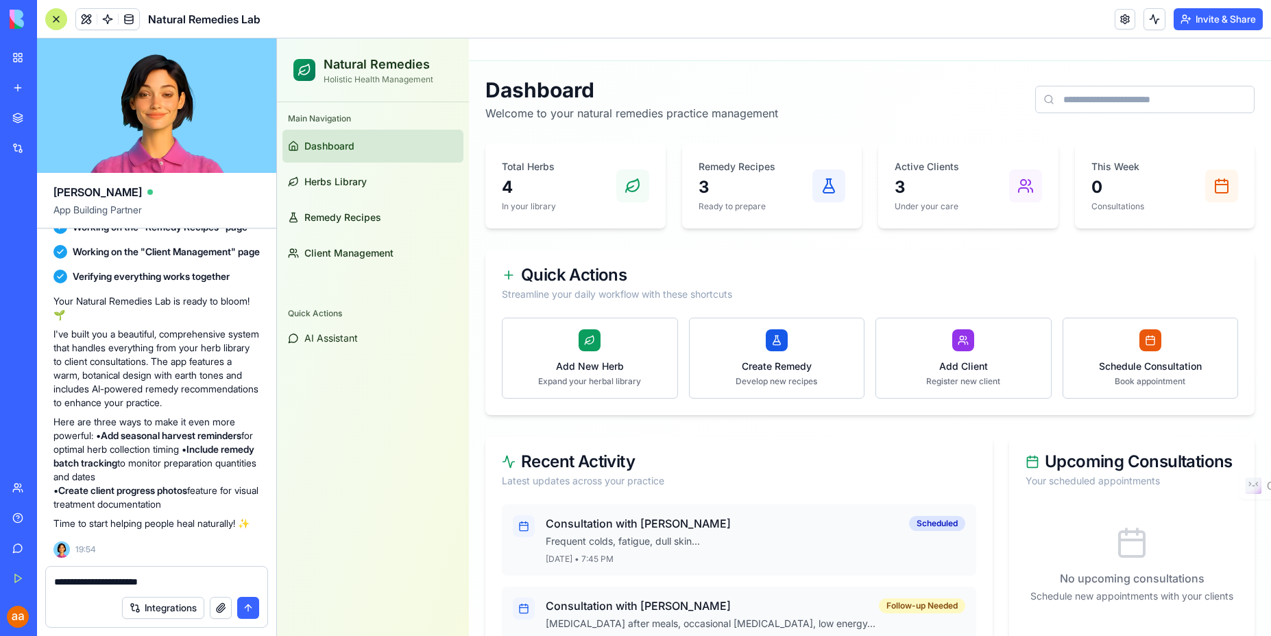
click at [106, 588] on div "Integrations" at bounding box center [157, 607] width 222 height 38
click at [191, 584] on textarea "**********" at bounding box center [156, 582] width 205 height 14
drag, startPoint x: 191, startPoint y: 584, endPoint x: 49, endPoint y: 584, distance: 142.0
click at [49, 584] on div "**********" at bounding box center [157, 577] width 222 height 22
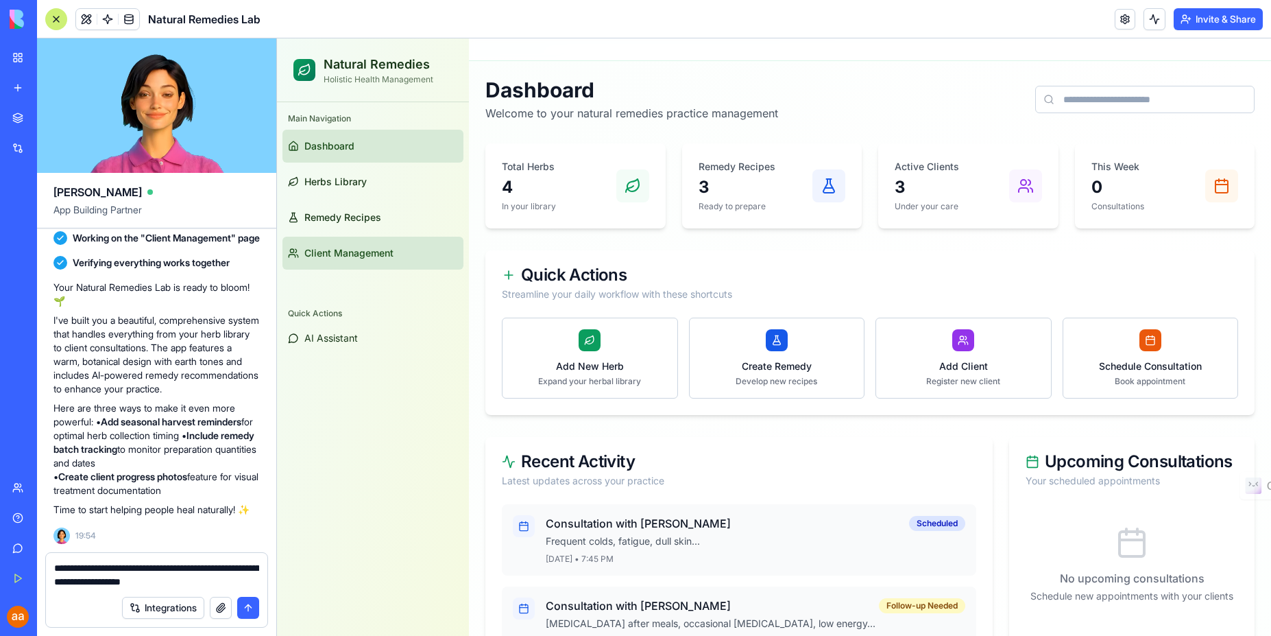
type textarea "**********"
click at [364, 251] on span "Client Management" at bounding box center [348, 253] width 89 height 14
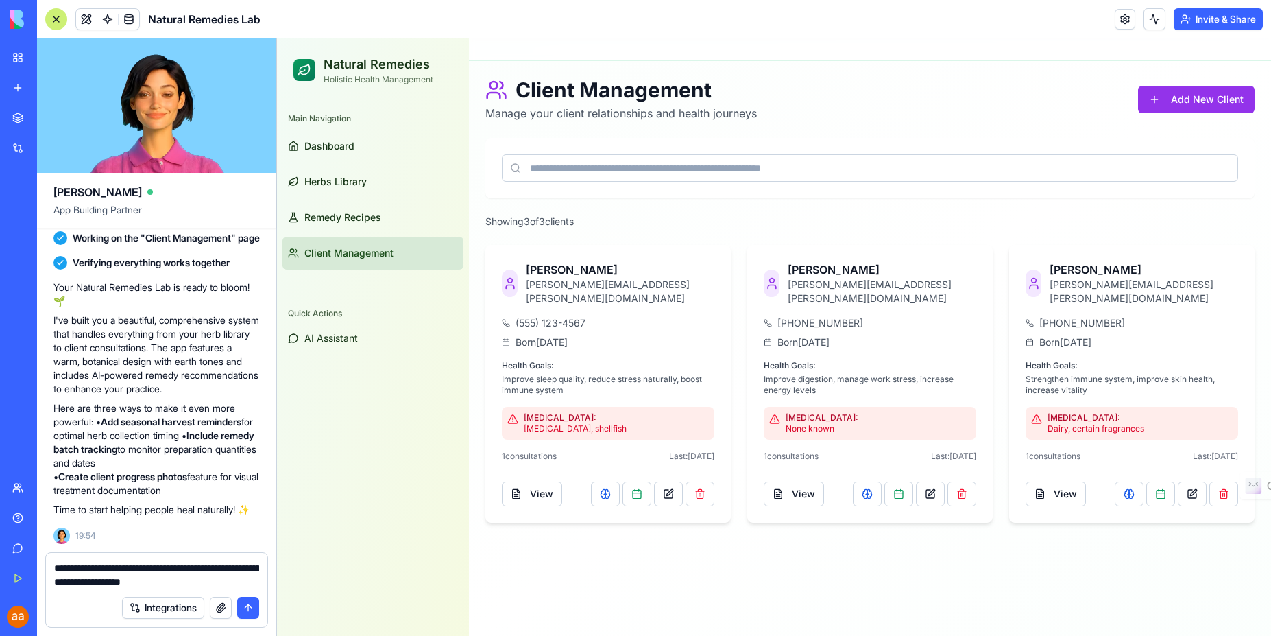
scroll to position [823, 0]
click at [252, 608] on button "submit" at bounding box center [248, 608] width 22 height 22
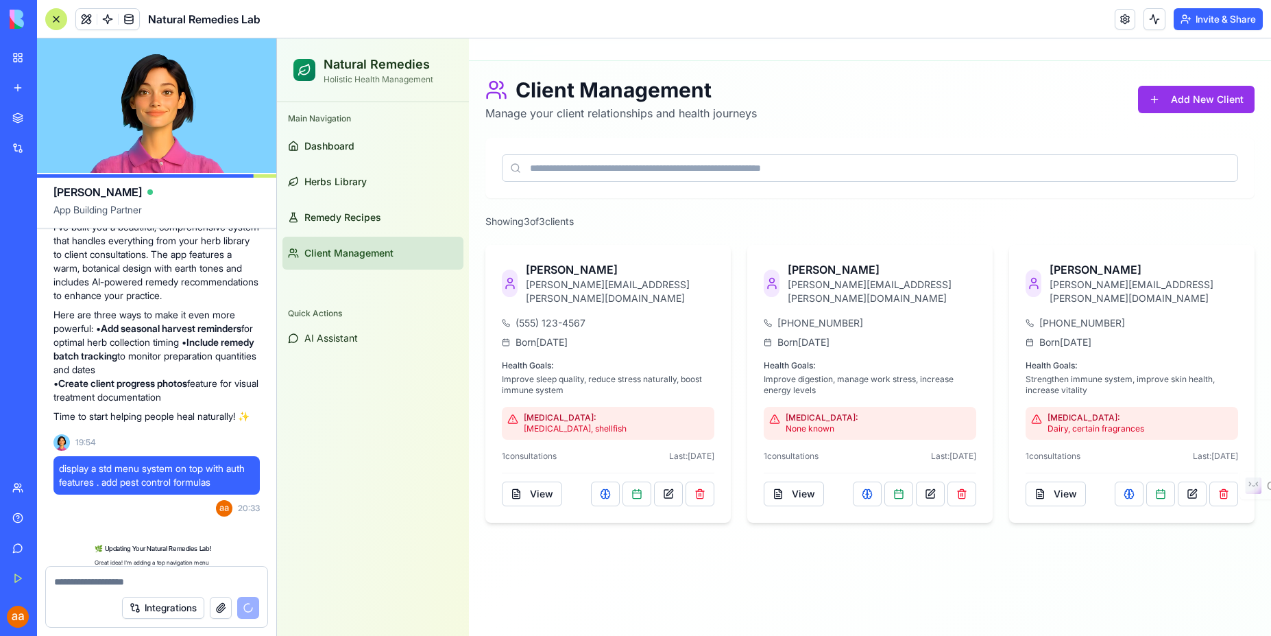
scroll to position [1218, 0]
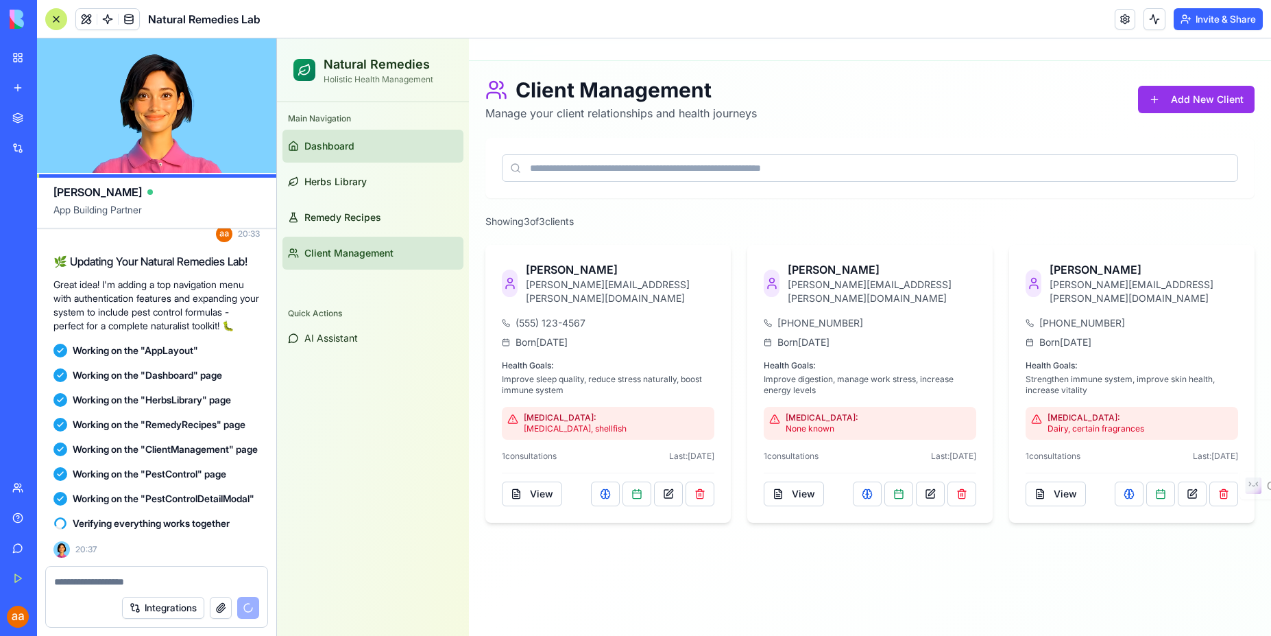
click at [339, 149] on span "Dashboard" at bounding box center [329, 146] width 50 height 14
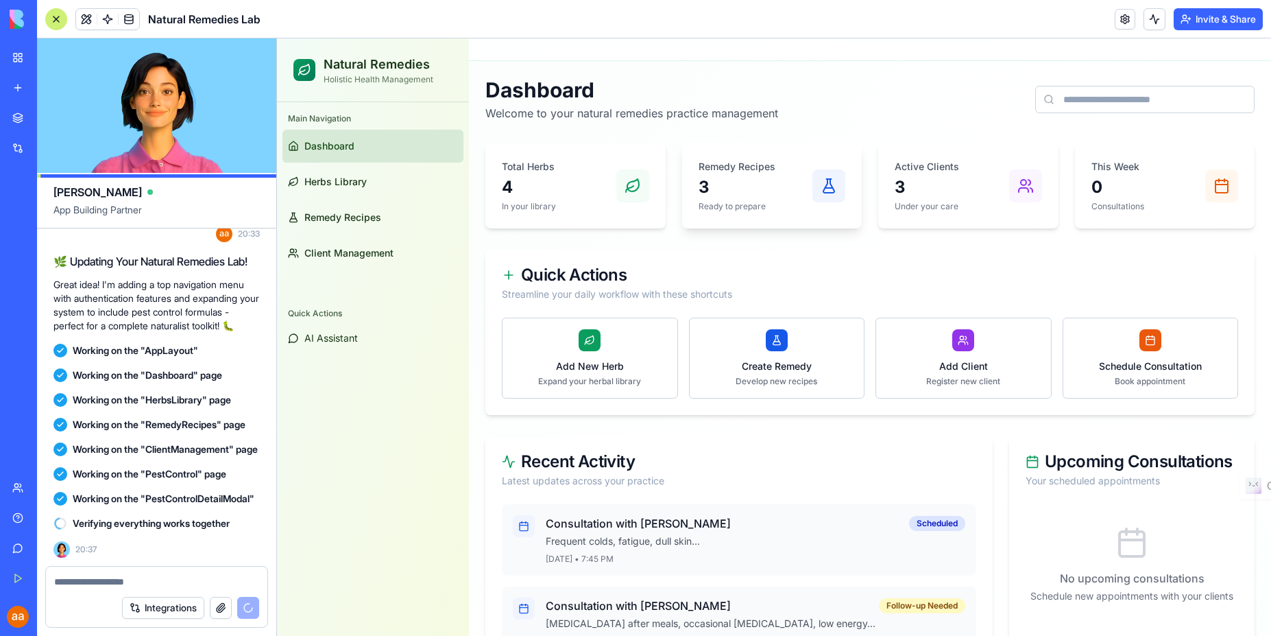
scroll to position [1256, 0]
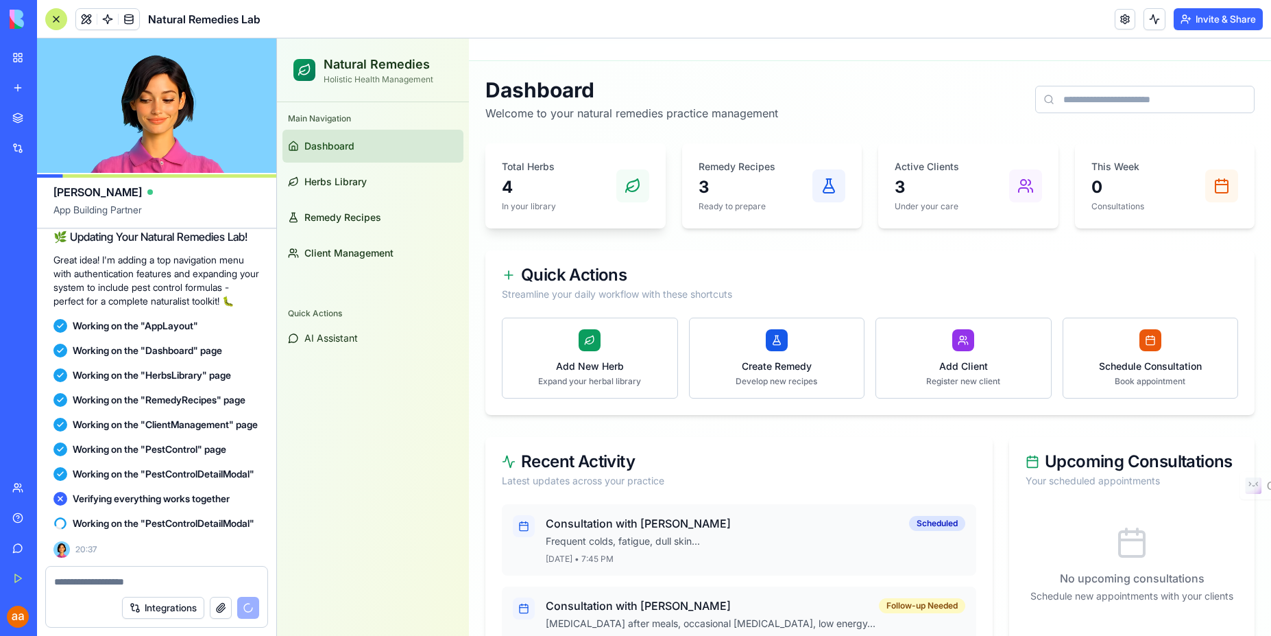
click at [547, 178] on p "4" at bounding box center [529, 187] width 54 height 22
click at [326, 191] on link "Herbs Library" at bounding box center [373, 181] width 181 height 33
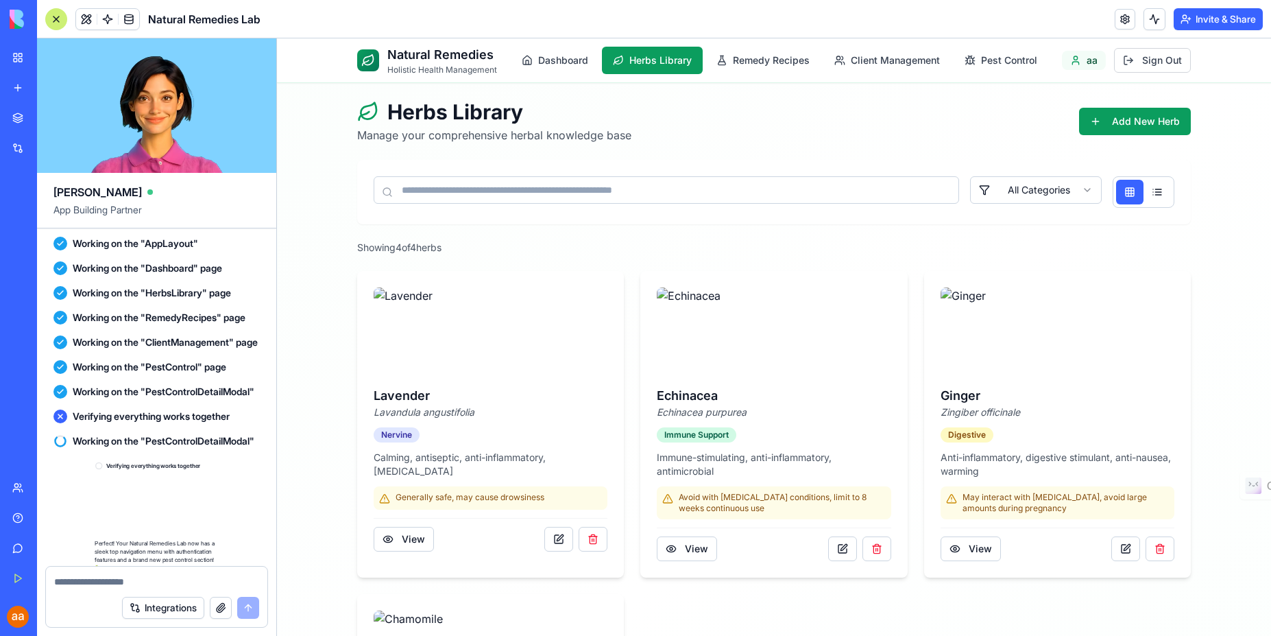
scroll to position [1569, 0]
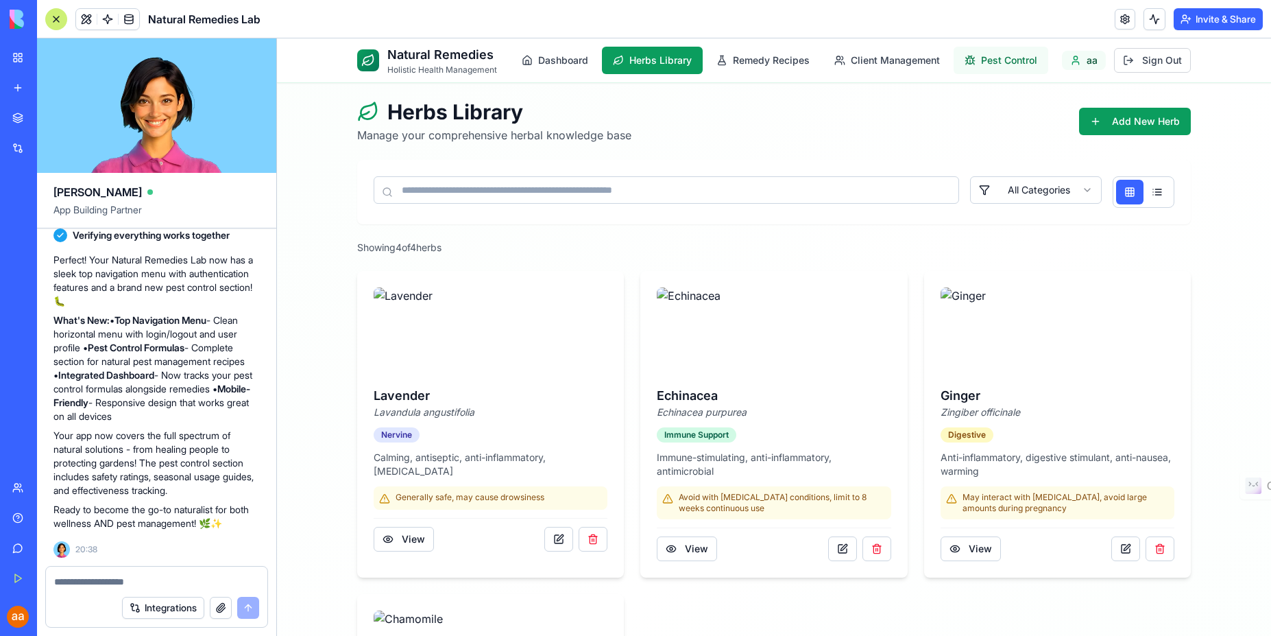
click at [1000, 64] on span "Pest Control" at bounding box center [1009, 60] width 56 height 14
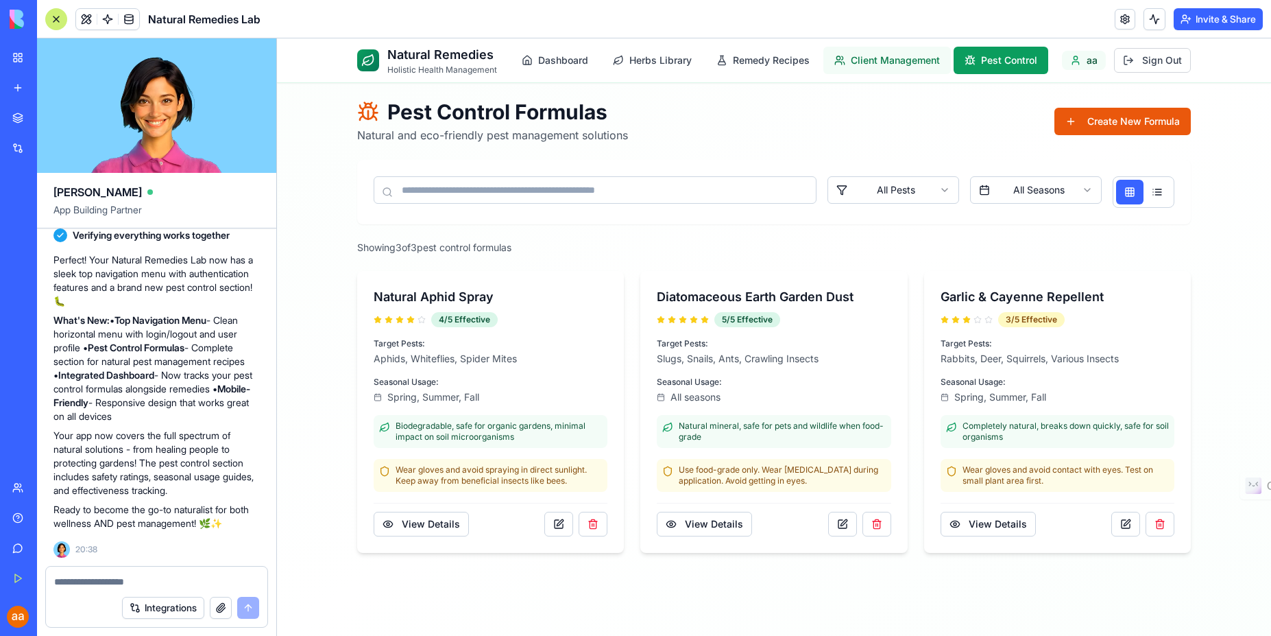
click at [895, 67] on button "Client Management" at bounding box center [888, 60] width 128 height 27
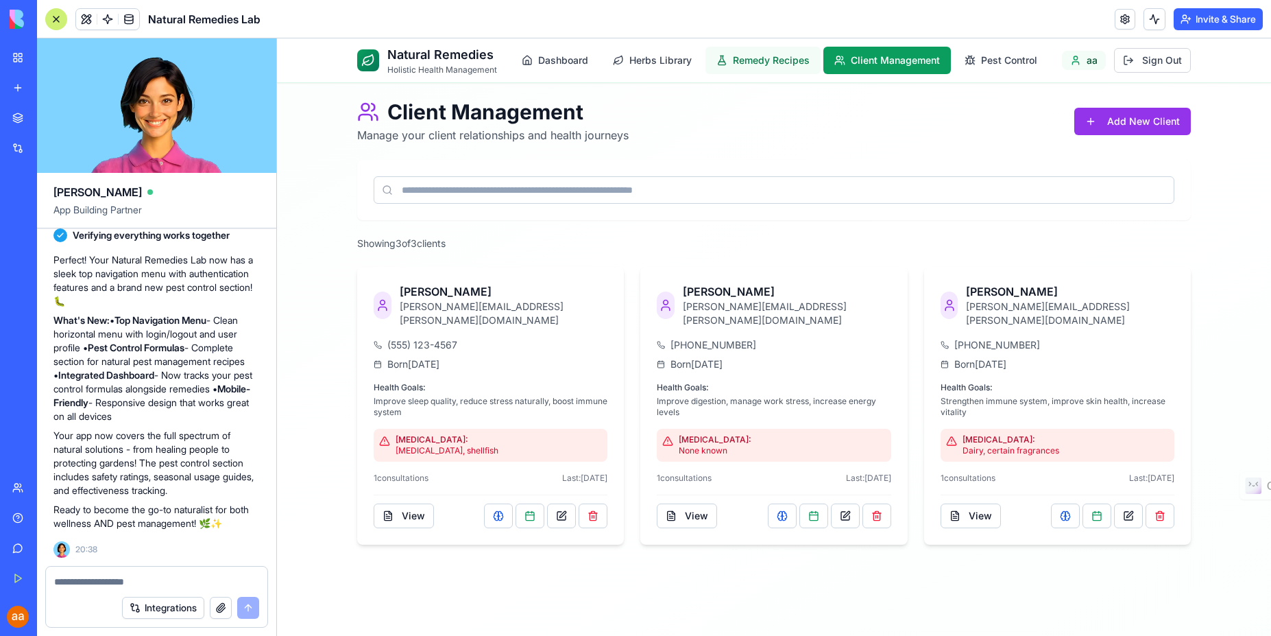
click at [767, 59] on span "Remedy Recipes" at bounding box center [771, 60] width 77 height 14
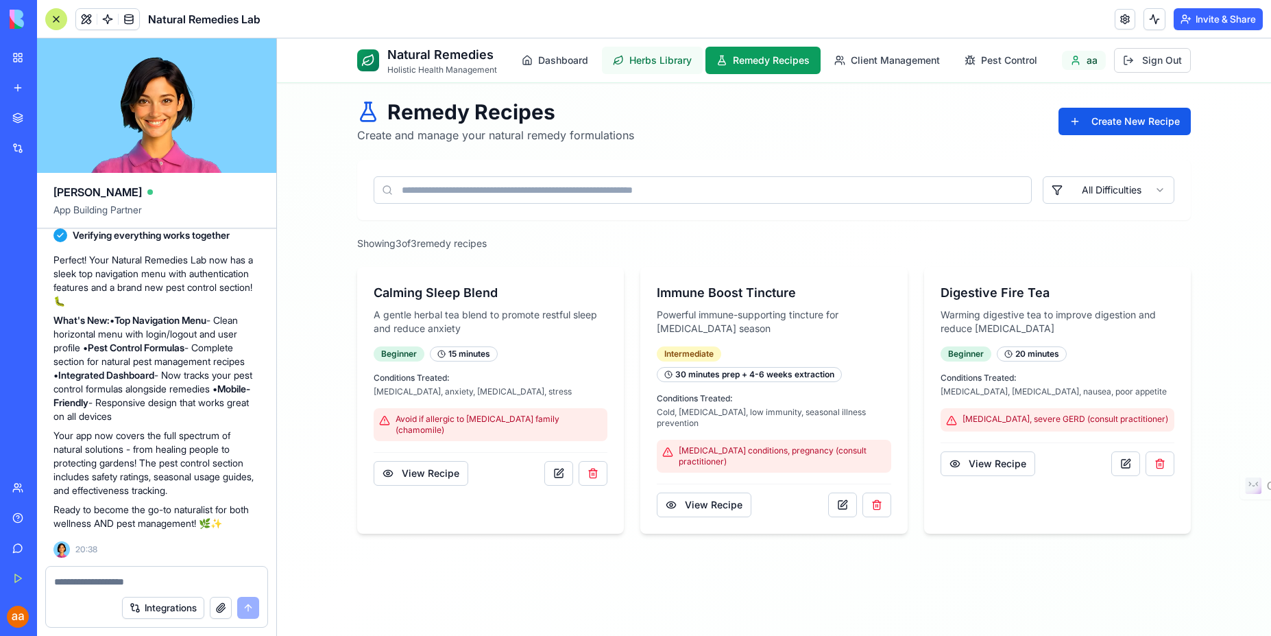
click at [659, 61] on span "Herbs Library" at bounding box center [661, 60] width 62 height 14
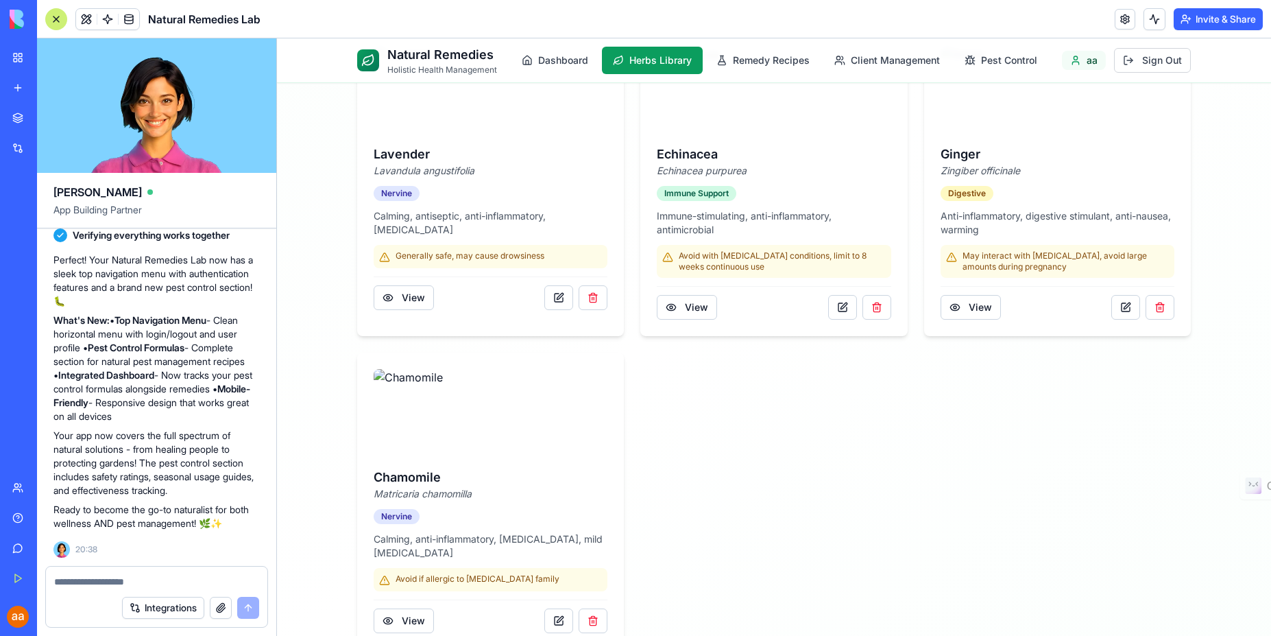
scroll to position [272, 0]
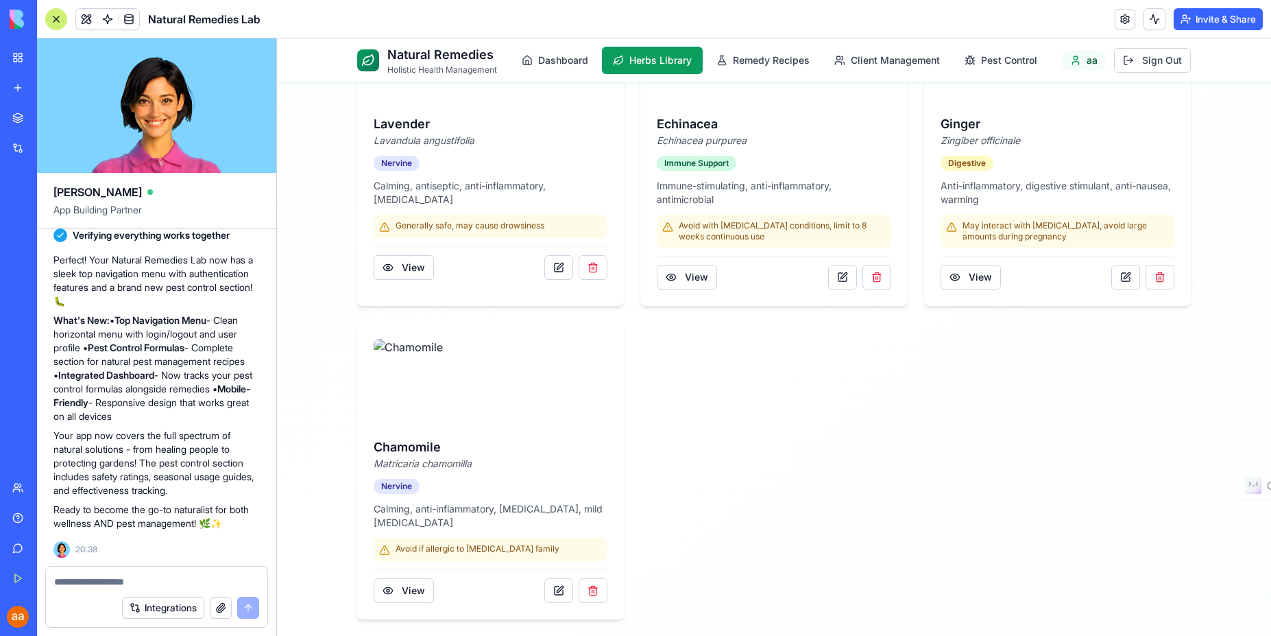
click at [142, 584] on textarea at bounding box center [156, 582] width 205 height 14
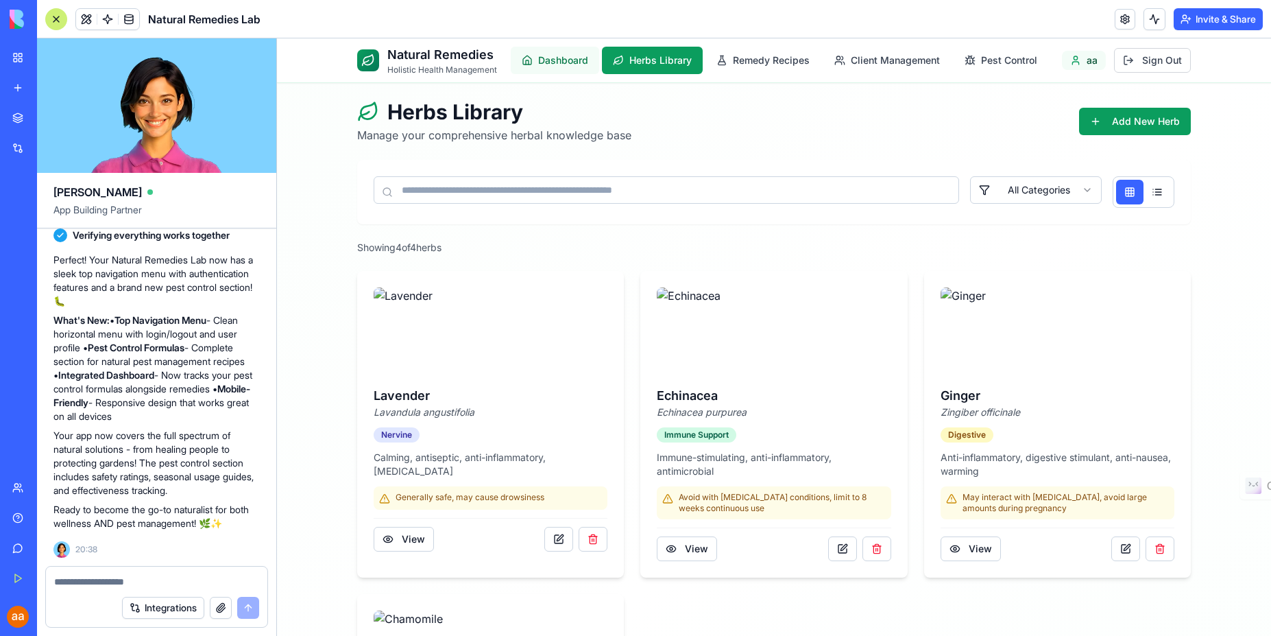
click at [552, 69] on button "Dashboard" at bounding box center [555, 60] width 88 height 27
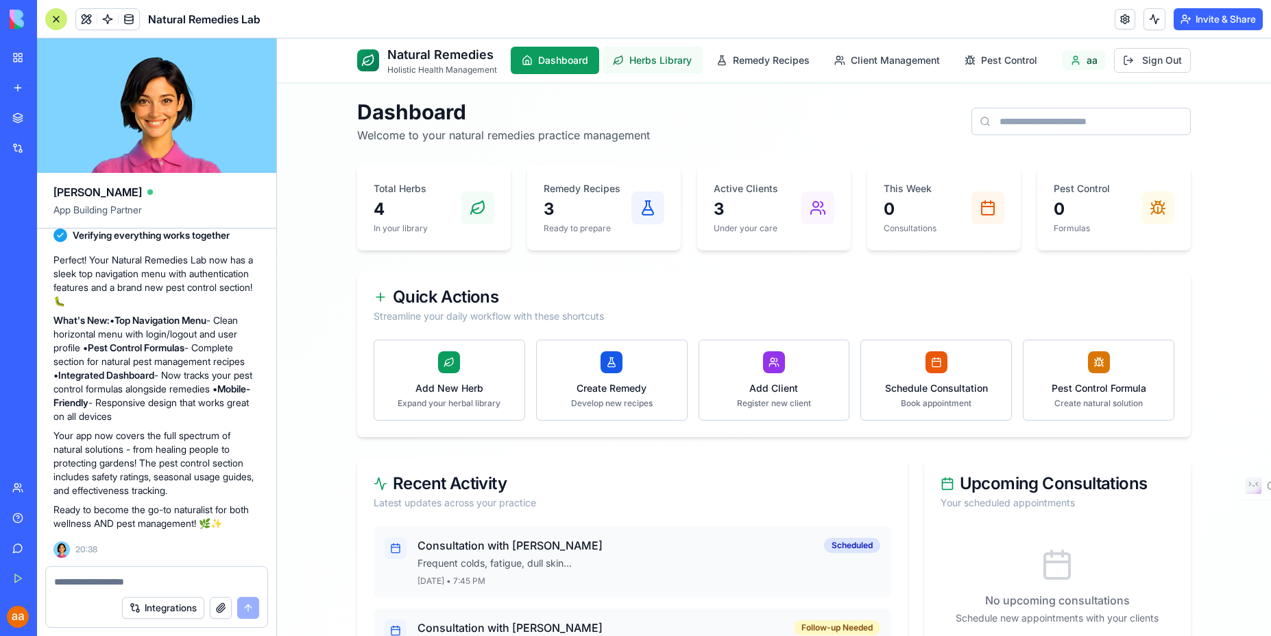
click at [643, 64] on span "Herbs Library" at bounding box center [661, 60] width 62 height 14
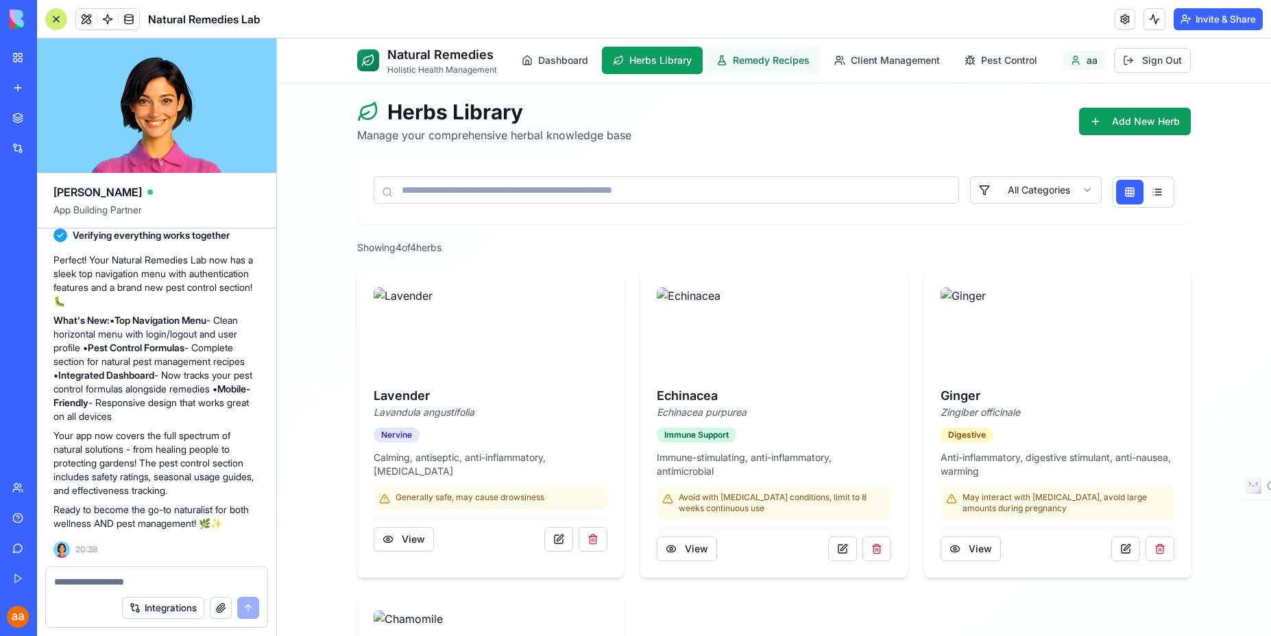
click at [758, 60] on span "Remedy Recipes" at bounding box center [771, 60] width 77 height 14
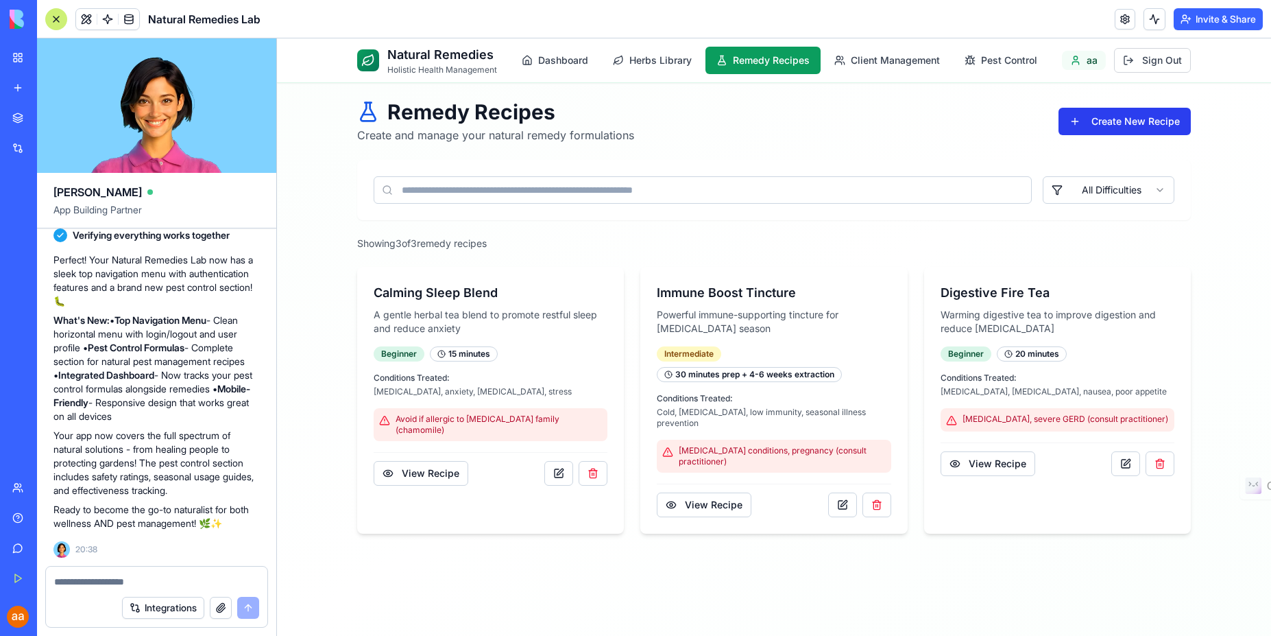
click at [1110, 124] on button "Create New Recipe" at bounding box center [1125, 121] width 132 height 27
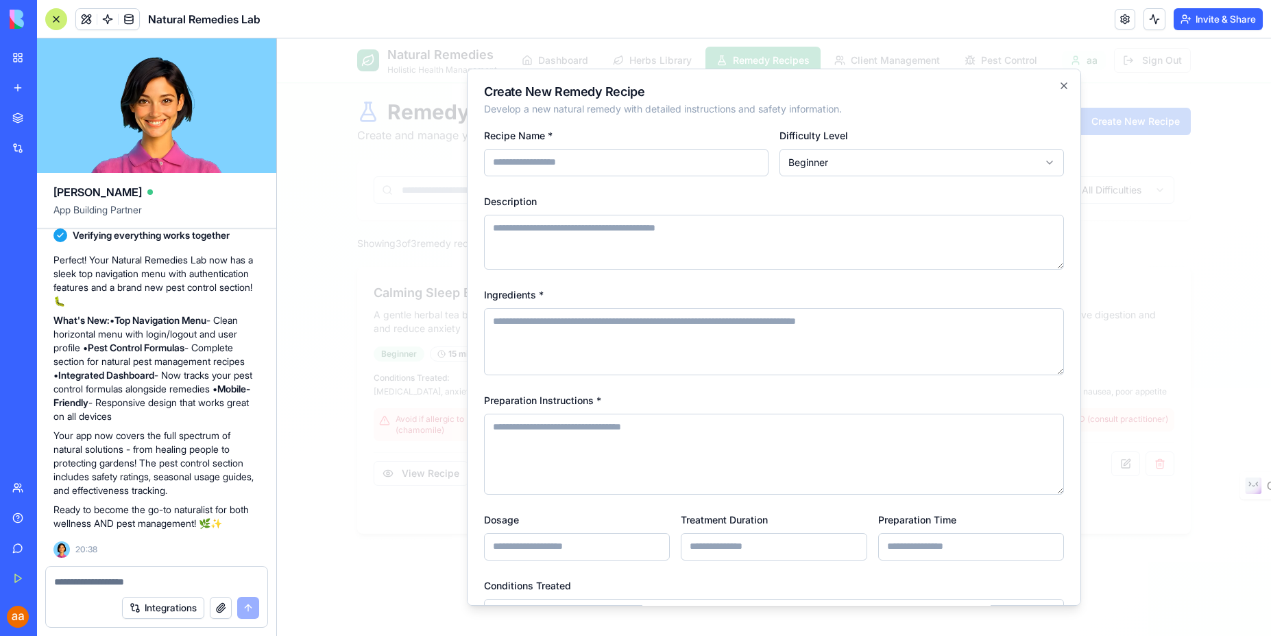
click at [633, 163] on input "Recipe Name *" at bounding box center [626, 162] width 285 height 27
type input "*"
type input "**********"
type textarea "**********"
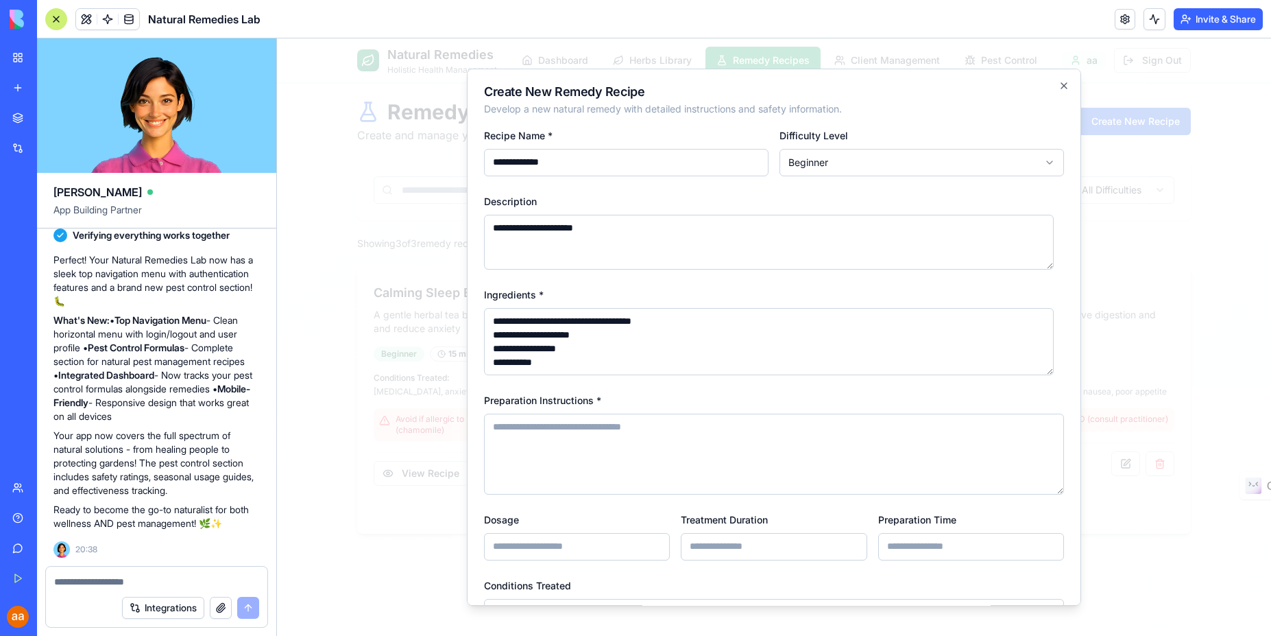
type textarea "**********"
type input "*****"
type input "*********"
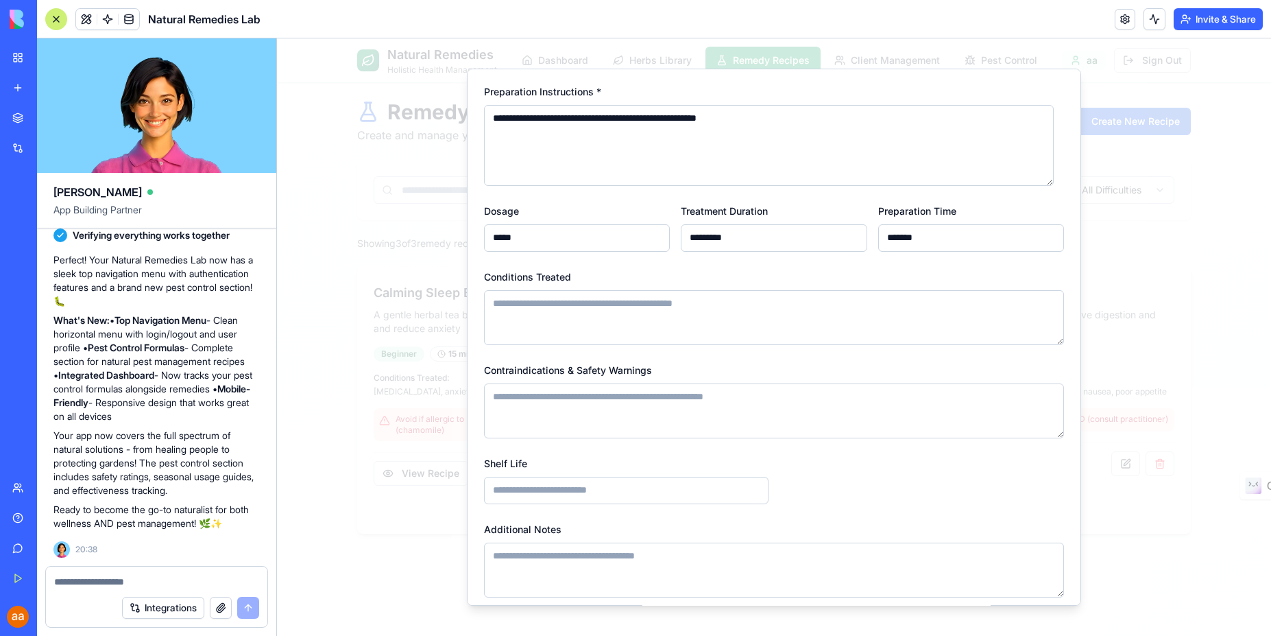
type input "*******"
click at [560, 319] on textarea "Conditions Treated" at bounding box center [774, 317] width 580 height 55
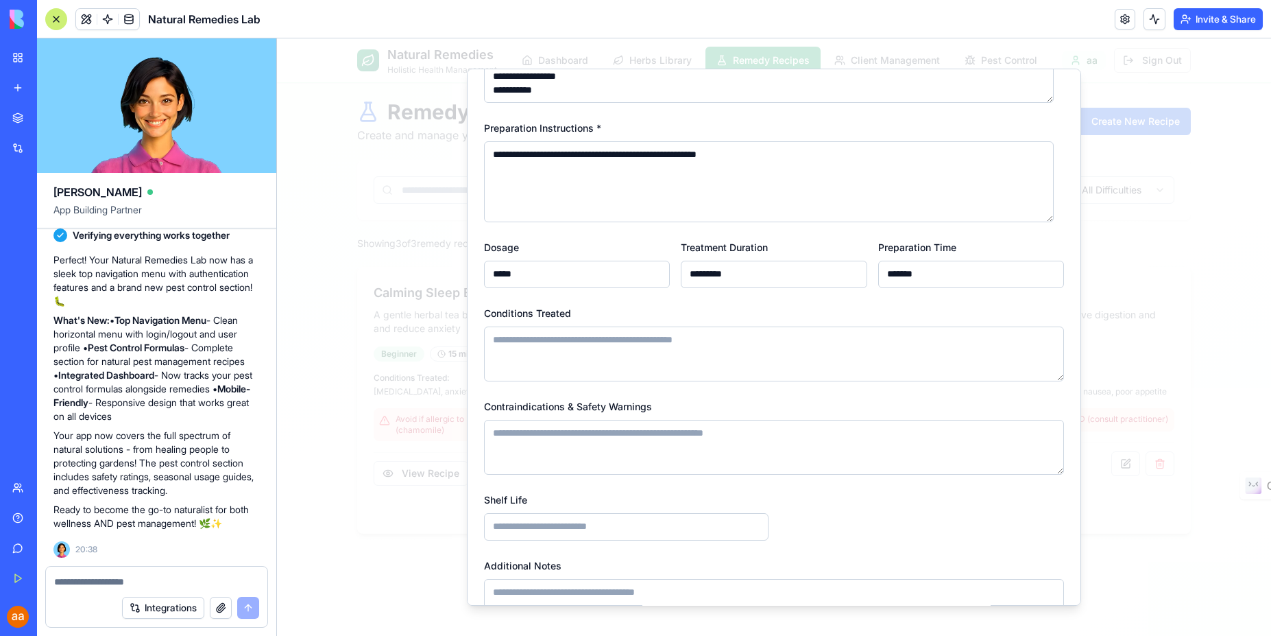
scroll to position [247, 0]
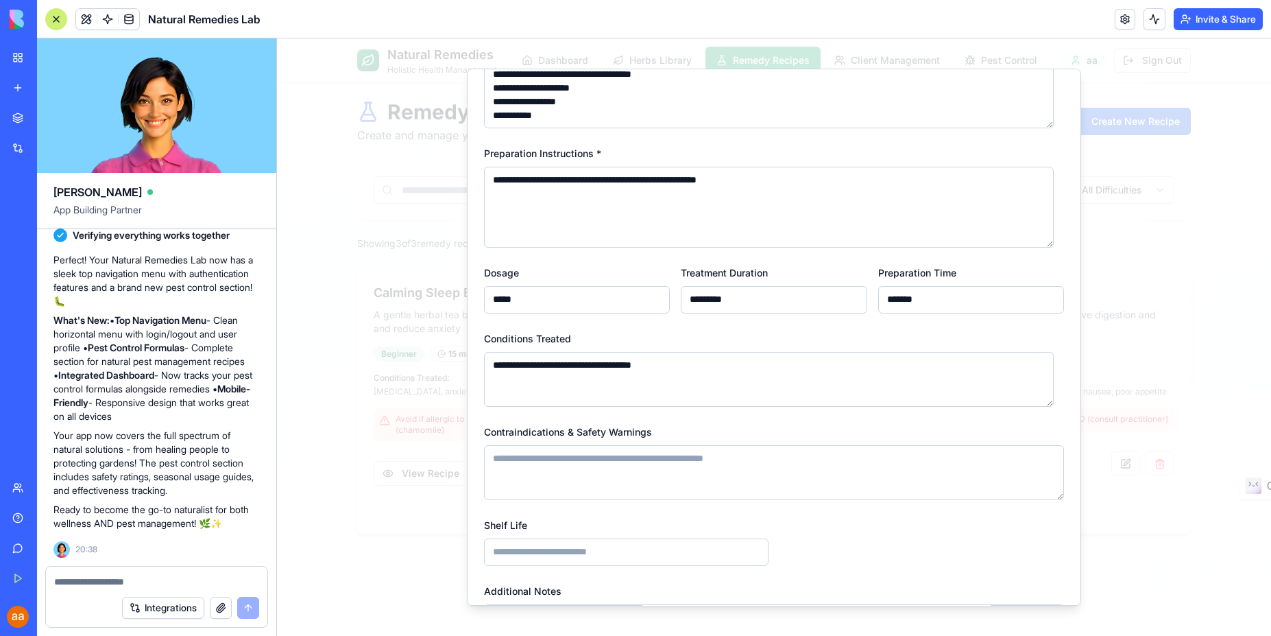
type textarea "**********"
type textarea "****"
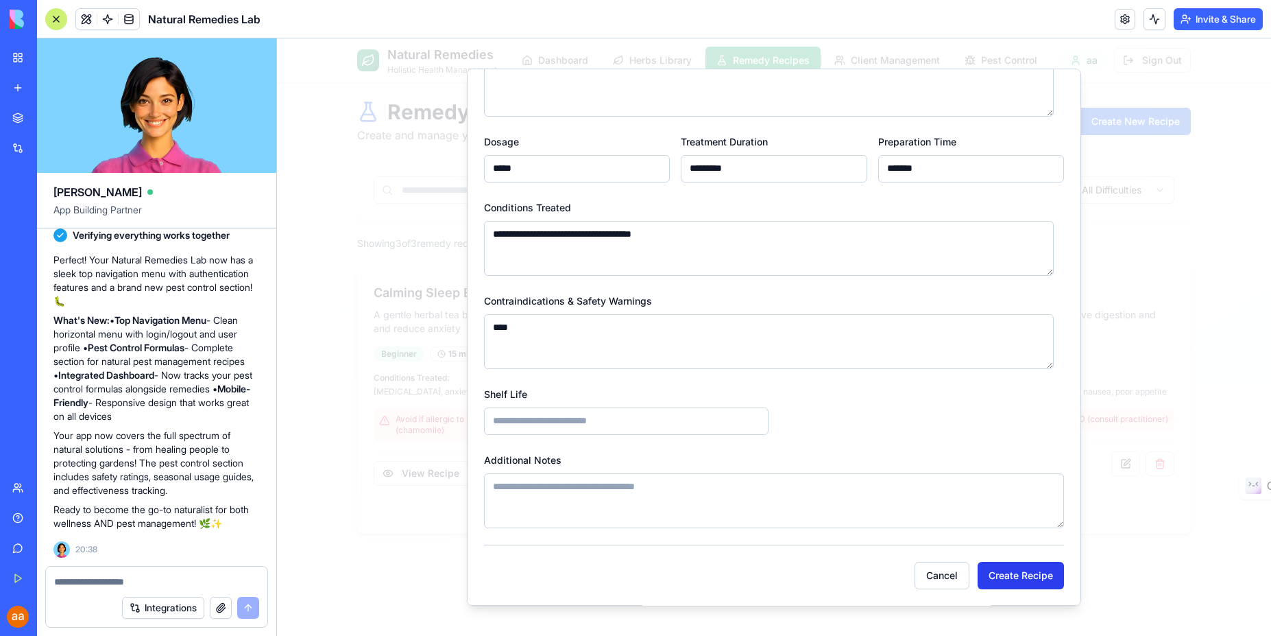
click at [1006, 569] on button "Create Recipe" at bounding box center [1021, 575] width 86 height 27
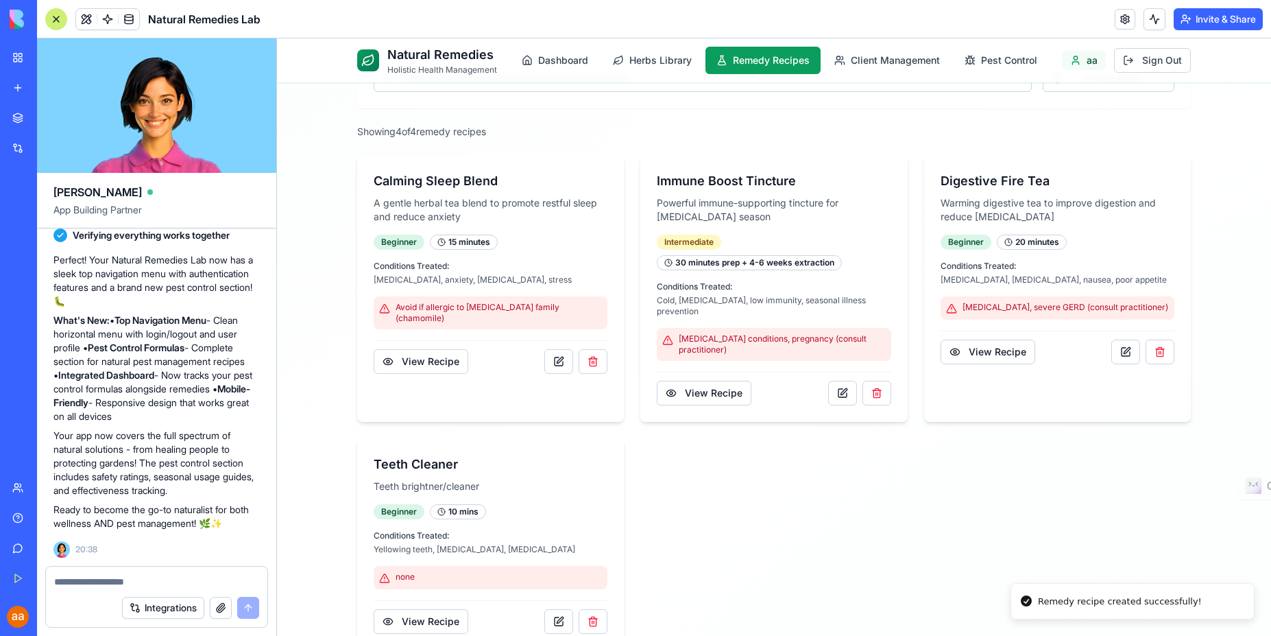
scroll to position [132, 0]
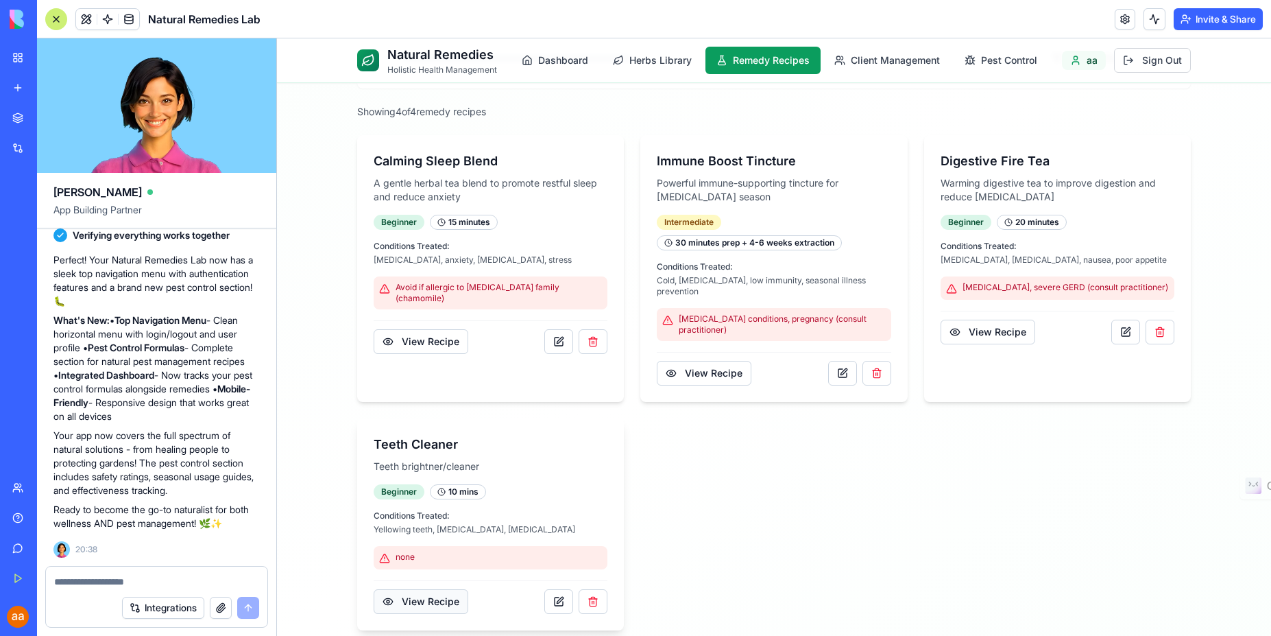
click at [426, 595] on button "View Recipe" at bounding box center [421, 601] width 95 height 25
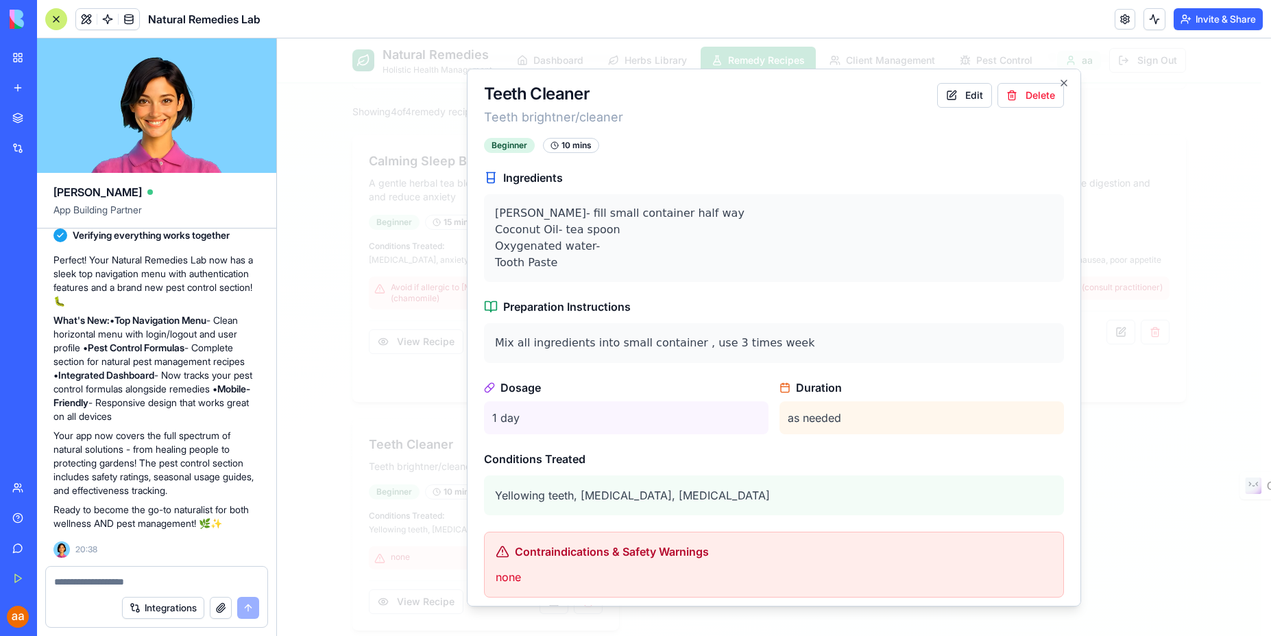
scroll to position [0, 0]
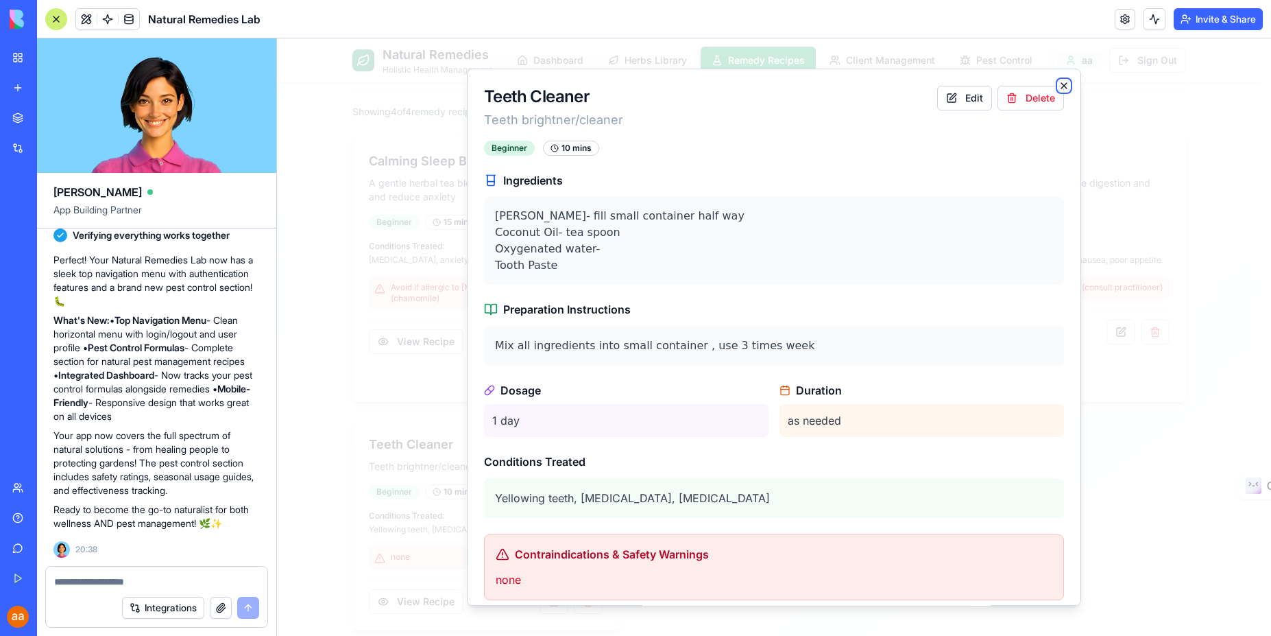
click at [1059, 90] on icon "button" at bounding box center [1064, 85] width 11 height 11
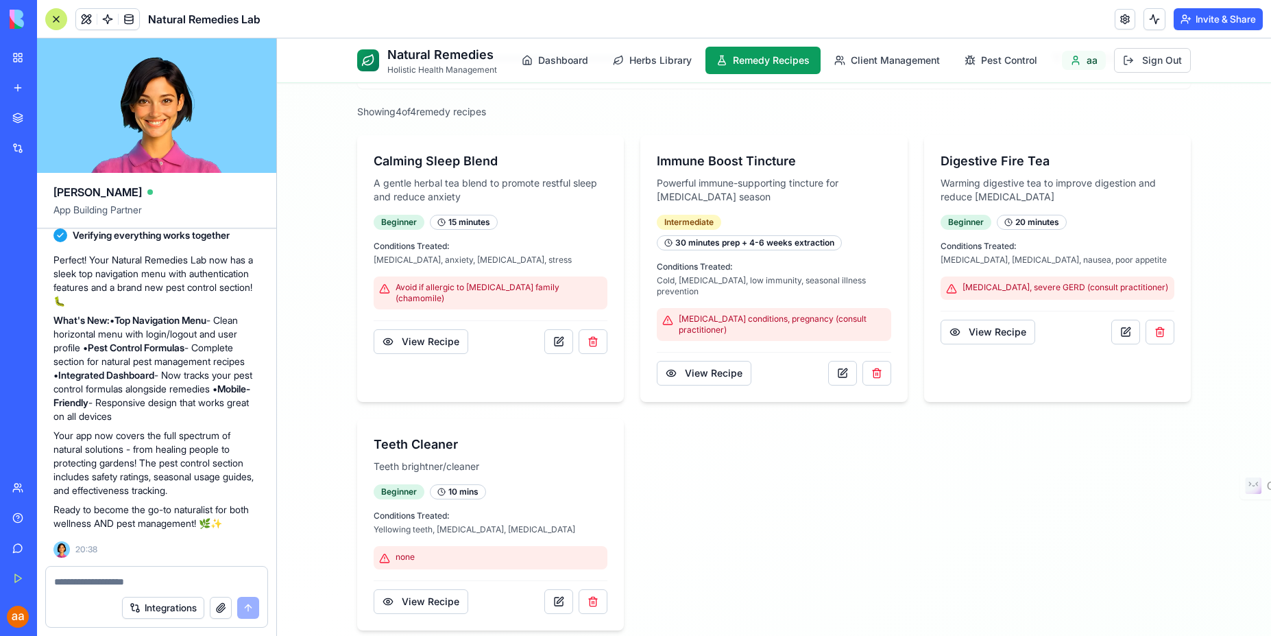
click at [636, 472] on div "Calming Sleep Blend A gentle herbal tea blend to promote restful sleep and redu…" at bounding box center [774, 382] width 834 height 495
click at [684, 457] on div "Calming Sleep Blend A gentle herbal tea blend to promote restful sleep and redu…" at bounding box center [774, 382] width 834 height 495
click at [809, 513] on div "Calming Sleep Blend A gentle herbal tea blend to promote restful sleep and redu…" at bounding box center [774, 382] width 834 height 495
click at [1003, 63] on span "Pest Control" at bounding box center [1009, 60] width 56 height 14
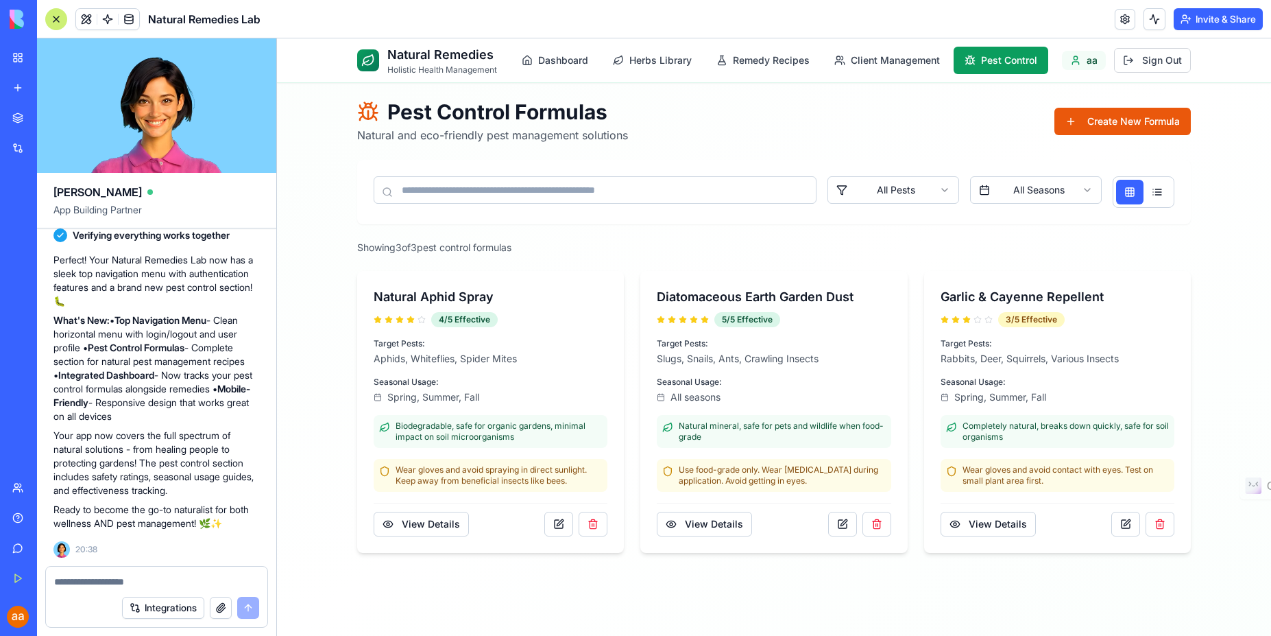
click at [418, 64] on p "Holistic Health Management" at bounding box center [442, 69] width 110 height 11
click at [547, 64] on span "Dashboard" at bounding box center [563, 60] width 50 height 14
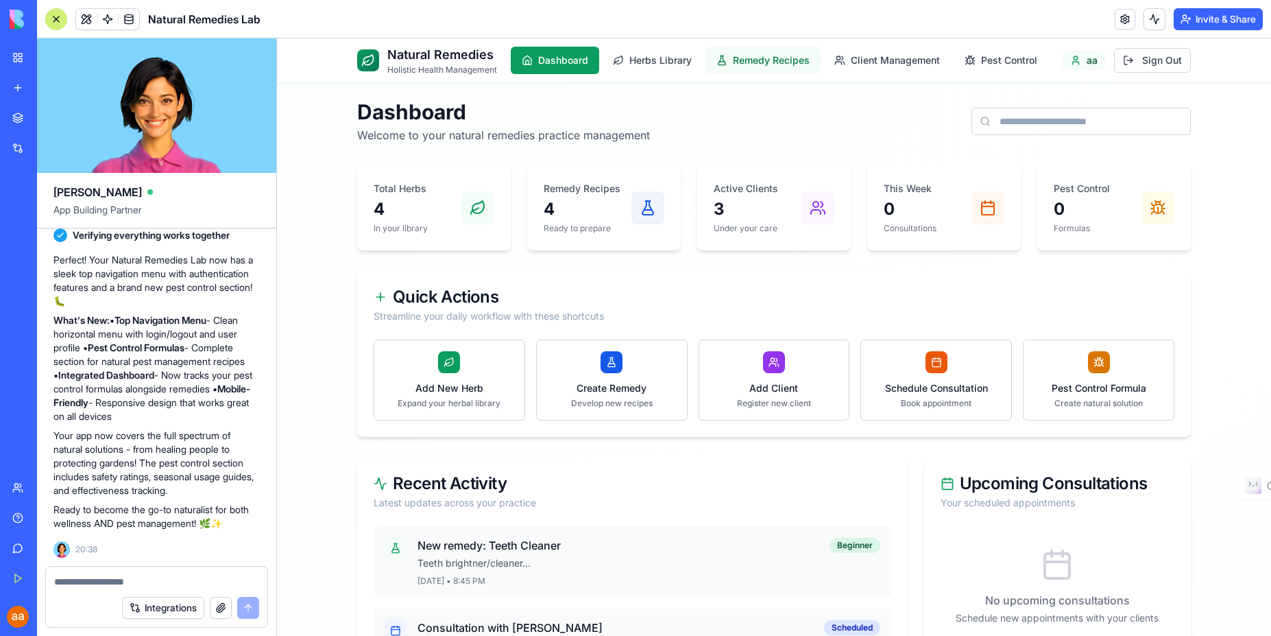
click at [756, 65] on span "Remedy Recipes" at bounding box center [771, 60] width 77 height 14
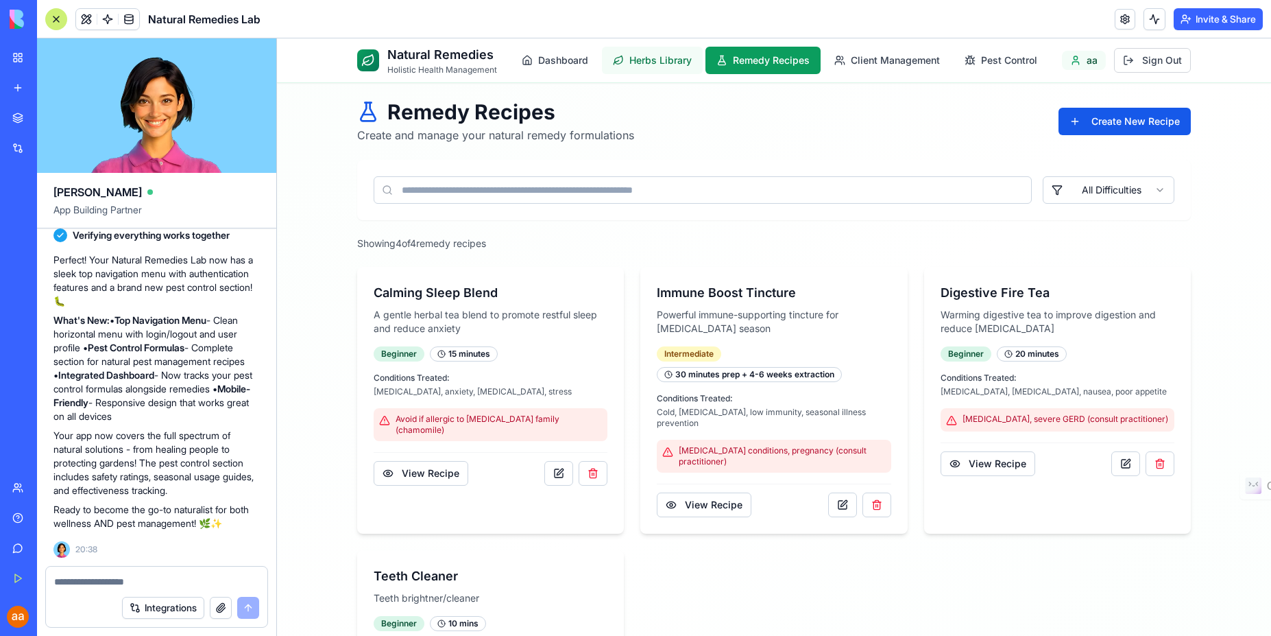
click at [647, 57] on span "Herbs Library" at bounding box center [661, 60] width 62 height 14
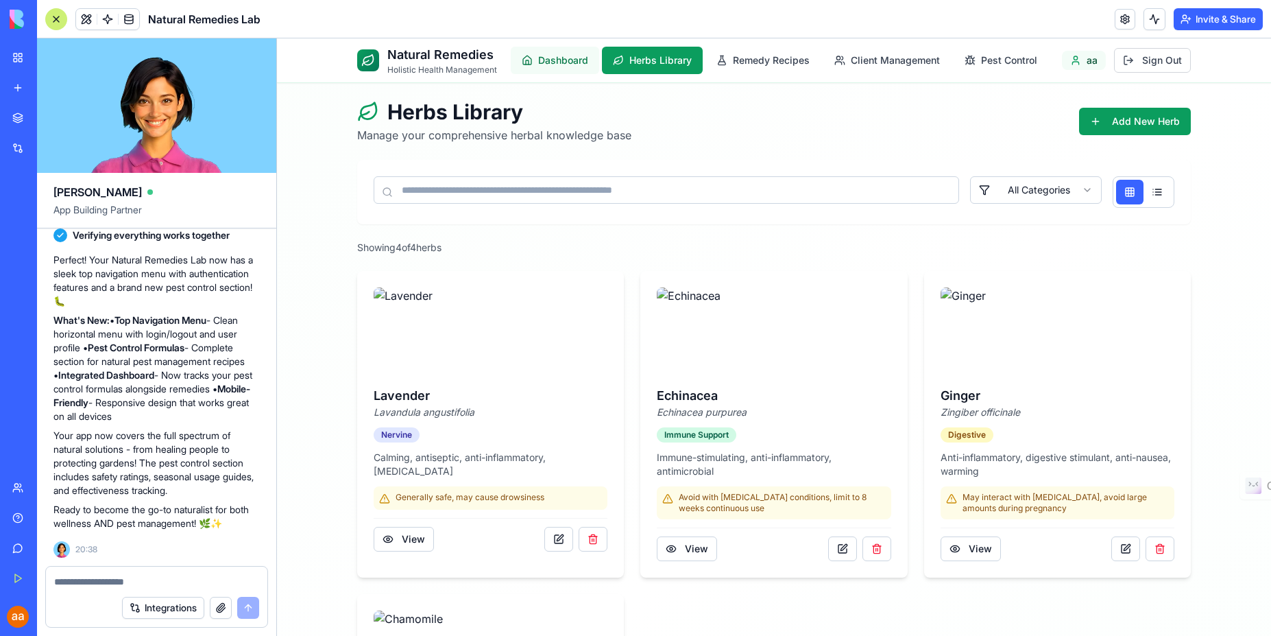
click at [538, 55] on span "Dashboard" at bounding box center [563, 60] width 50 height 14
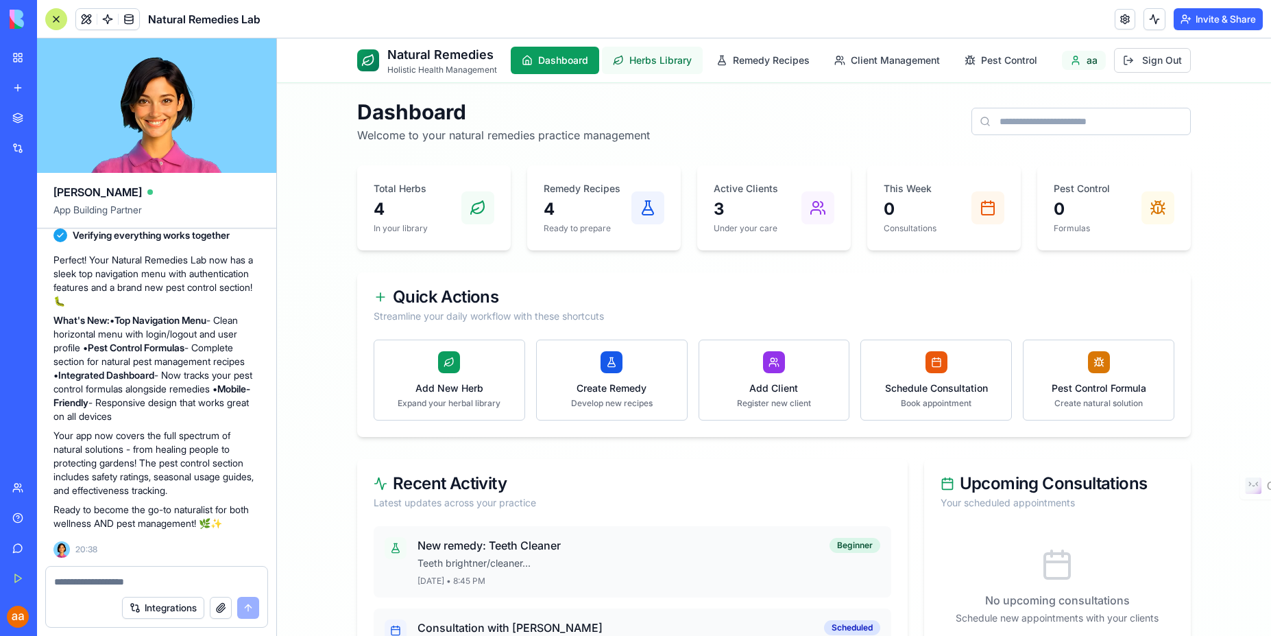
click at [643, 61] on span "Herbs Library" at bounding box center [661, 60] width 62 height 14
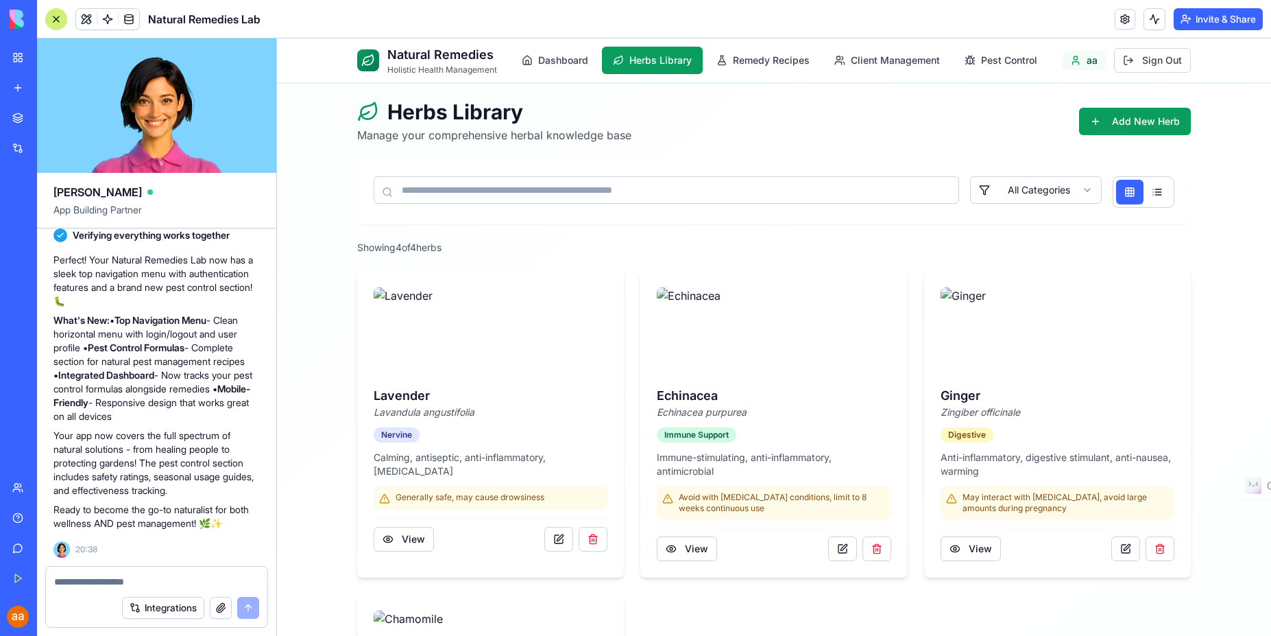
click at [132, 586] on textarea at bounding box center [156, 582] width 205 height 14
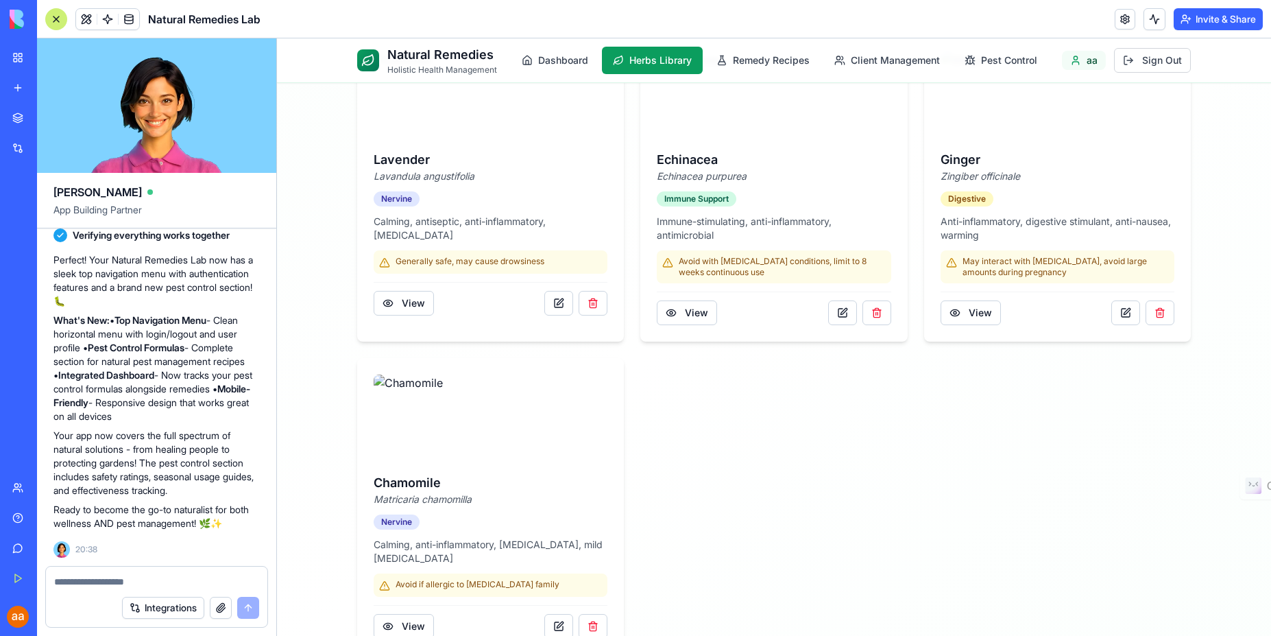
scroll to position [272, 0]
